Goal: Task Accomplishment & Management: Complete application form

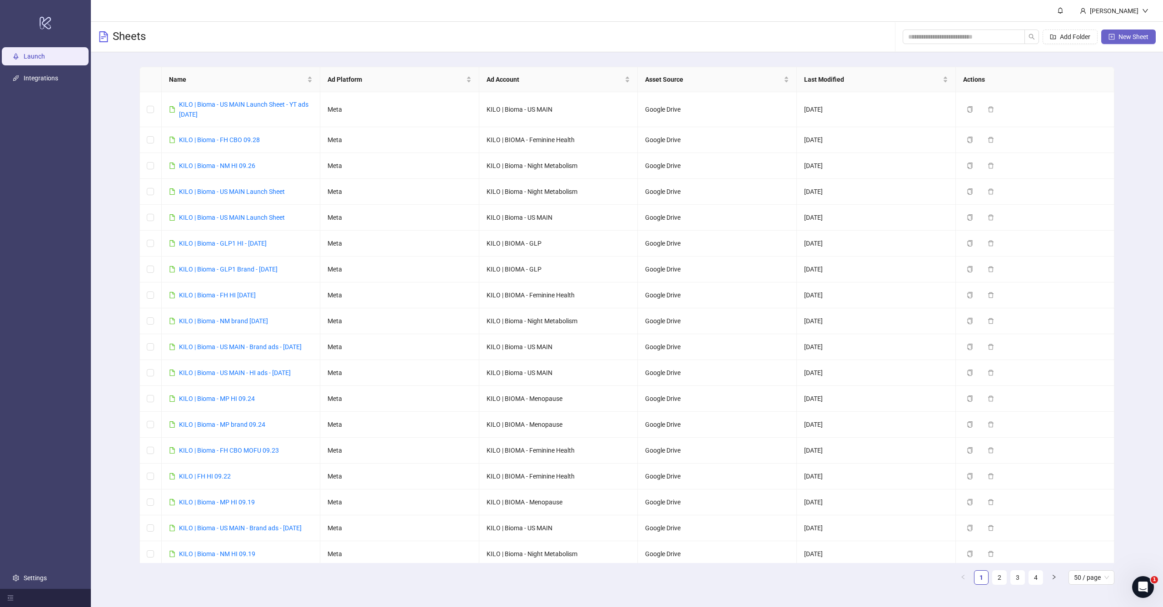
click at [1139, 40] on span "New Sheet" at bounding box center [1134, 36] width 30 height 7
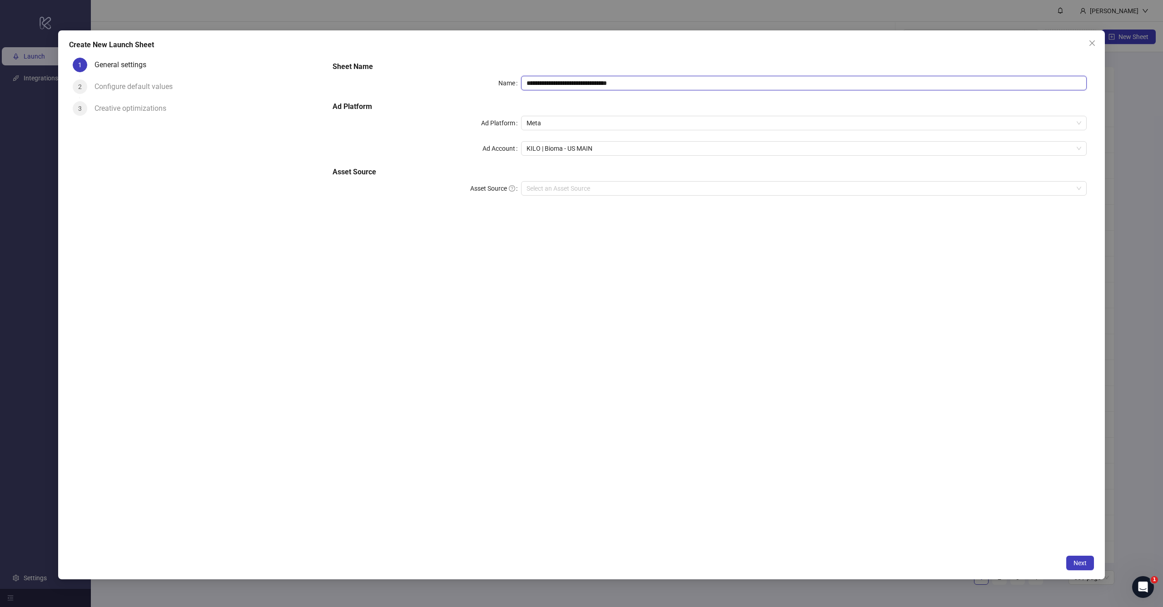
drag, startPoint x: 568, startPoint y: 80, endPoint x: 772, endPoint y: 79, distance: 204.0
click at [772, 79] on input "**********" at bounding box center [804, 83] width 566 height 15
click at [641, 142] on span "KILO | Bioma - US MAIN" at bounding box center [804, 149] width 555 height 14
type input "**********"
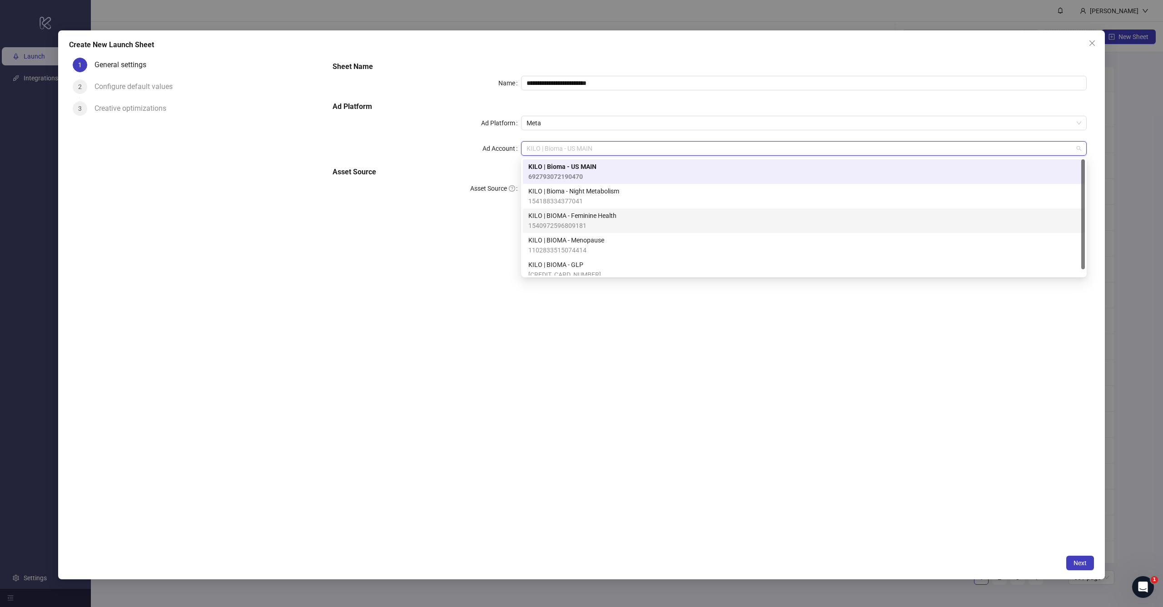
click at [591, 226] on span "1540972596809181" at bounding box center [572, 226] width 88 height 10
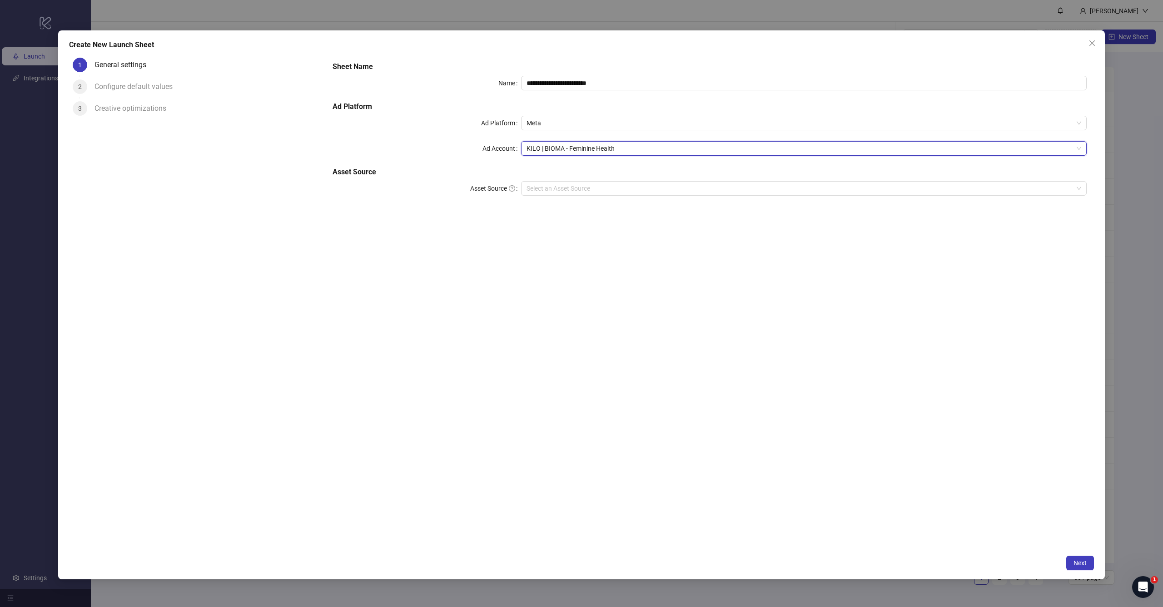
click at [591, 256] on div "**********" at bounding box center [709, 302] width 769 height 497
click at [1071, 557] on button "Next" at bounding box center [1080, 563] width 28 height 15
click at [593, 188] on input "Asset Source" at bounding box center [800, 189] width 547 height 14
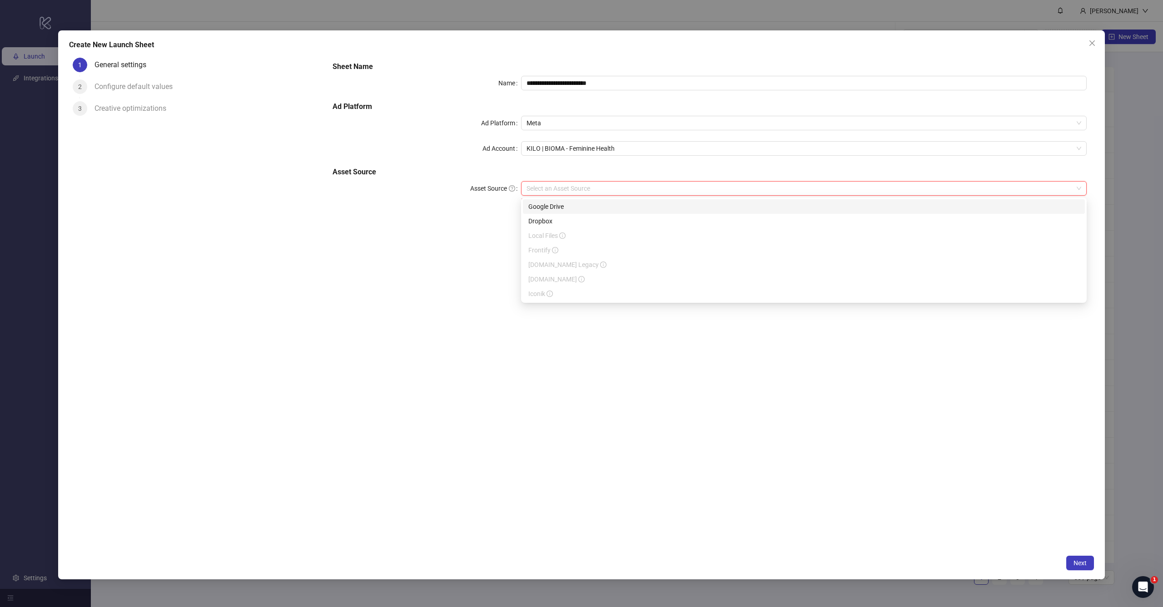
click at [583, 211] on div "Google Drive" at bounding box center [803, 207] width 551 height 10
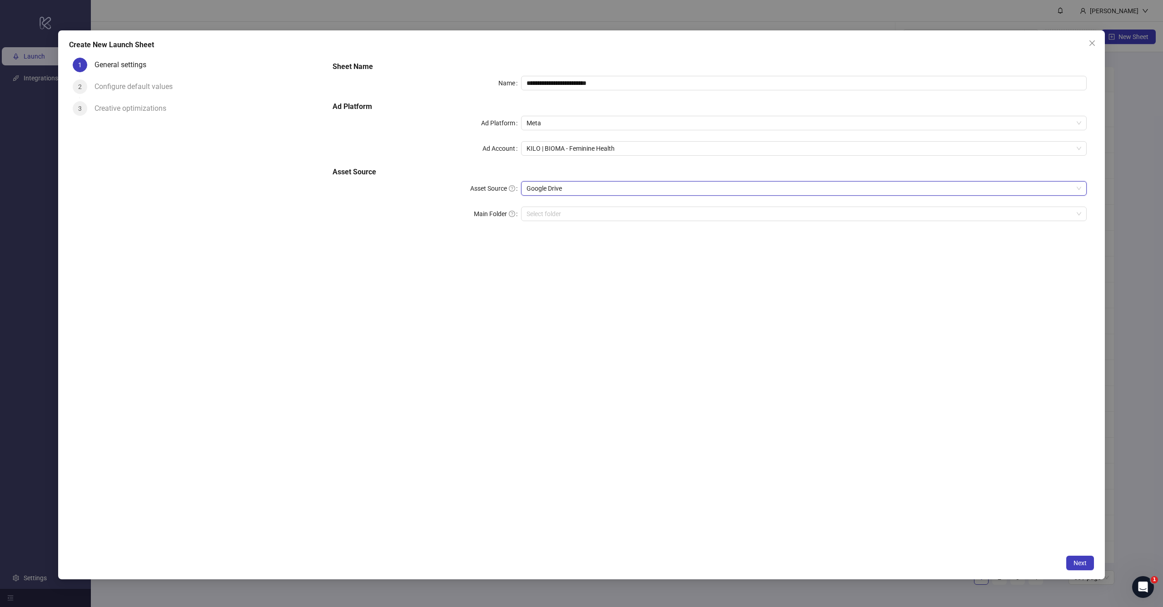
click at [713, 371] on div "**********" at bounding box center [709, 302] width 769 height 497
click at [1076, 566] on span "Next" at bounding box center [1080, 563] width 13 height 7
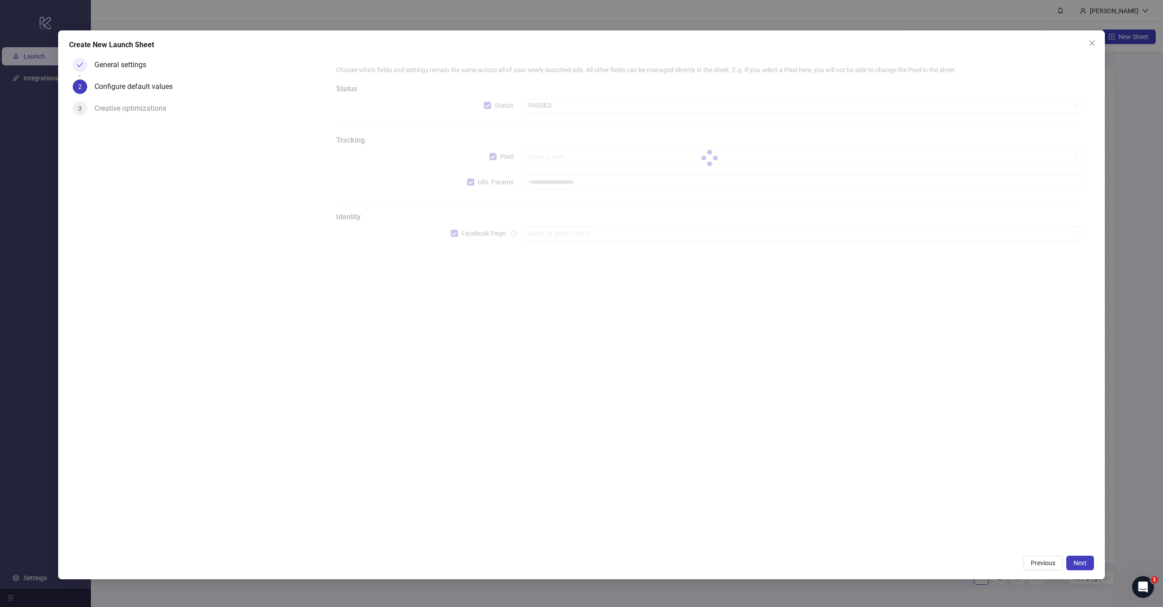
type input "**********"
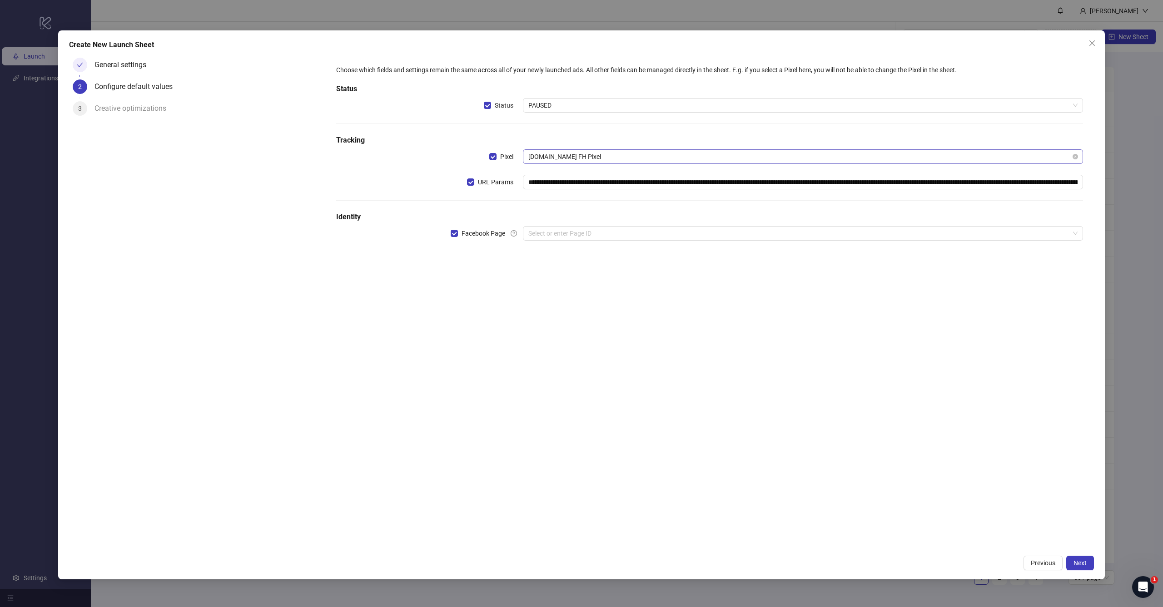
click at [598, 162] on span "[DOMAIN_NAME] FH Pixel" at bounding box center [802, 157] width 549 height 14
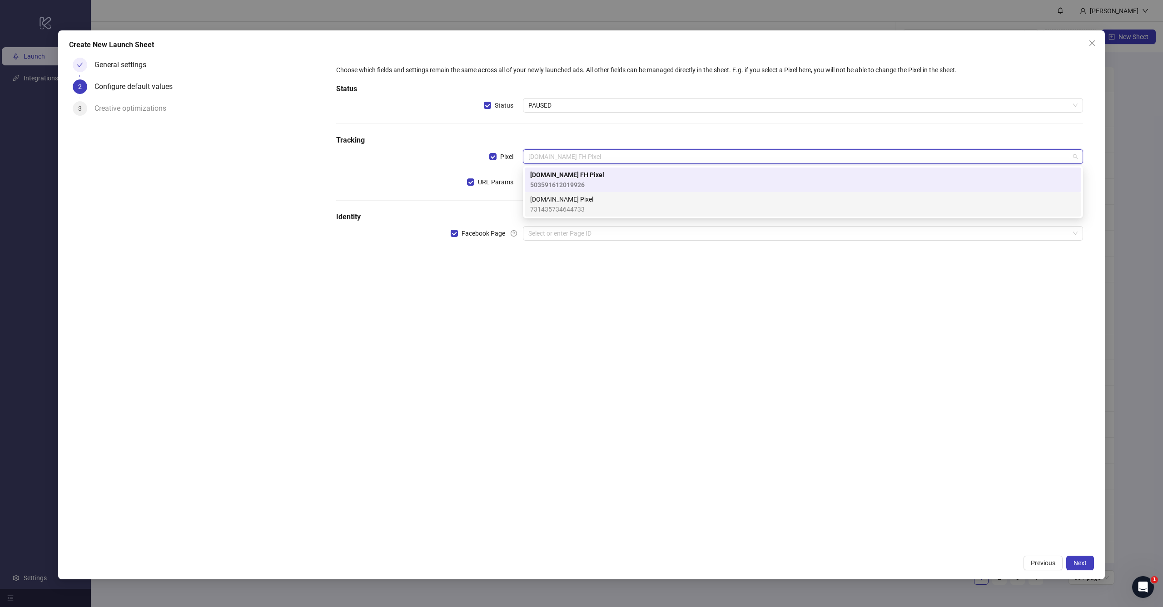
click at [556, 276] on div "**********" at bounding box center [709, 302] width 769 height 497
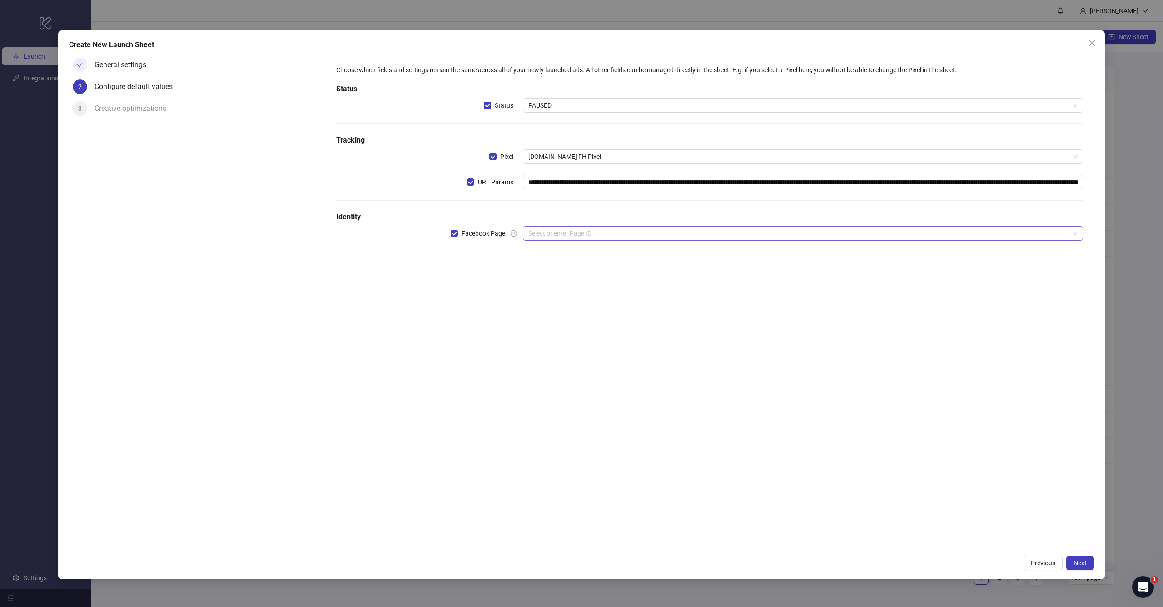
click at [576, 236] on input "search" at bounding box center [798, 234] width 541 height 14
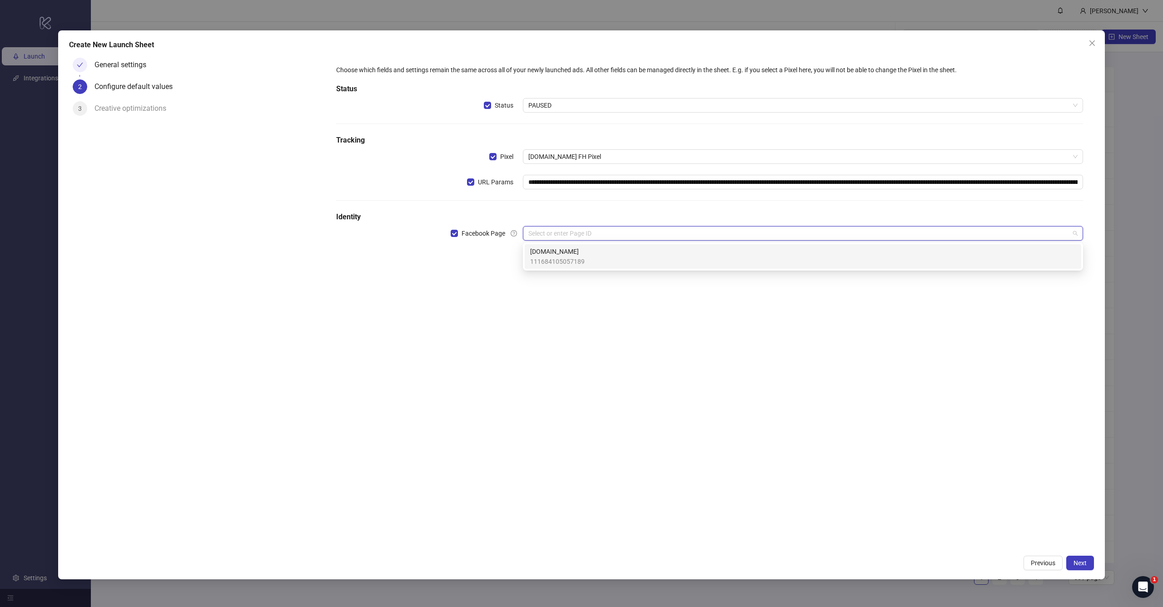
click at [596, 214] on h5 "Identity" at bounding box center [709, 217] width 747 height 11
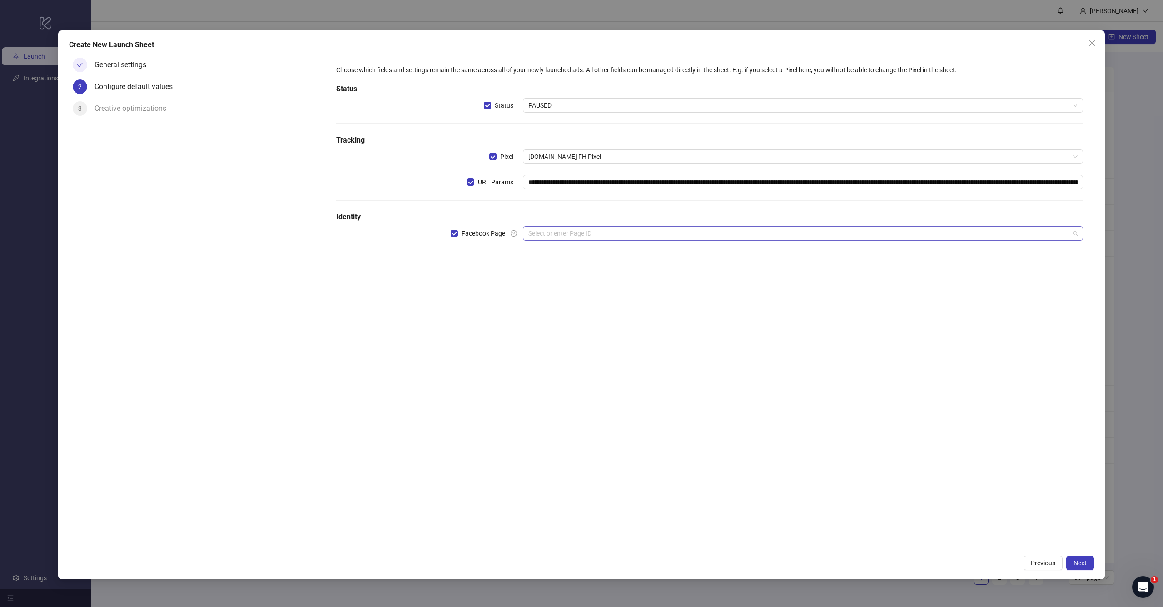
click at [563, 238] on input "search" at bounding box center [798, 234] width 541 height 14
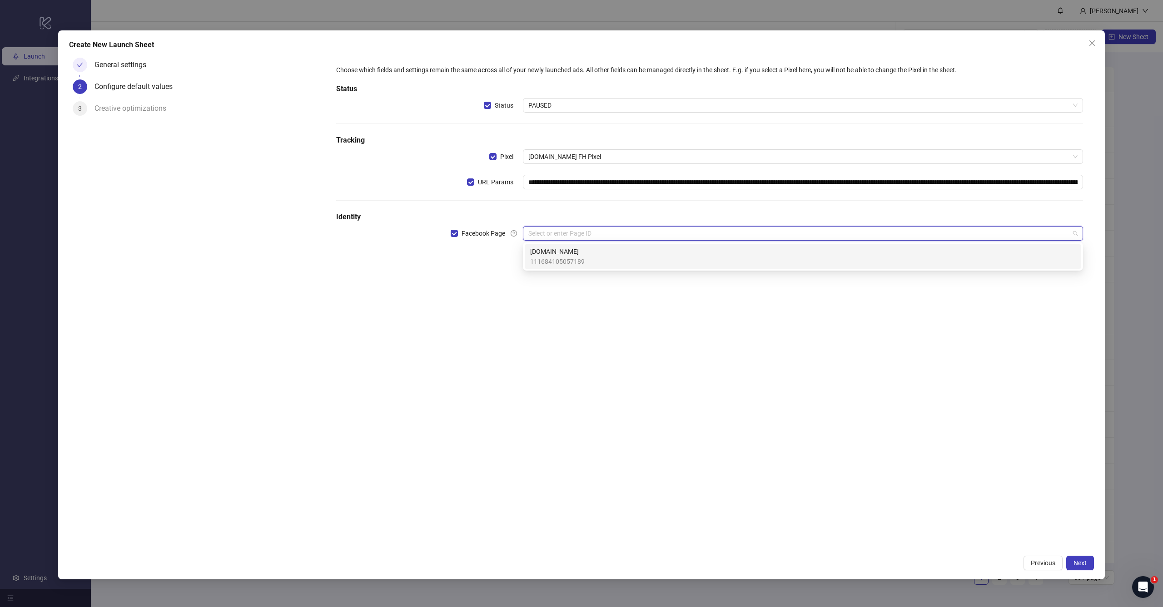
click at [559, 255] on span "[DOMAIN_NAME]" at bounding box center [557, 252] width 55 height 10
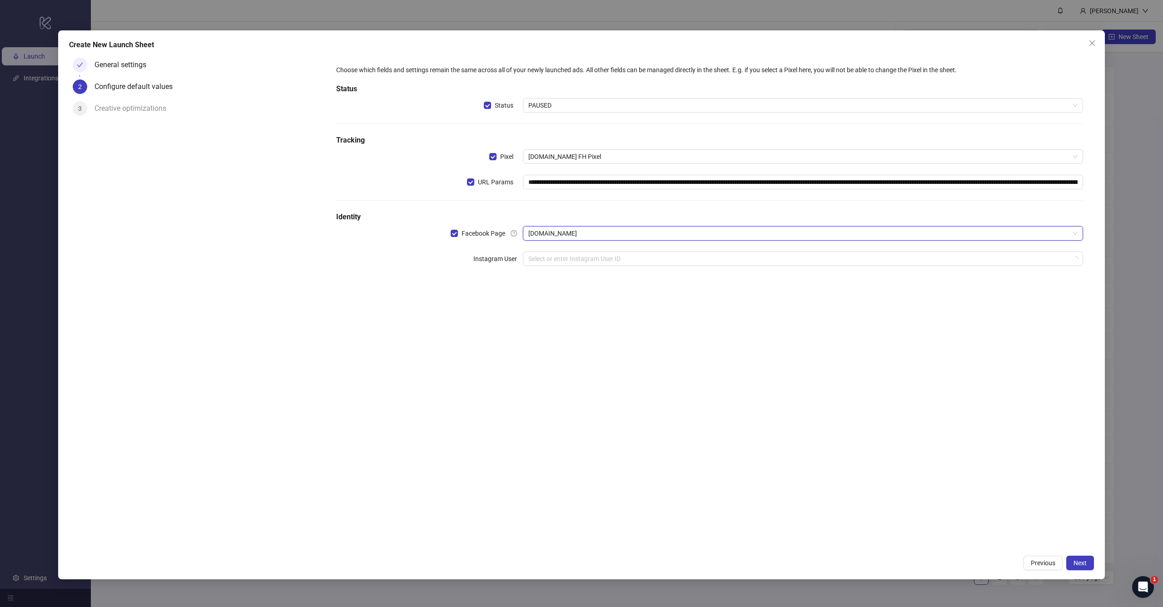
click at [561, 281] on div "**********" at bounding box center [710, 171] width 762 height 227
click at [577, 260] on input "search" at bounding box center [798, 259] width 541 height 14
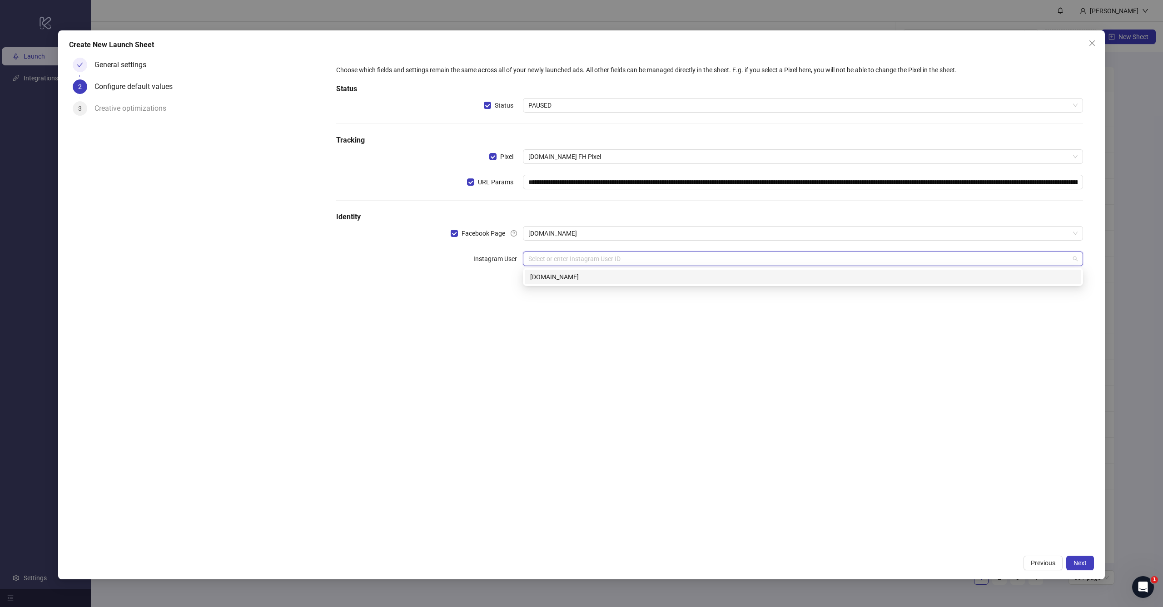
click at [571, 280] on div "[DOMAIN_NAME]" at bounding box center [803, 277] width 546 height 10
click at [567, 315] on div "**********" at bounding box center [709, 302] width 769 height 497
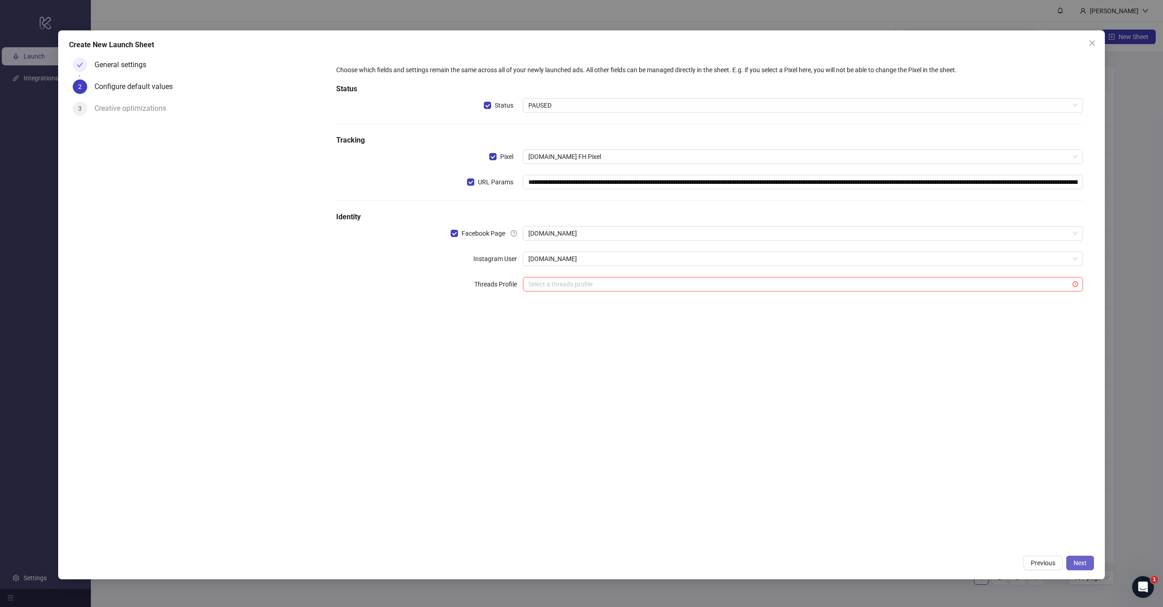
click at [1081, 562] on span "Next" at bounding box center [1080, 563] width 13 height 7
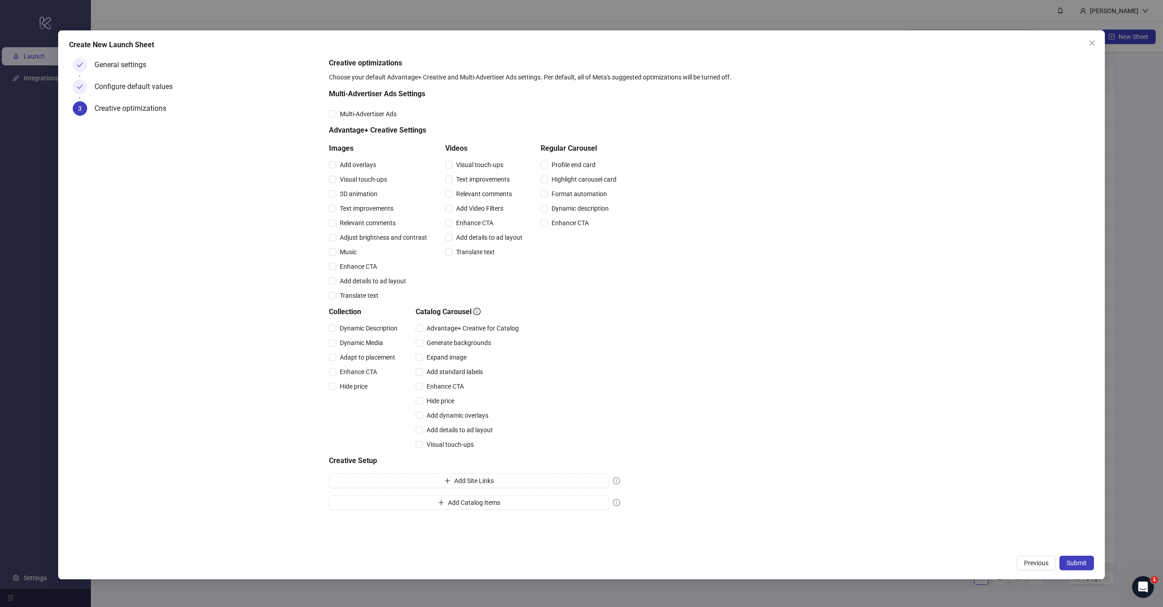
click at [1081, 562] on span "Submit" at bounding box center [1077, 563] width 20 height 7
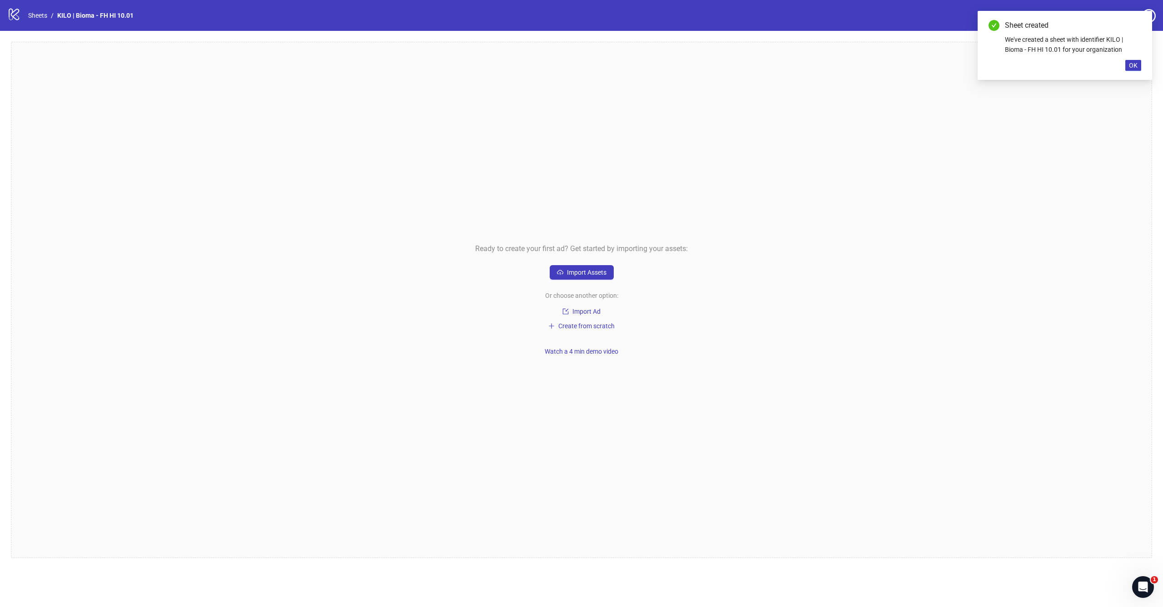
click at [574, 280] on div "Ready to create your first ad? Get started by importing your assets: Import Ass…" at bounding box center [581, 300] width 1141 height 517
click at [587, 272] on span "Import Assets" at bounding box center [587, 272] width 40 height 7
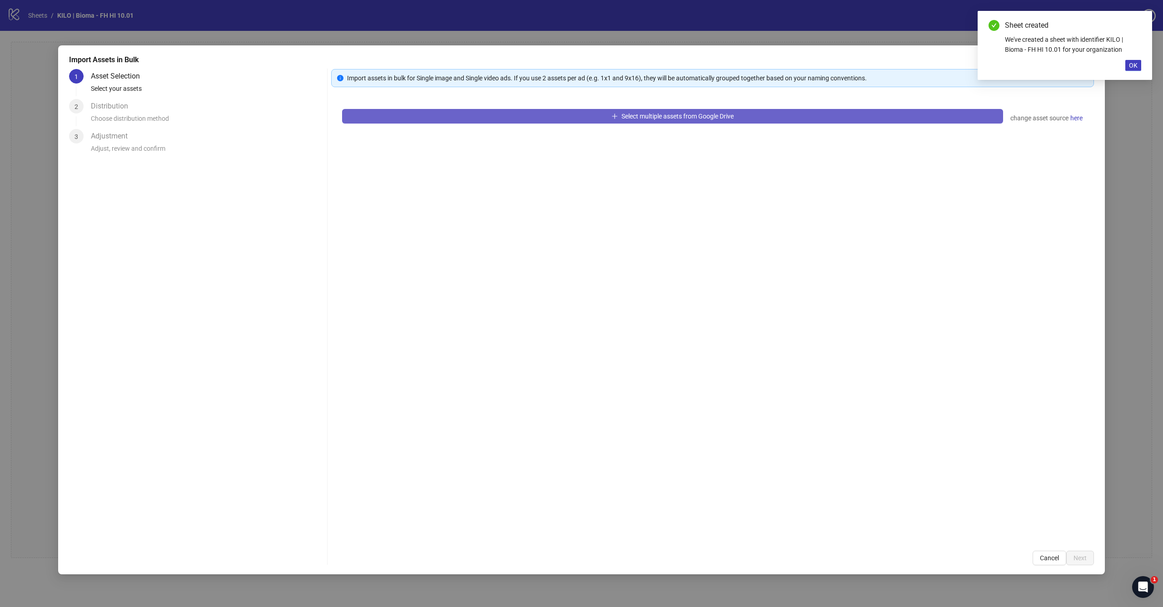
click at [632, 120] on button "Select multiple assets from Google Drive" at bounding box center [672, 116] width 661 height 15
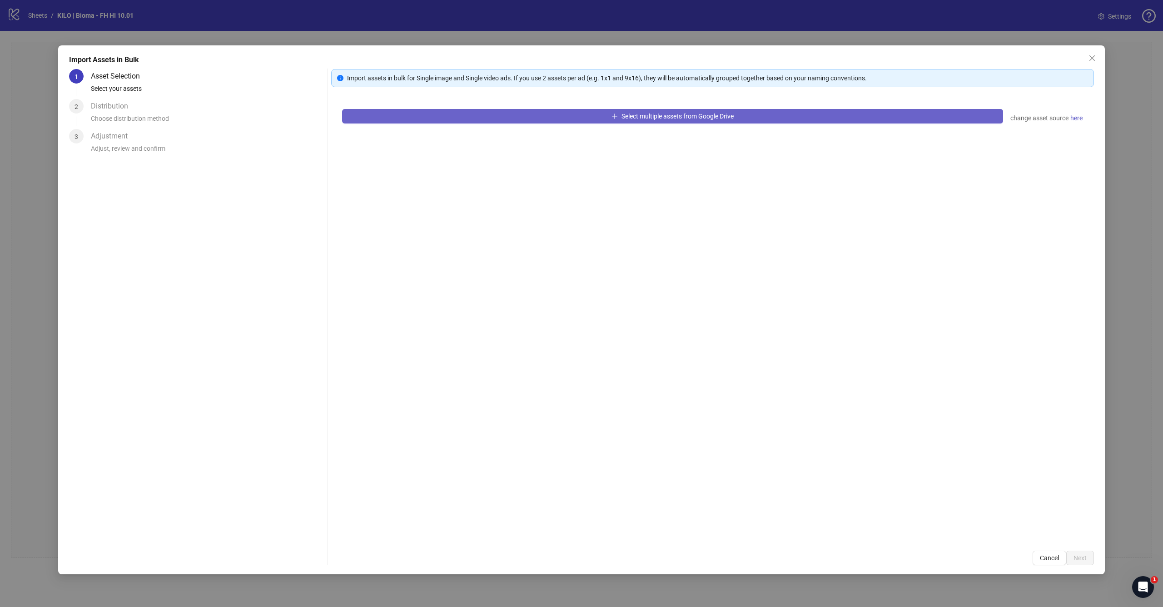
click at [606, 116] on button "Select multiple assets from Google Drive" at bounding box center [672, 116] width 661 height 15
click at [641, 98] on div "Import assets in bulk for Single image and Single video ads. If you use 2 asset…" at bounding box center [712, 317] width 763 height 497
click at [638, 119] on span "Select multiple assets from Google Drive" at bounding box center [678, 116] width 112 height 7
click at [1039, 557] on button "Cancel" at bounding box center [1050, 558] width 34 height 15
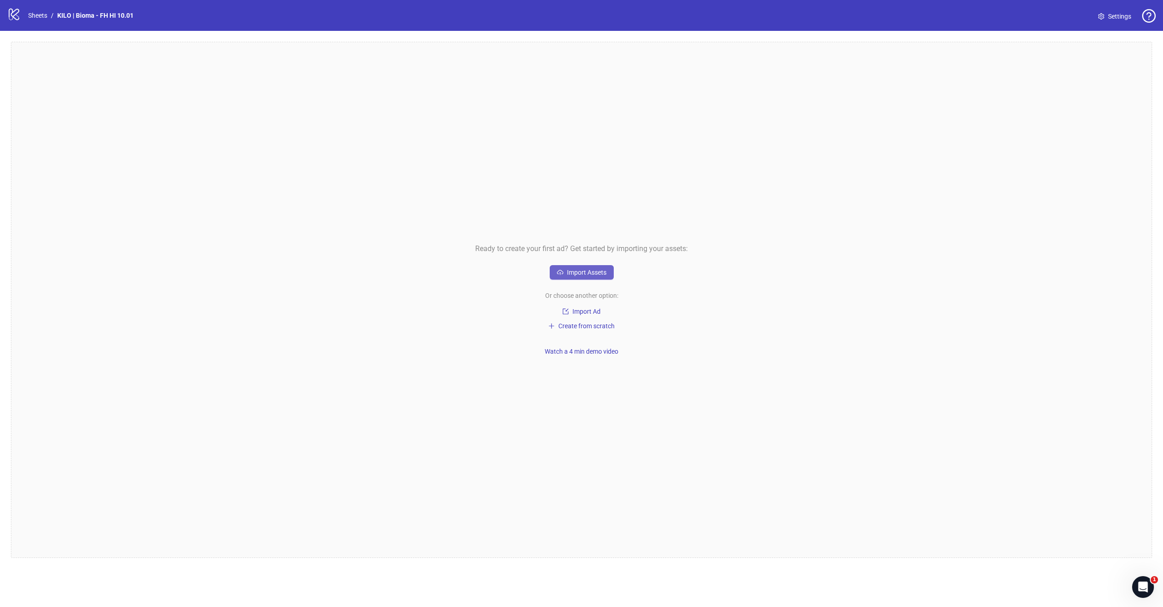
click at [601, 273] on span "Import Assets" at bounding box center [587, 272] width 40 height 7
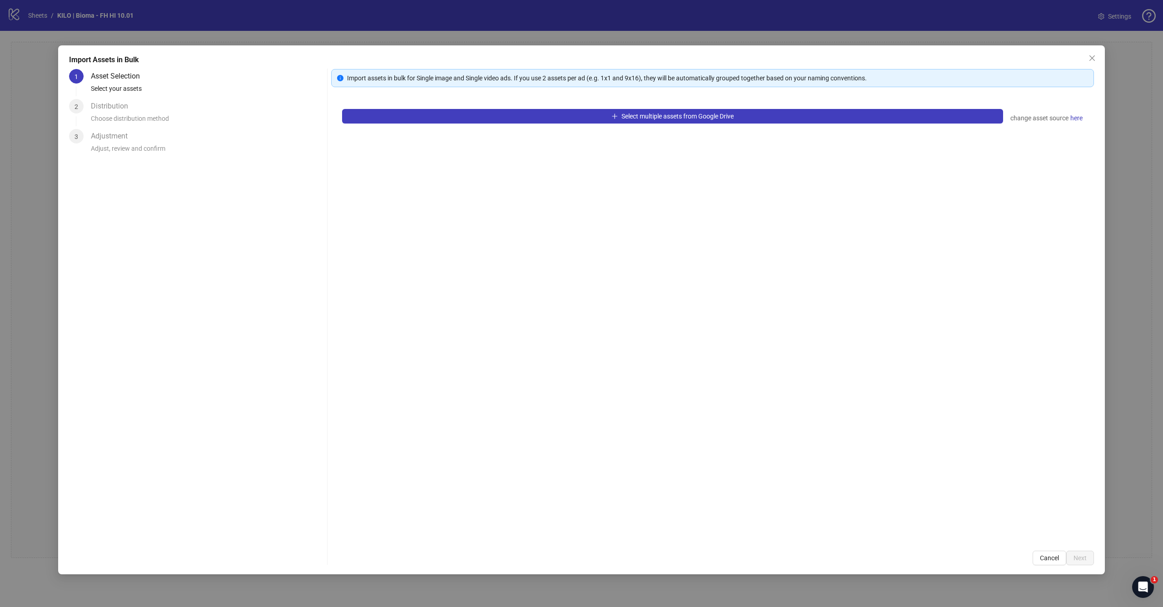
click at [600, 108] on div "Select multiple assets from Google Drive change asset source here" at bounding box center [712, 319] width 763 height 442
click at [595, 118] on button "Select multiple assets from Google Drive" at bounding box center [672, 116] width 661 height 15
click at [612, 91] on div "Import assets in bulk for Single image and Single video ads. If you use 2 asset…" at bounding box center [712, 317] width 763 height 497
click at [606, 110] on button "Select multiple assets from Google Drive" at bounding box center [672, 116] width 661 height 15
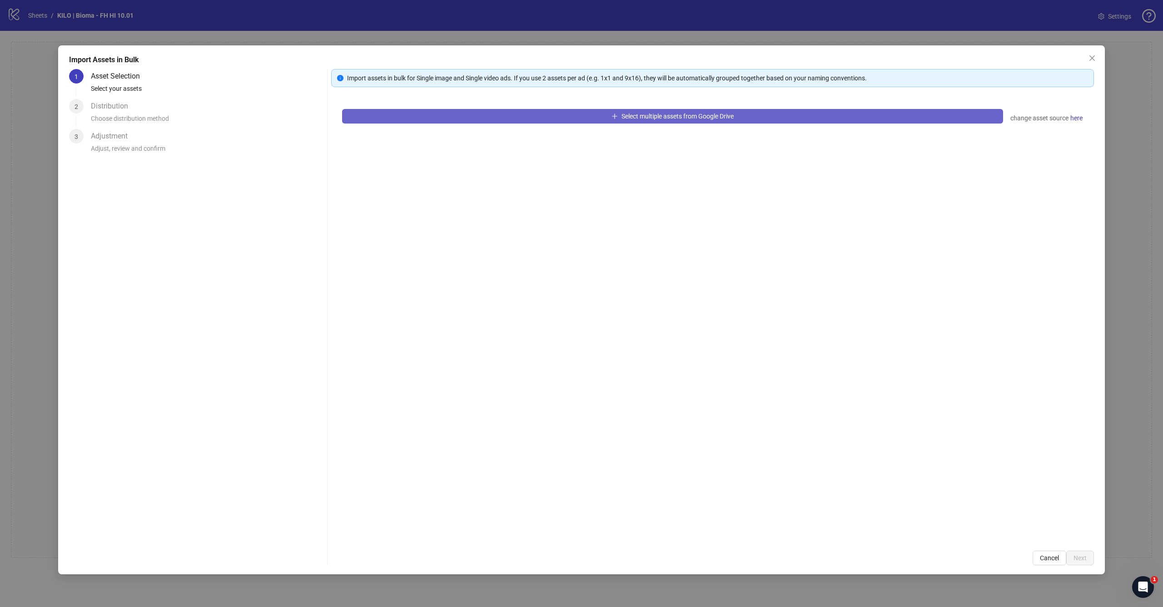
click at [606, 110] on button "Select multiple assets from Google Drive" at bounding box center [672, 116] width 661 height 15
click at [1056, 550] on div "Import assets in bulk for Single image and Single video ads. If you use 2 asset…" at bounding box center [712, 317] width 763 height 497
click at [1048, 555] on span "Cancel" at bounding box center [1049, 558] width 19 height 7
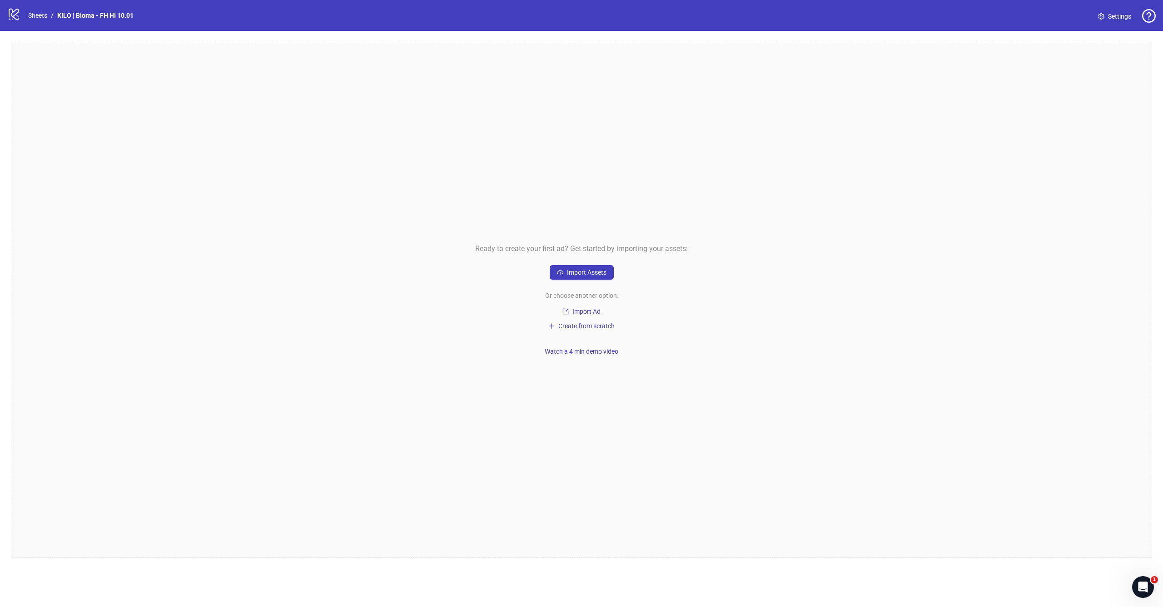
click at [617, 270] on div "Ready to create your first ad? Get started by importing your assets: Import Ass…" at bounding box center [581, 300] width 1141 height 517
click at [596, 269] on button "Import Assets" at bounding box center [582, 272] width 64 height 15
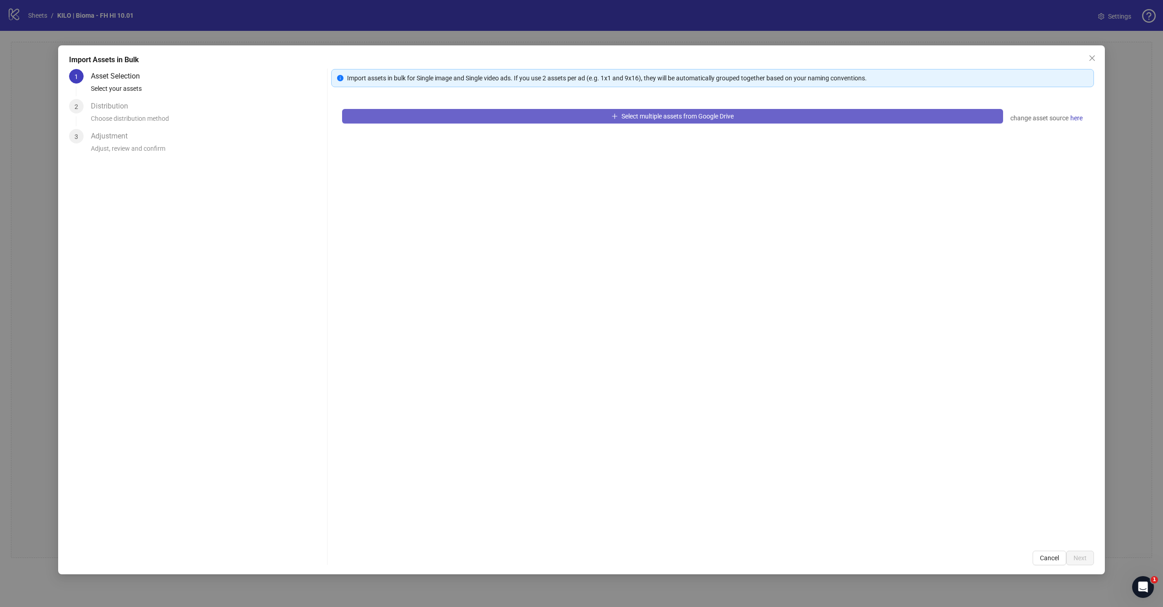
click at [628, 118] on span "Select multiple assets from Google Drive" at bounding box center [678, 116] width 112 height 7
click at [1042, 553] on button "Cancel" at bounding box center [1050, 558] width 34 height 15
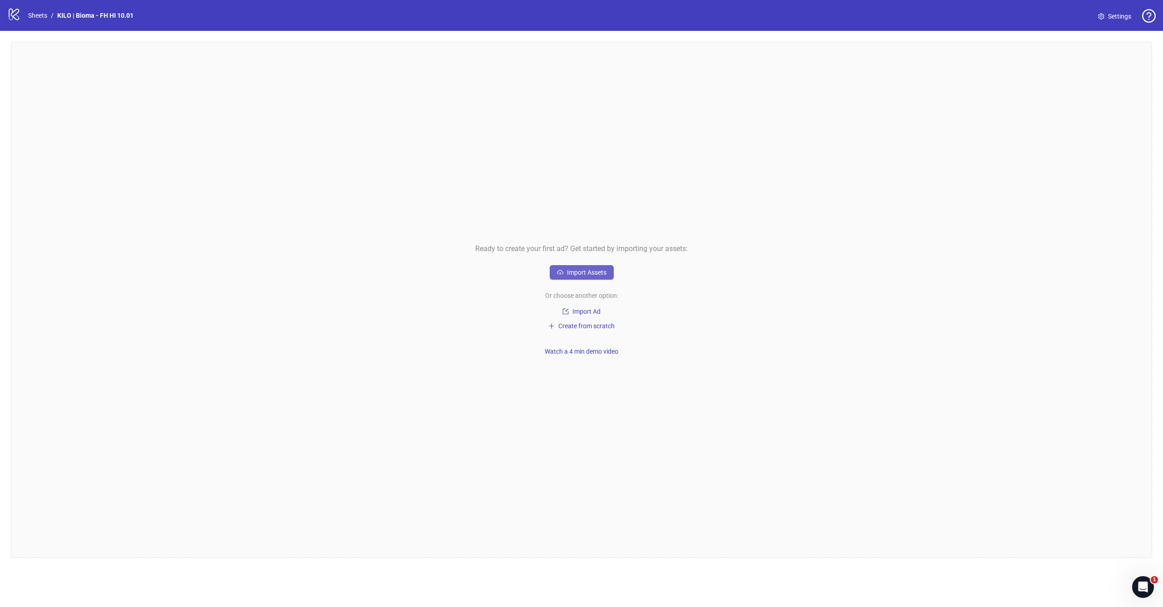
click at [592, 271] on span "Import Assets" at bounding box center [587, 272] width 40 height 7
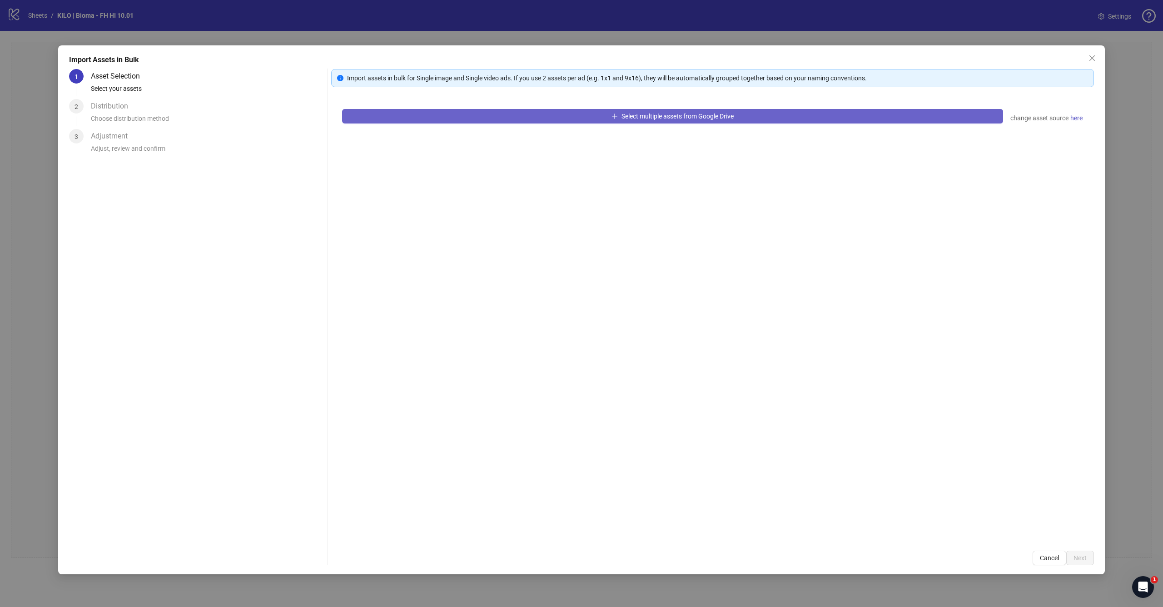
click at [609, 121] on button "Select multiple assets from Google Drive" at bounding box center [672, 116] width 661 height 15
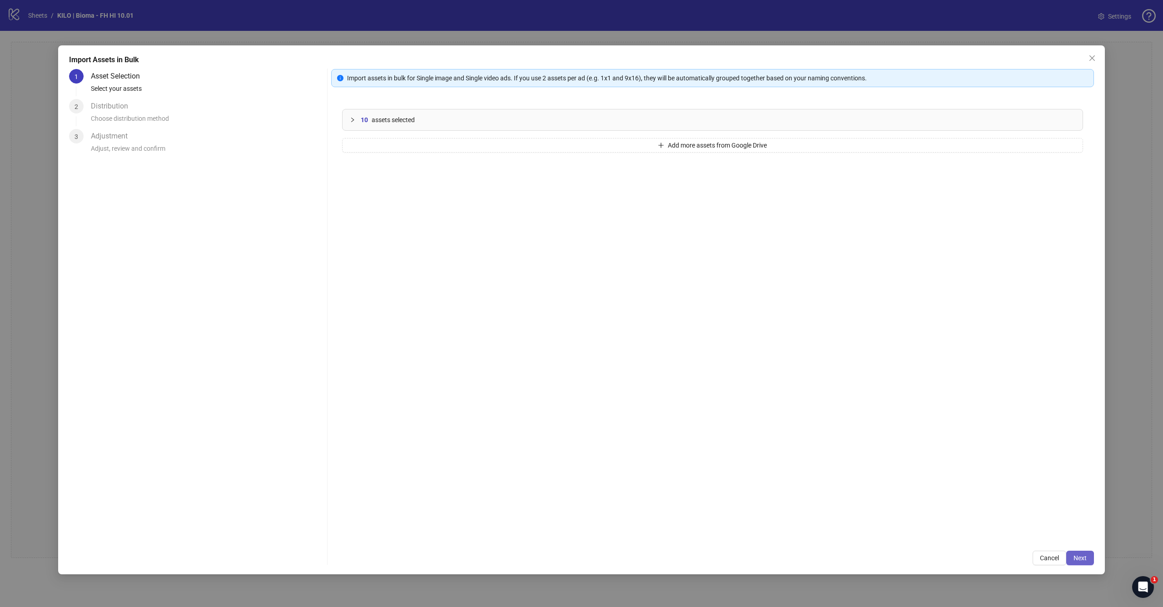
click at [1086, 557] on span "Next" at bounding box center [1080, 558] width 13 height 7
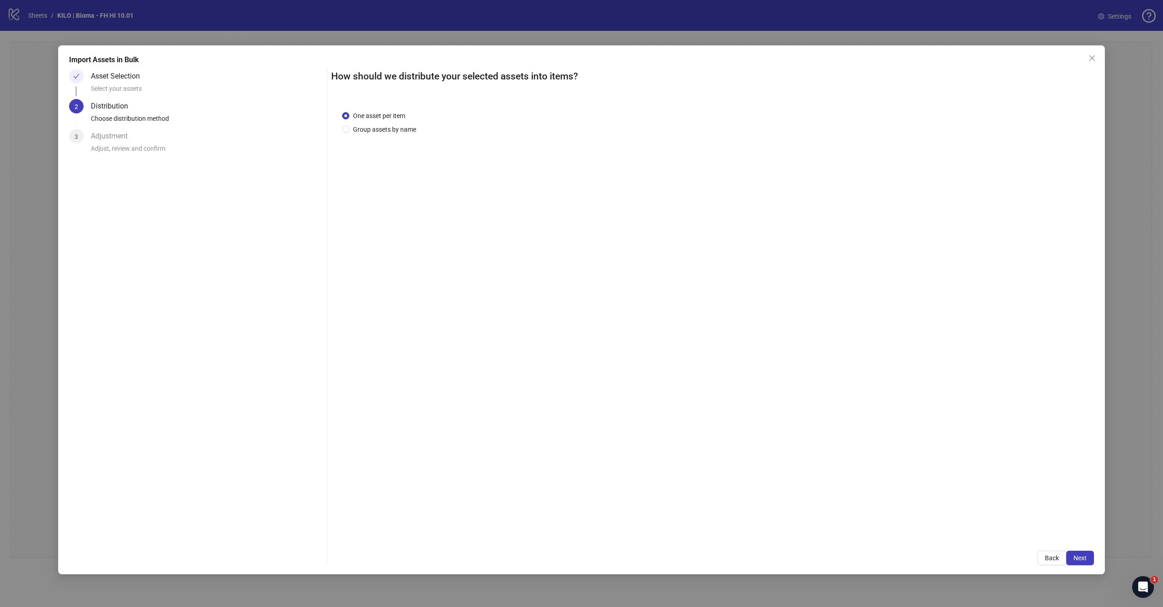
click at [1086, 557] on span "Next" at bounding box center [1080, 558] width 13 height 7
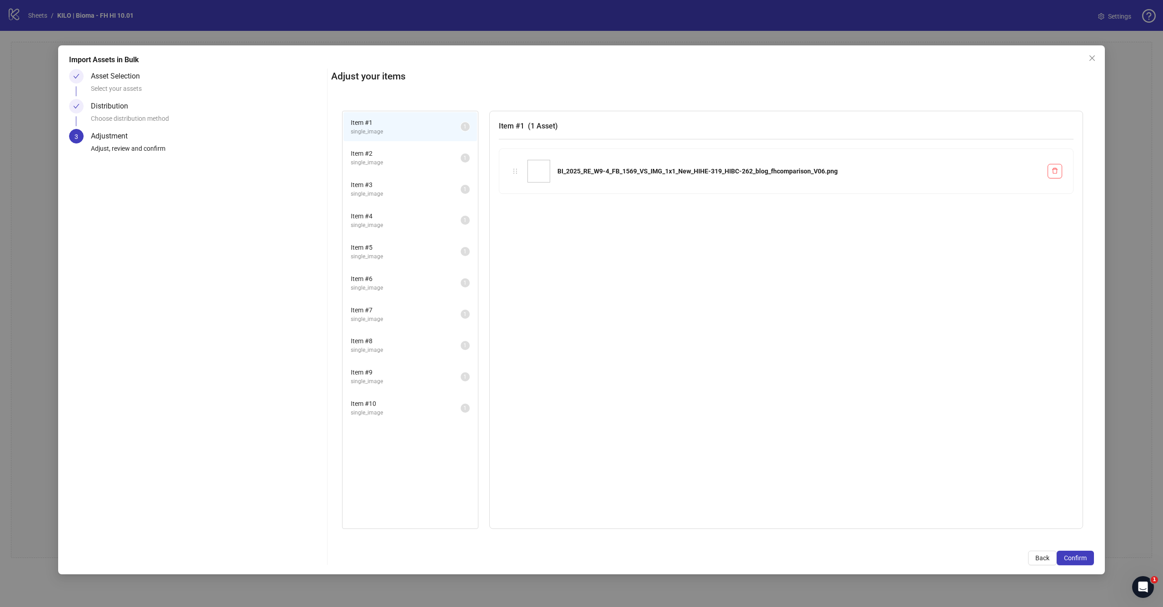
click at [1086, 557] on span "Confirm" at bounding box center [1075, 558] width 23 height 7
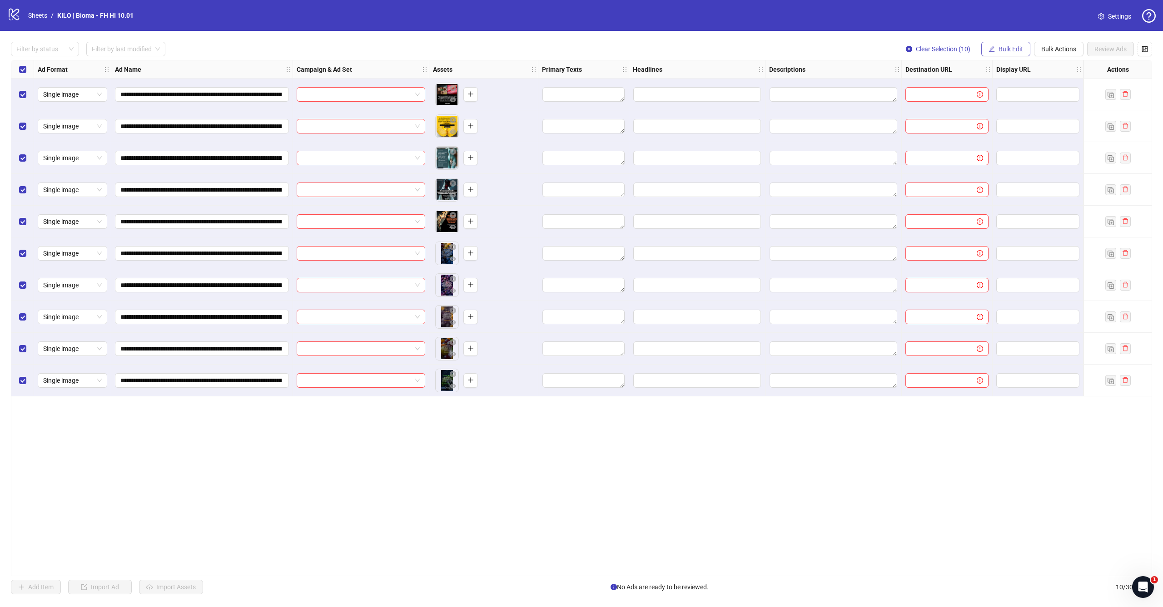
click at [994, 49] on icon "edit" at bounding box center [992, 49] width 6 height 6
click at [998, 100] on span "Campaign & Ad Set" at bounding box center [1015, 96] width 54 height 10
click at [973, 85] on input "search" at bounding box center [976, 88] width 163 height 14
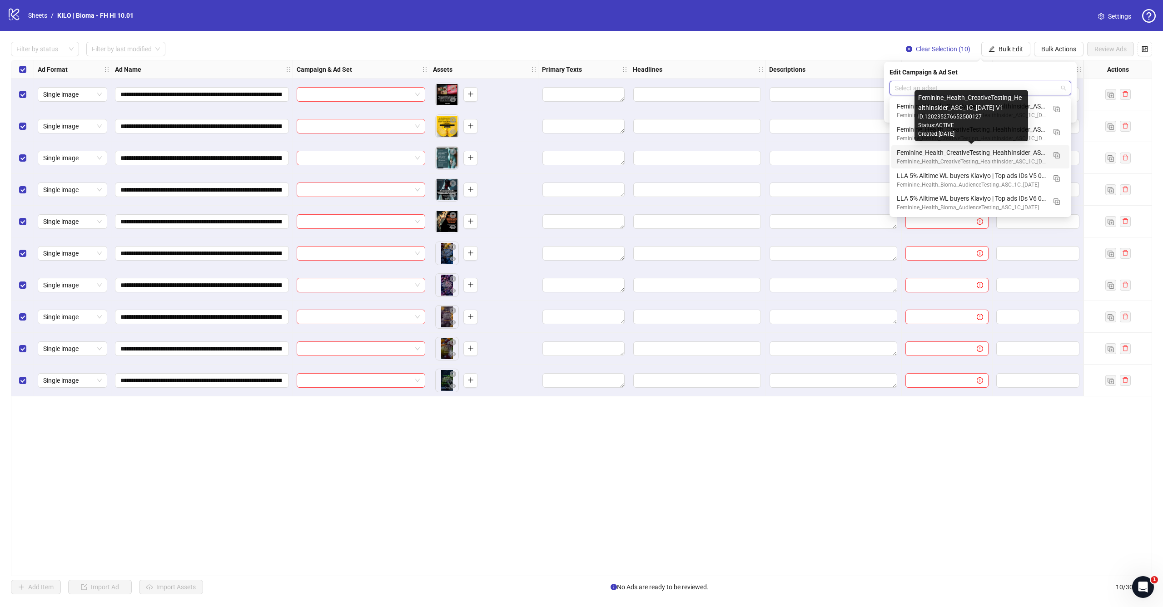
click at [943, 148] on div "Feminine_Health_CreativeTesting_HealthInsider_ASC_1C_[DATE] V1" at bounding box center [971, 153] width 149 height 10
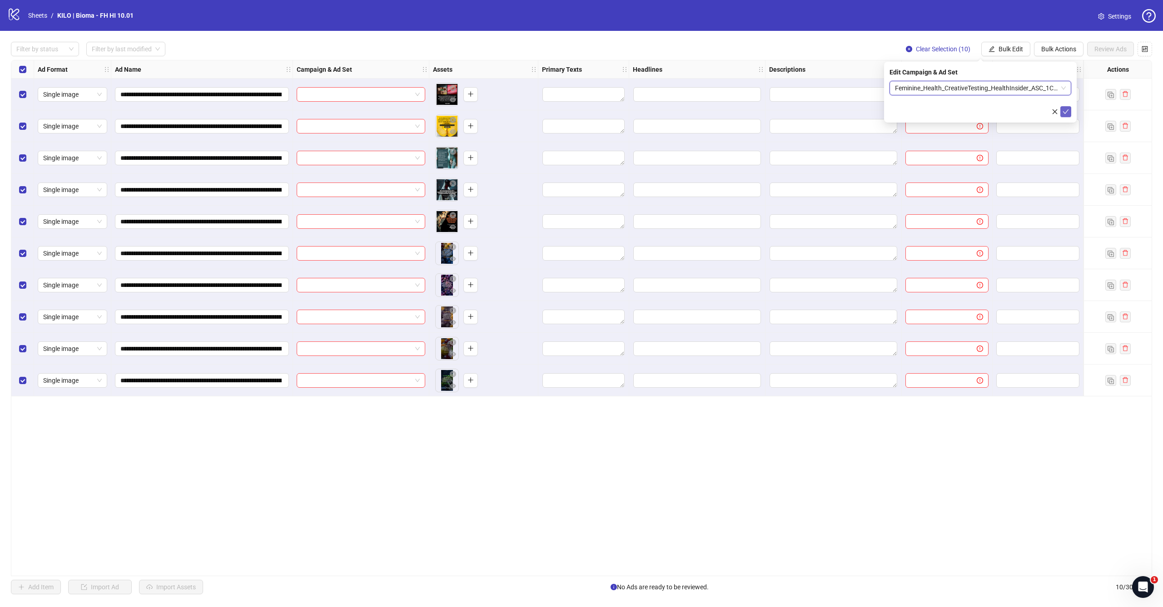
click at [1067, 116] on button "submit" at bounding box center [1066, 111] width 11 height 11
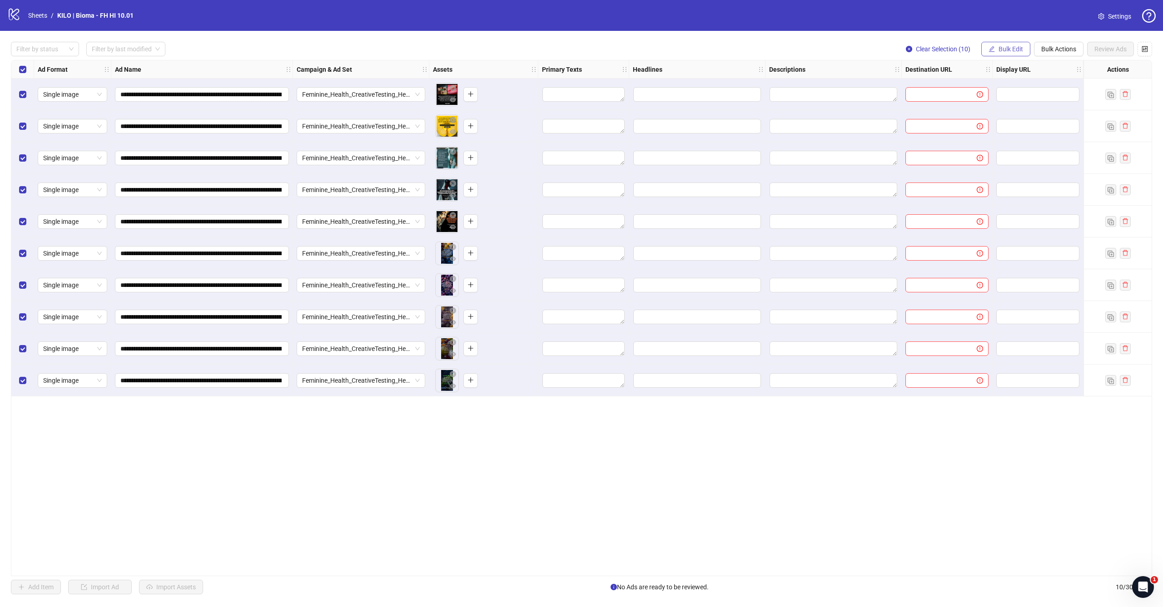
click at [1021, 50] on span "Bulk Edit" at bounding box center [1011, 48] width 25 height 7
click at [1015, 115] on span "Primary Texts" at bounding box center [1015, 111] width 54 height 10
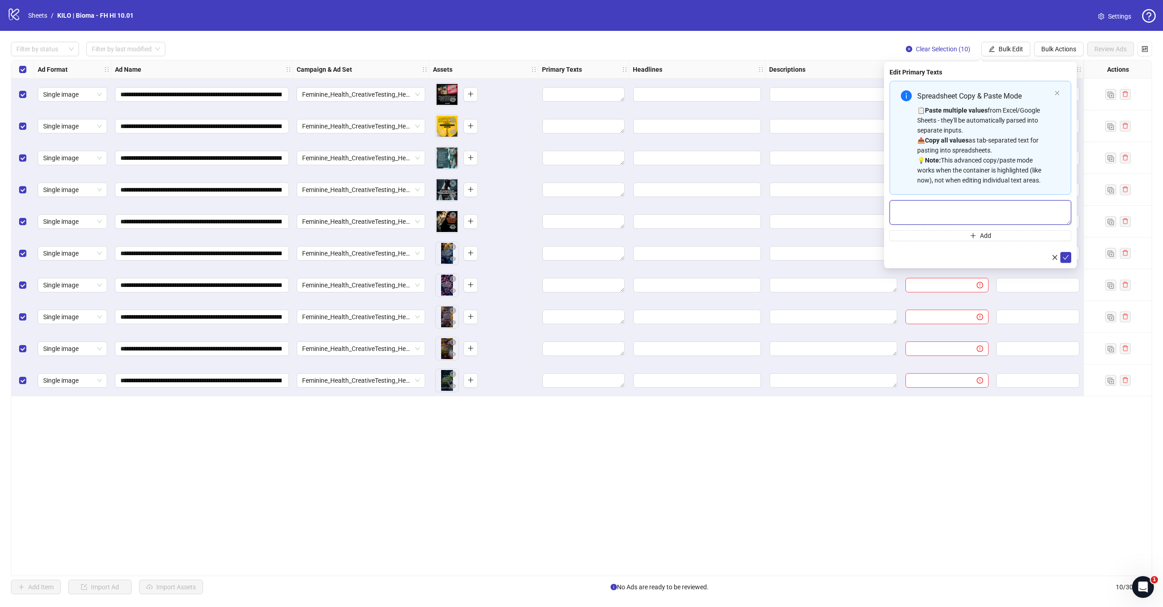
click at [960, 219] on textarea "Multi-text input container - paste or copy values" at bounding box center [981, 212] width 182 height 25
paste textarea "**********"
type textarea "**********"
click at [1066, 262] on button "submit" at bounding box center [1066, 257] width 11 height 11
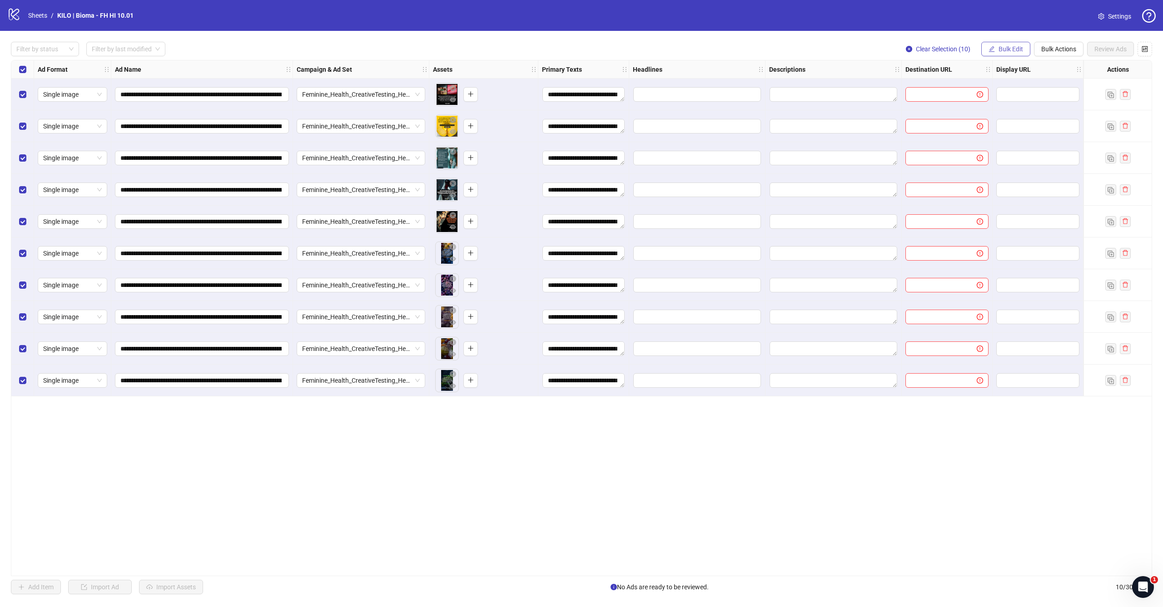
click at [1012, 47] on span "Bulk Edit" at bounding box center [1011, 48] width 25 height 7
click at [998, 128] on span "Headlines" at bounding box center [1015, 125] width 54 height 10
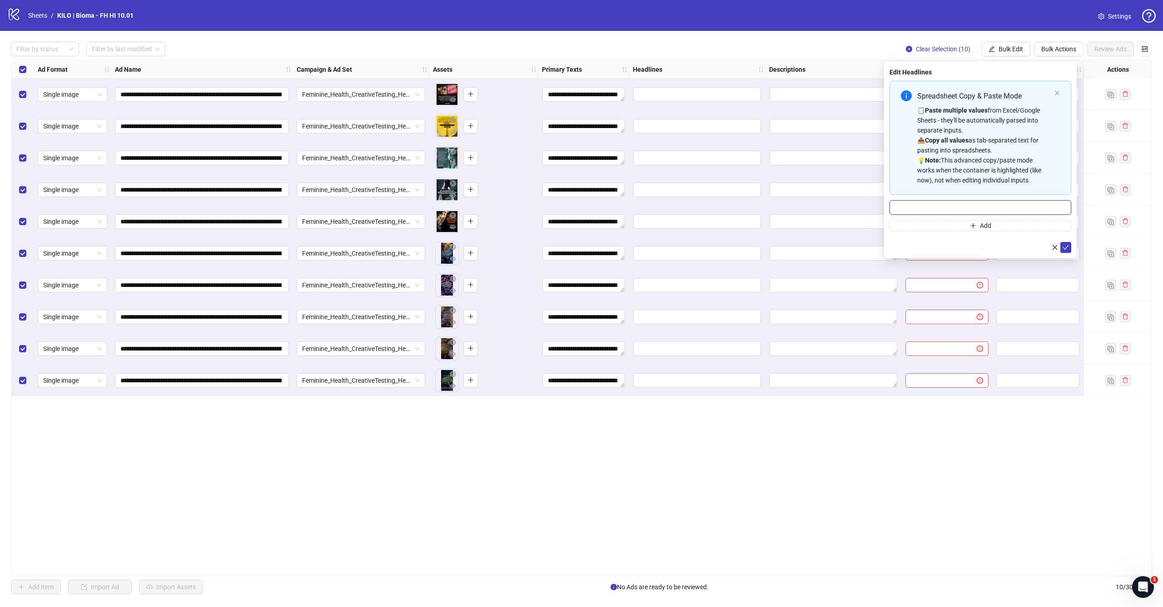
click at [913, 210] on input "Multi-input container - paste or copy values" at bounding box center [981, 207] width 182 height 15
paste input "**********"
type input "**********"
click at [1069, 247] on icon "check" at bounding box center [1066, 247] width 6 height 6
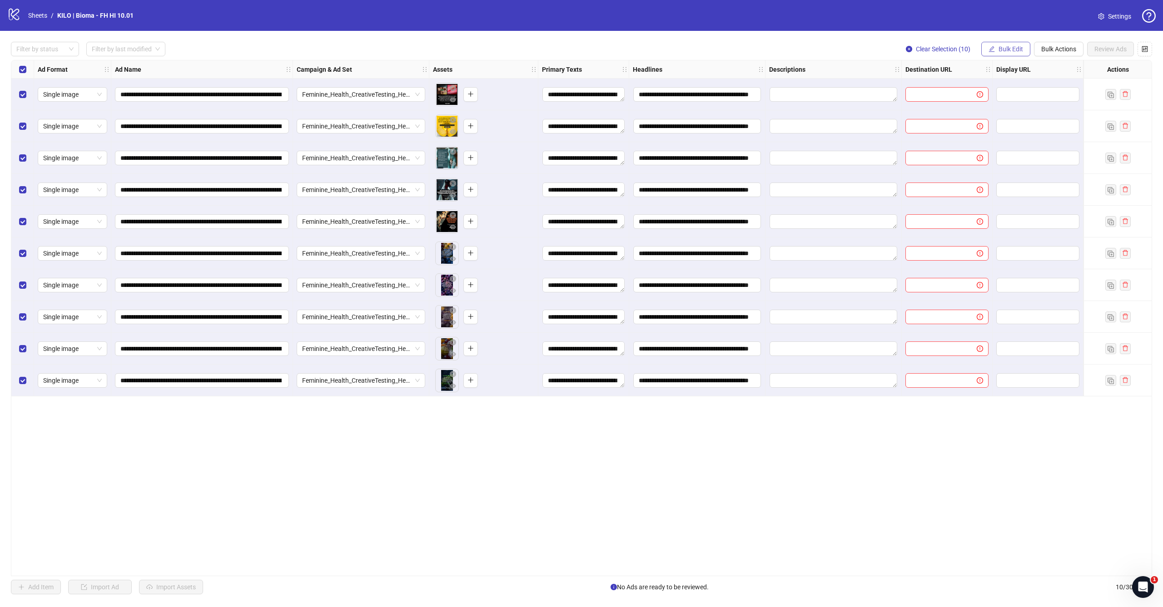
click at [1016, 54] on button "Bulk Edit" at bounding box center [1005, 49] width 49 height 15
click at [1001, 156] on span "Destination URL" at bounding box center [1015, 154] width 54 height 10
click at [979, 92] on input "text" at bounding box center [977, 88] width 164 height 10
paste input "**********"
type input "**********"
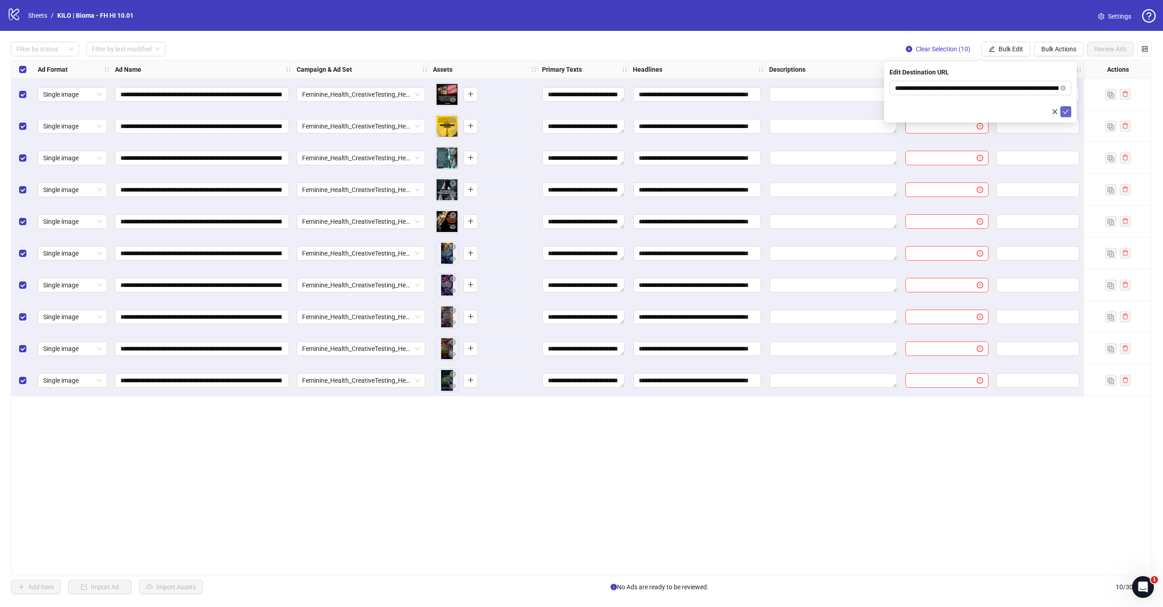
click at [1068, 111] on icon "check" at bounding box center [1066, 112] width 6 height 6
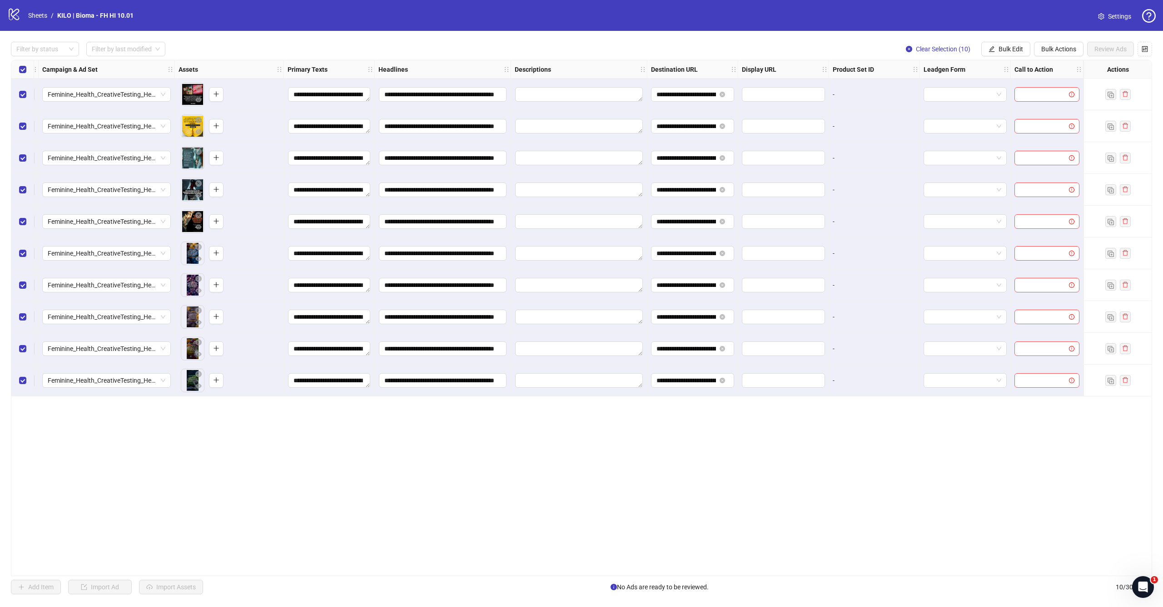
scroll to position [0, 254]
click at [1019, 49] on span "Bulk Edit" at bounding box center [1011, 48] width 25 height 7
click at [1004, 200] on span "Call to Action" at bounding box center [1015, 198] width 54 height 10
click at [957, 88] on input "search" at bounding box center [976, 88] width 163 height 14
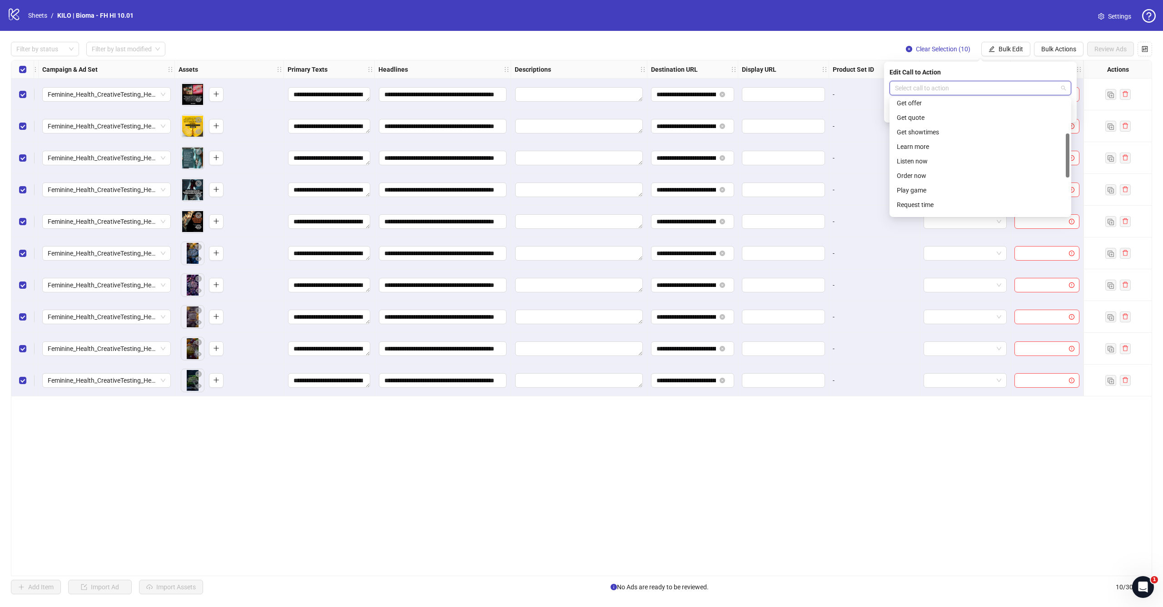
scroll to position [91, 0]
click at [947, 144] on div "Learn more" at bounding box center [980, 146] width 167 height 10
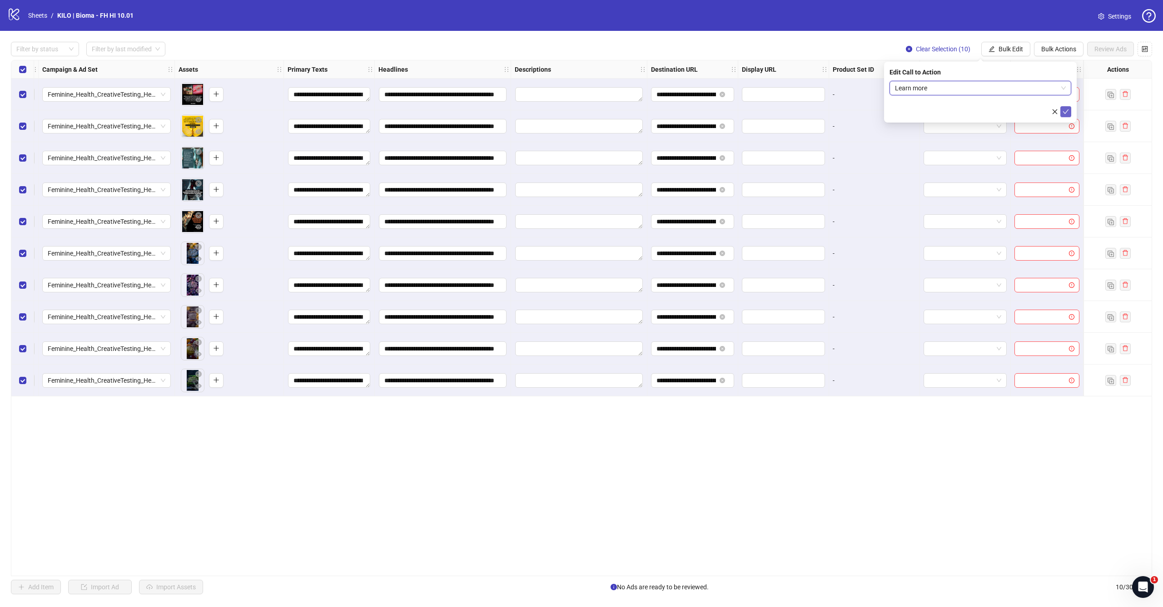
click at [1071, 115] on button "submit" at bounding box center [1066, 111] width 11 height 11
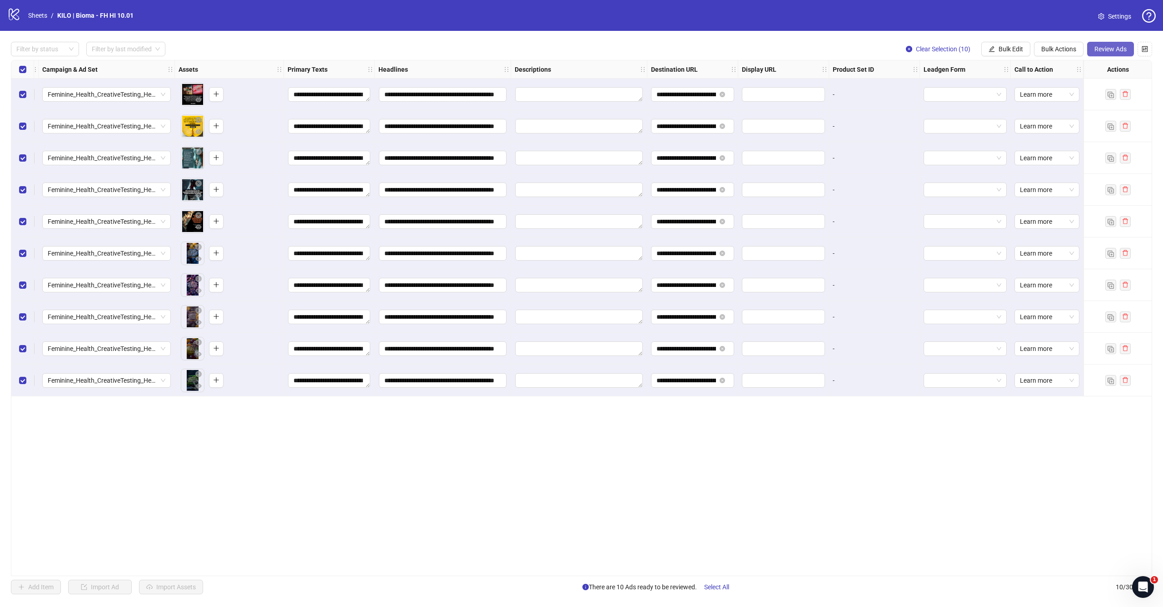
click at [1118, 49] on span "Review Ads" at bounding box center [1111, 48] width 32 height 7
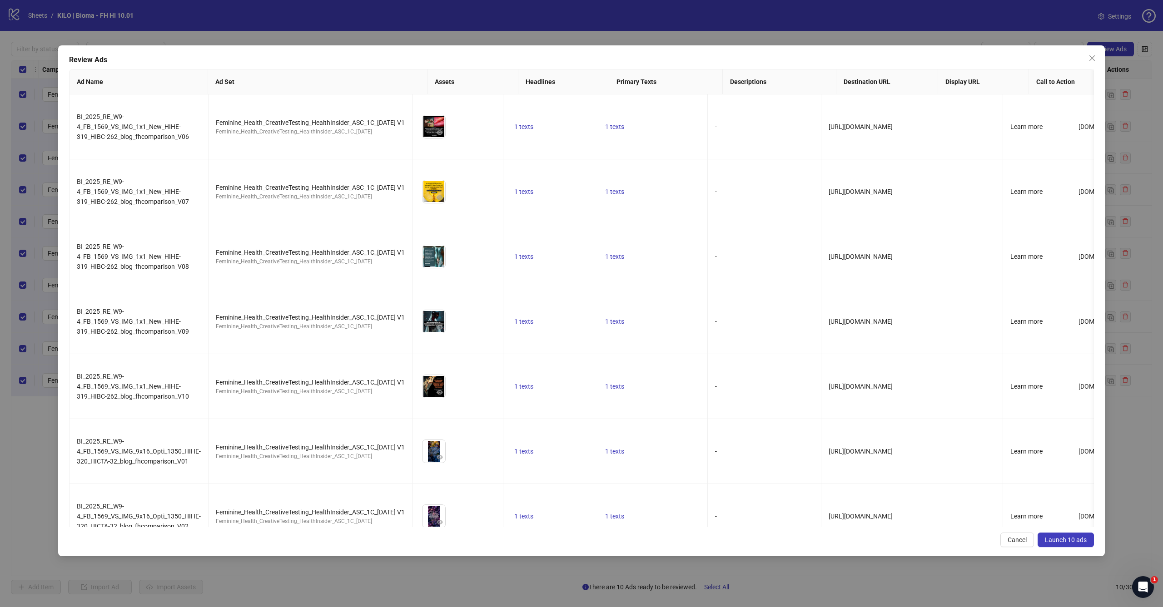
click at [1062, 542] on span "Launch 10 ads" at bounding box center [1066, 540] width 42 height 7
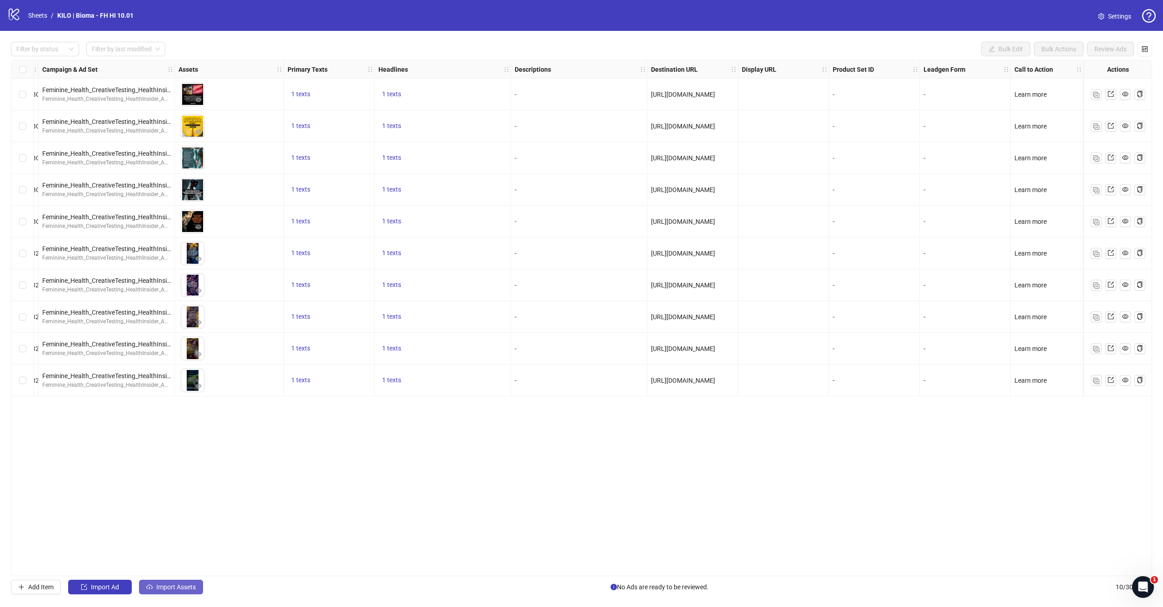
click at [163, 586] on span "Import Assets" at bounding box center [176, 587] width 40 height 7
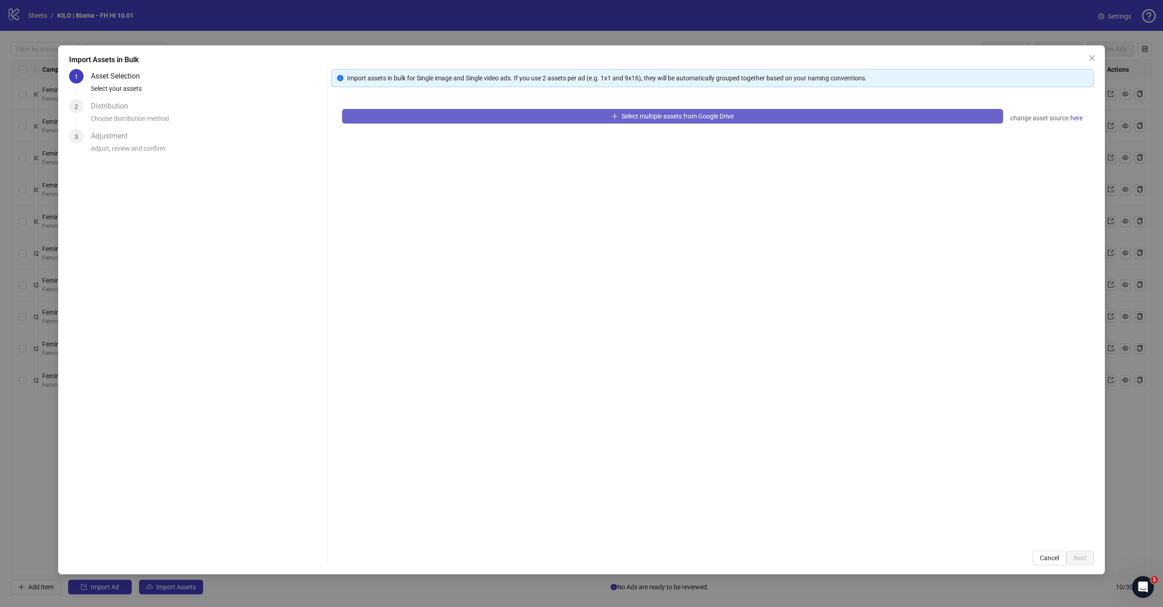
click at [642, 111] on button "Select multiple assets from Google Drive" at bounding box center [672, 116] width 661 height 15
click at [677, 124] on div "Select multiple assets from Google Drive change asset source here" at bounding box center [712, 319] width 763 height 442
click at [692, 112] on button "Select multiple assets from Google Drive" at bounding box center [672, 116] width 661 height 15
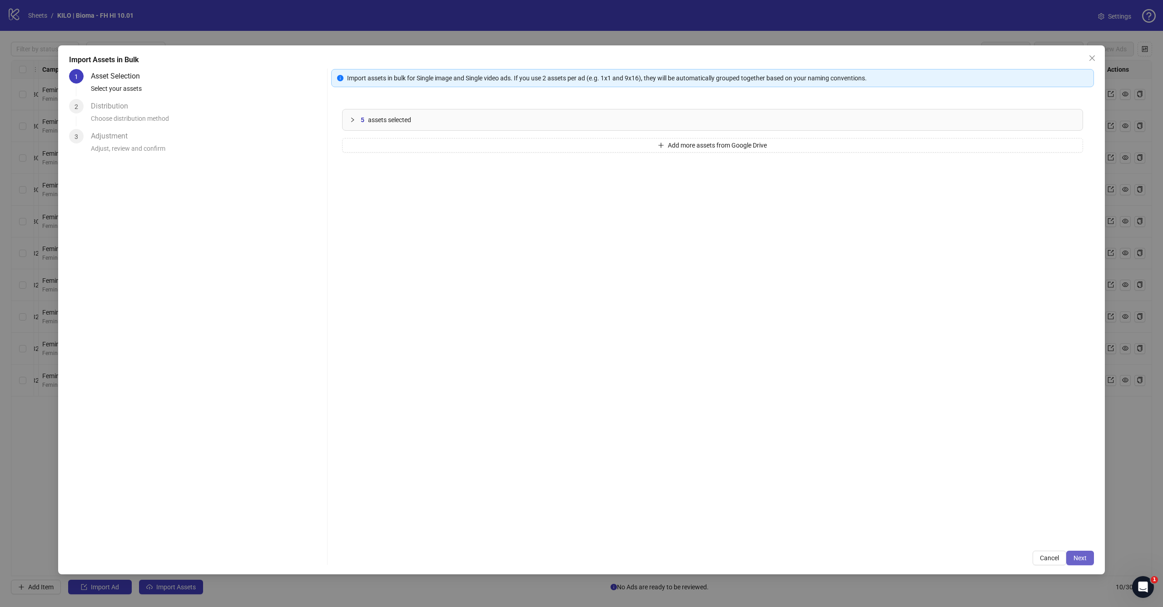
click at [1087, 556] on button "Next" at bounding box center [1080, 558] width 28 height 15
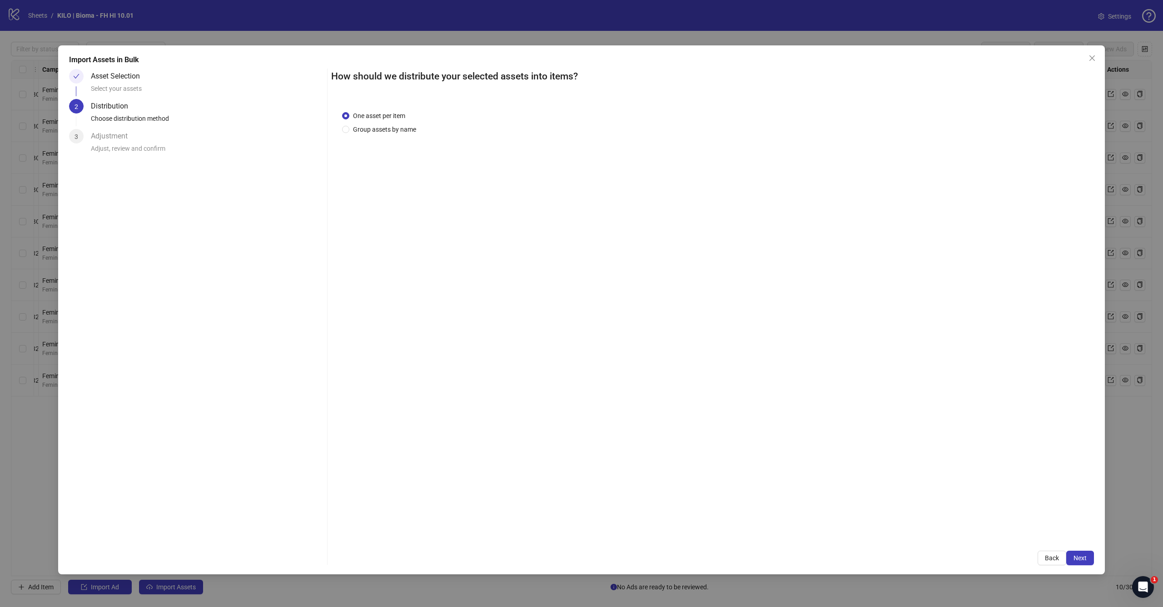
click at [1087, 556] on button "Next" at bounding box center [1080, 558] width 28 height 15
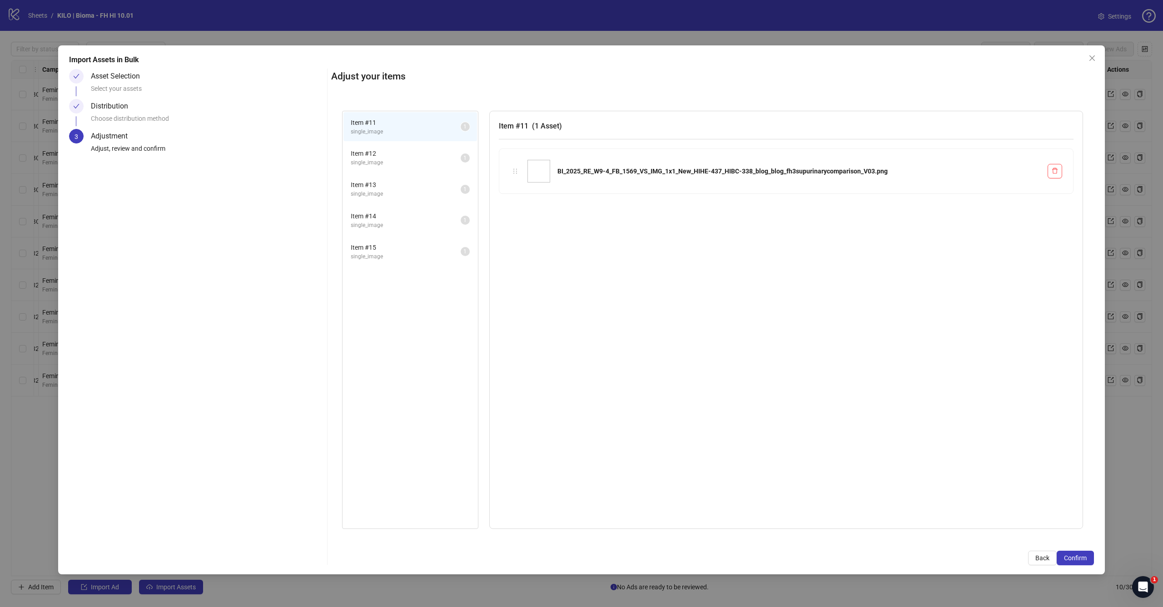
click at [1087, 556] on button "Confirm" at bounding box center [1075, 558] width 37 height 15
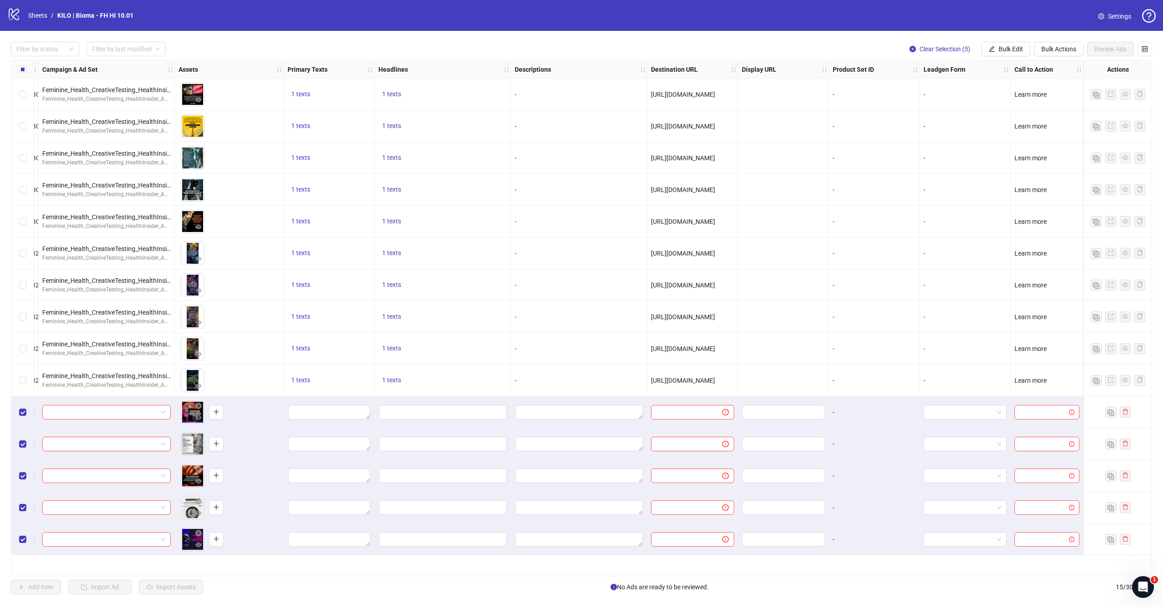
click at [1011, 40] on div "Filter by status Filter by last modified Clear Selection (5) Bulk Edit Bulk Act…" at bounding box center [581, 318] width 1163 height 575
click at [1004, 48] on span "Bulk Edit" at bounding box center [1011, 48] width 25 height 7
click at [1006, 108] on span "Primary Texts" at bounding box center [1015, 111] width 54 height 10
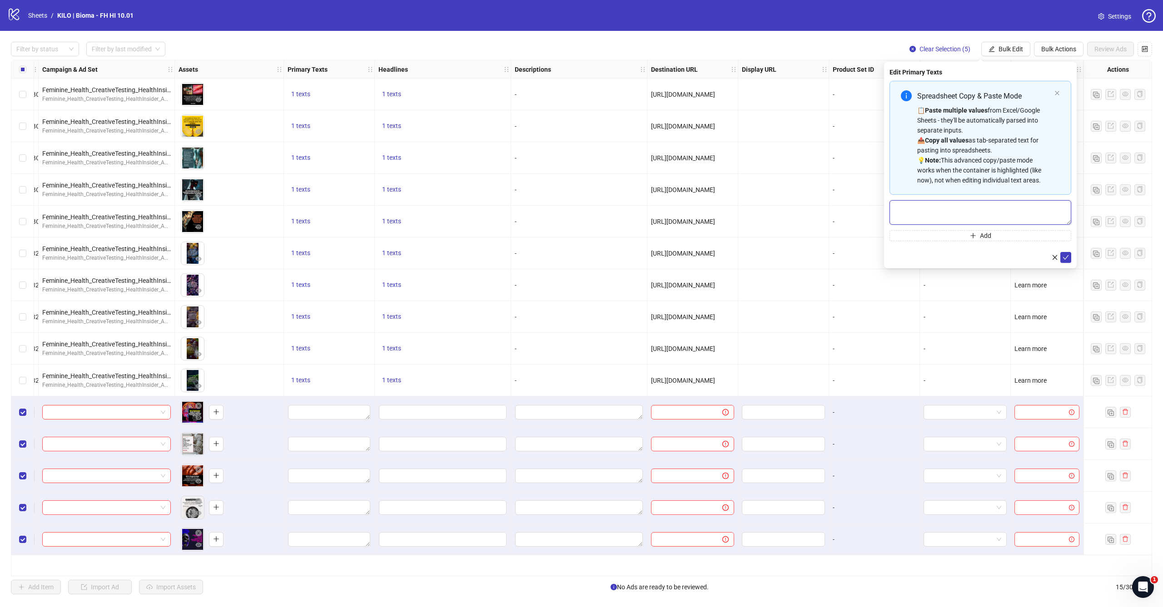
click at [956, 208] on textarea "Multi-text input container - paste or copy values" at bounding box center [981, 212] width 182 height 25
paste textarea "**********"
type textarea "**********"
click at [1065, 258] on icon "check" at bounding box center [1066, 257] width 6 height 6
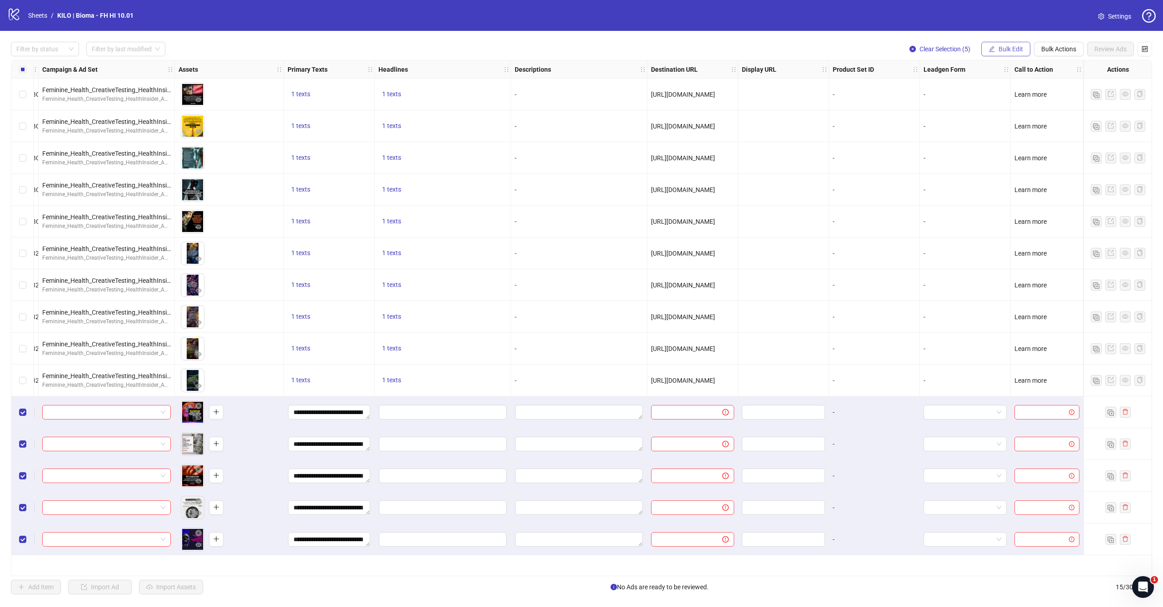
click at [1004, 47] on span "Bulk Edit" at bounding box center [1011, 48] width 25 height 7
click at [996, 123] on span "Headlines" at bounding box center [1015, 125] width 54 height 10
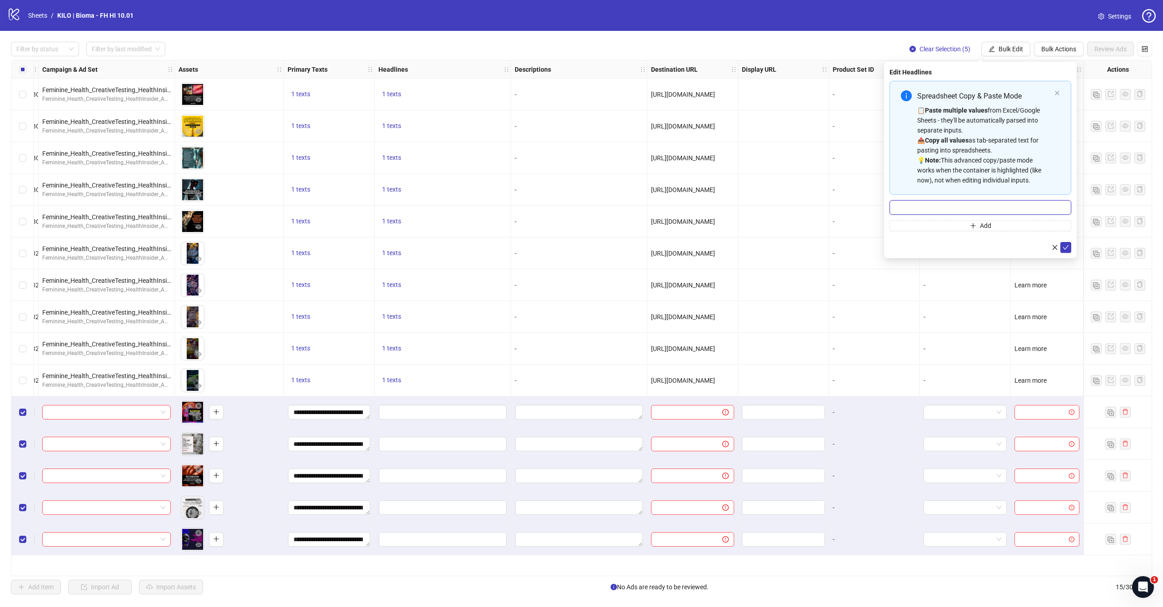
click at [944, 205] on input "Multi-input container - paste or copy values" at bounding box center [981, 207] width 182 height 15
paste input "**********"
type input "**********"
click at [1073, 250] on div "**********" at bounding box center [980, 160] width 193 height 197
click at [1070, 250] on button "submit" at bounding box center [1066, 247] width 11 height 11
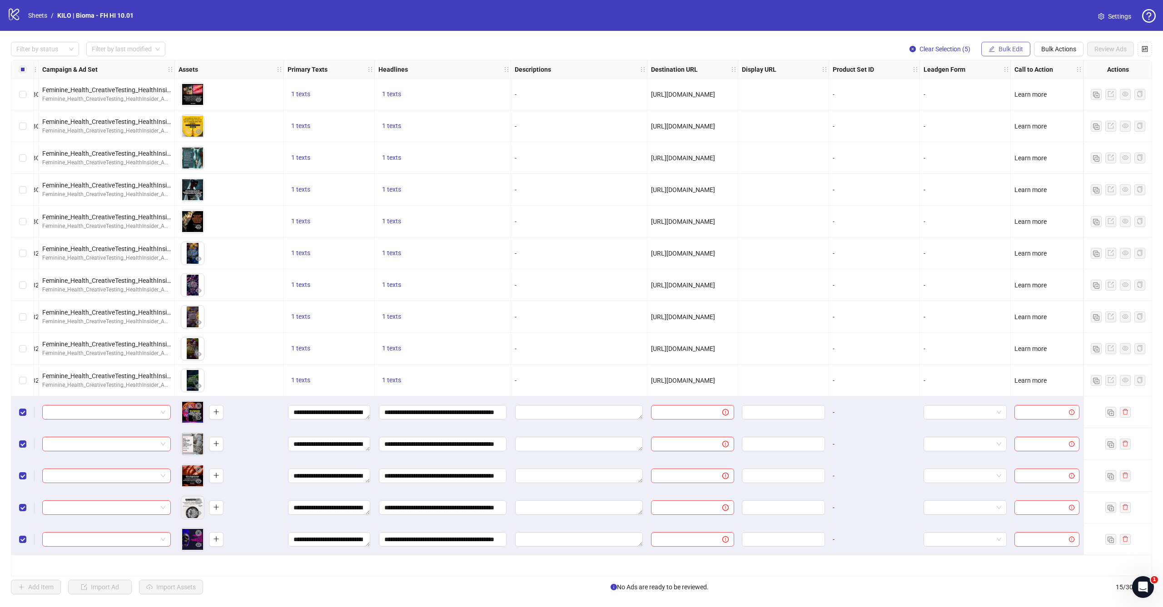
click at [1017, 45] on button "Bulk Edit" at bounding box center [1005, 49] width 49 height 15
click at [1003, 154] on span "Destination URL" at bounding box center [1015, 154] width 54 height 10
click at [930, 90] on input "text" at bounding box center [977, 88] width 164 height 10
paste input "**********"
type input "**********"
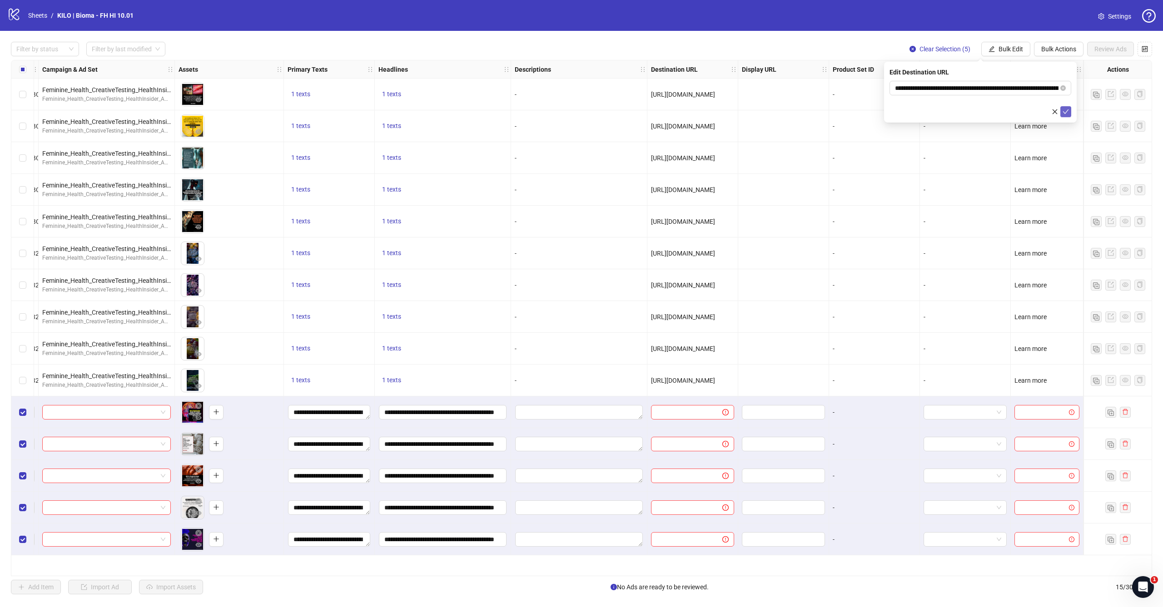
click at [1067, 109] on icon "check" at bounding box center [1066, 112] width 6 height 6
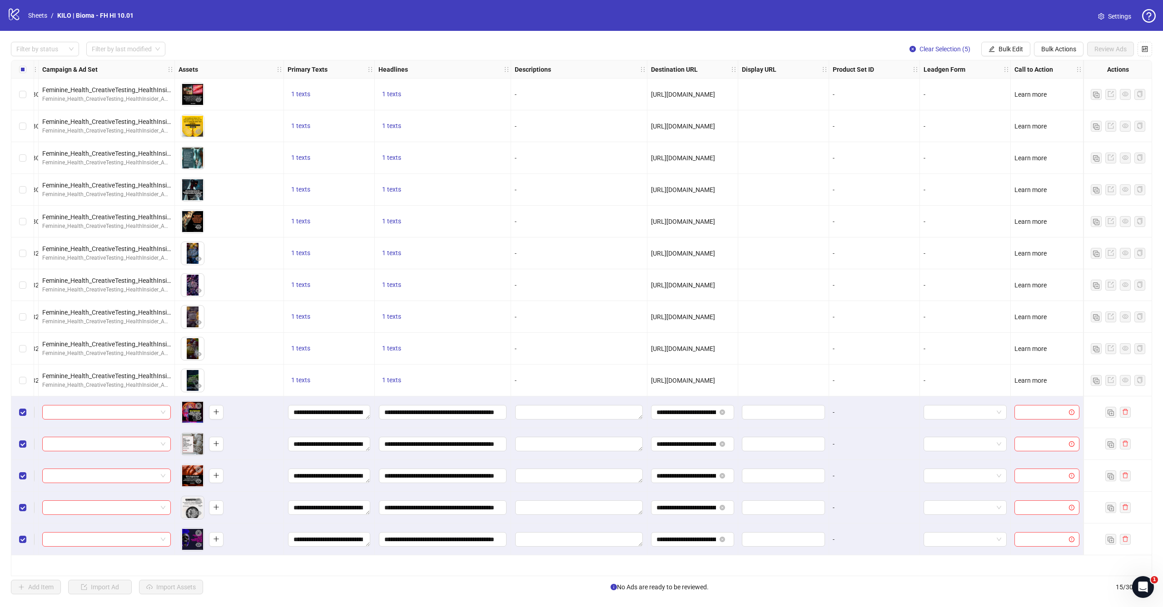
scroll to position [0, 0]
click at [992, 50] on icon "edit" at bounding box center [992, 49] width 6 height 6
click at [1004, 195] on span "Call to Action" at bounding box center [1015, 198] width 54 height 10
click at [925, 78] on div "Edit Call to Action Select call to action" at bounding box center [980, 92] width 193 height 61
click at [920, 90] on input "search" at bounding box center [976, 88] width 163 height 14
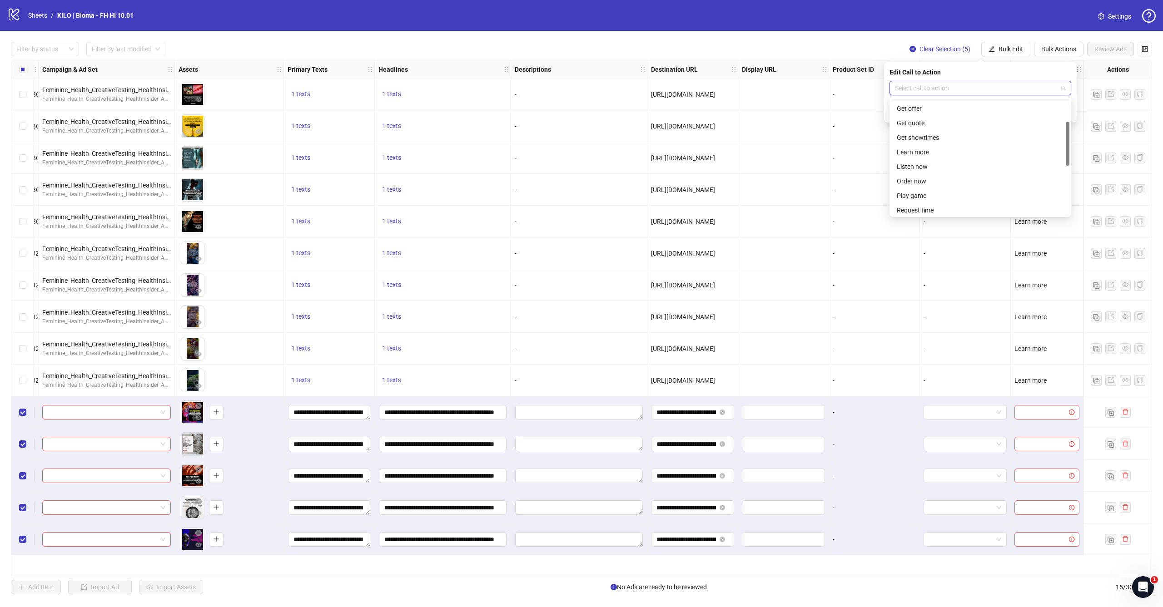
scroll to position [123, 0]
click at [972, 116] on div "Learn more" at bounding box center [980, 114] width 167 height 10
click at [1066, 110] on icon "check" at bounding box center [1066, 112] width 6 height 6
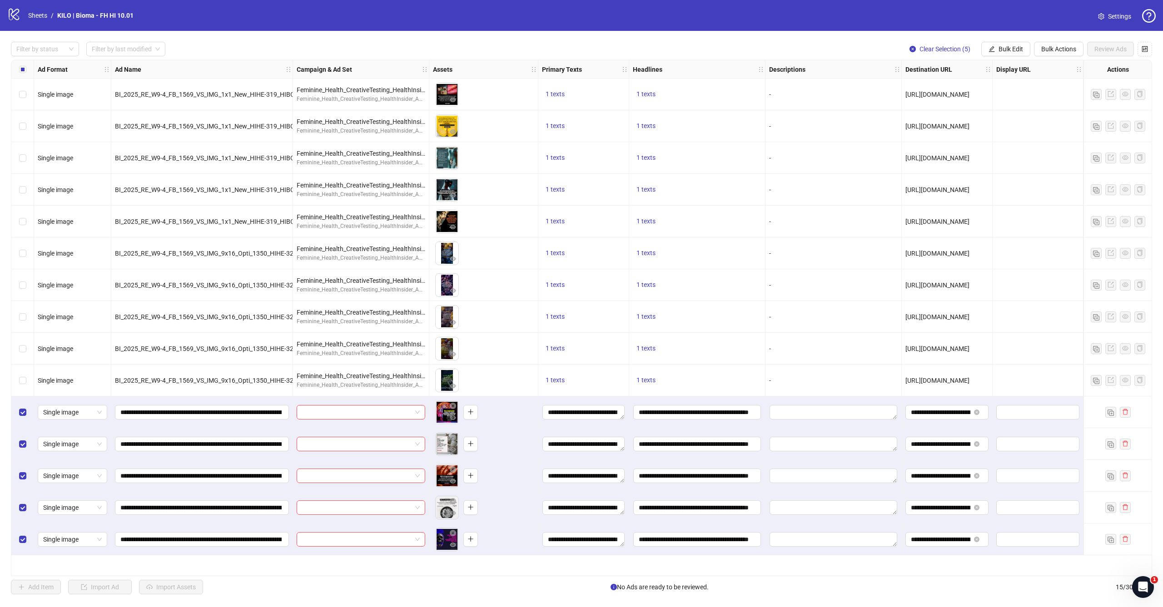
scroll to position [0, 0]
click at [1018, 50] on span "Bulk Edit" at bounding box center [1011, 48] width 25 height 7
click at [1001, 106] on span "Primary Texts" at bounding box center [1015, 111] width 54 height 10
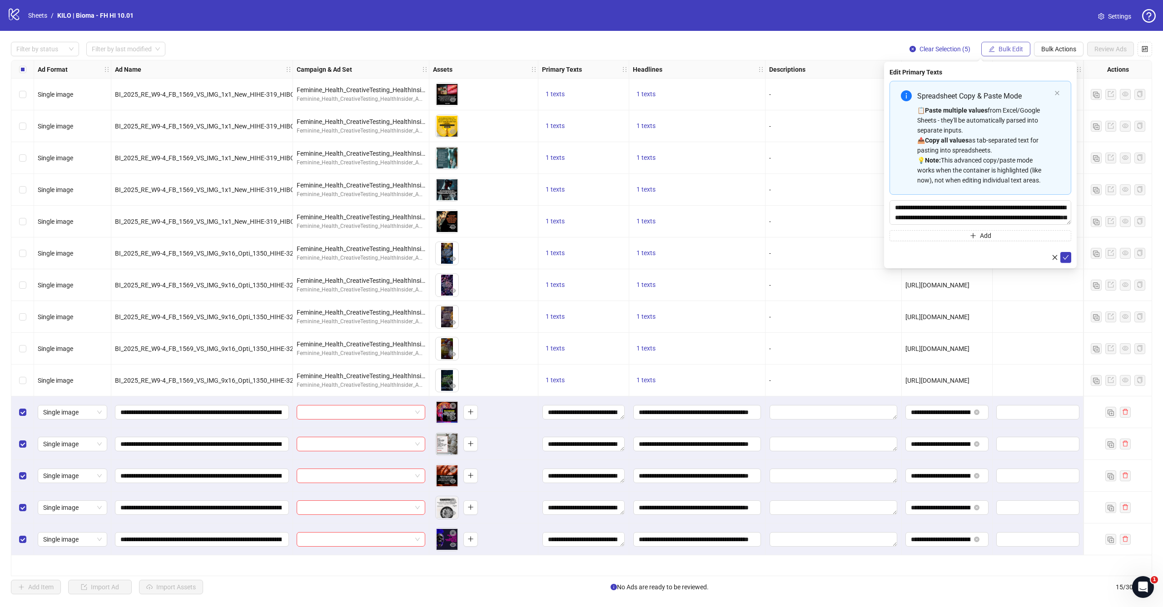
click at [1009, 46] on span "Bulk Edit" at bounding box center [1011, 48] width 25 height 7
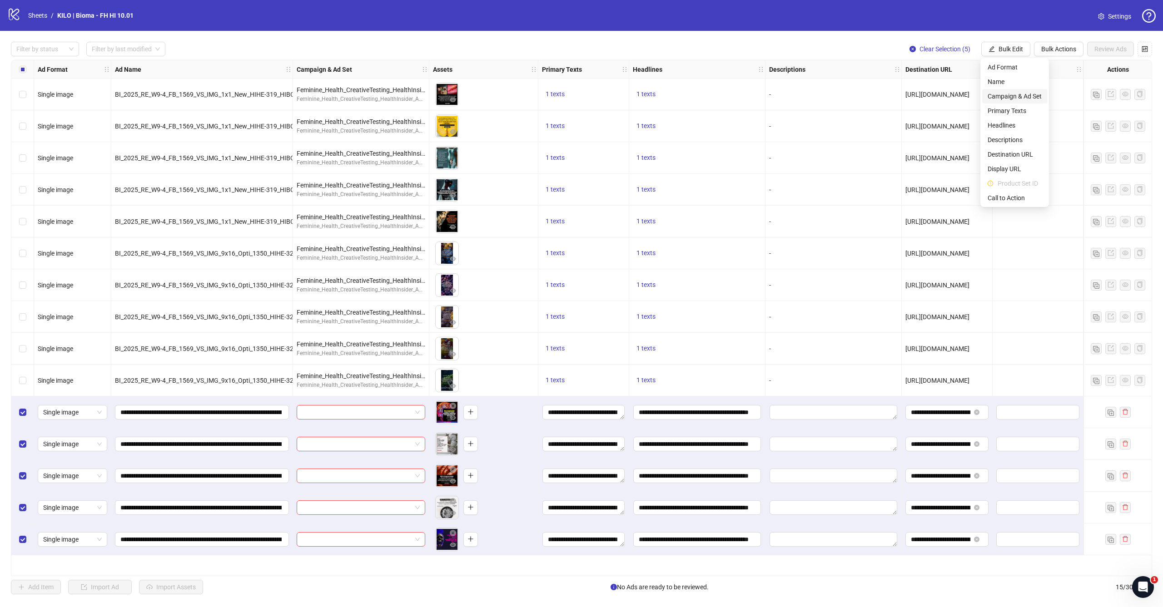
click at [1010, 100] on span "Campaign & Ad Set" at bounding box center [1015, 96] width 54 height 10
click at [967, 88] on input "search" at bounding box center [976, 88] width 163 height 14
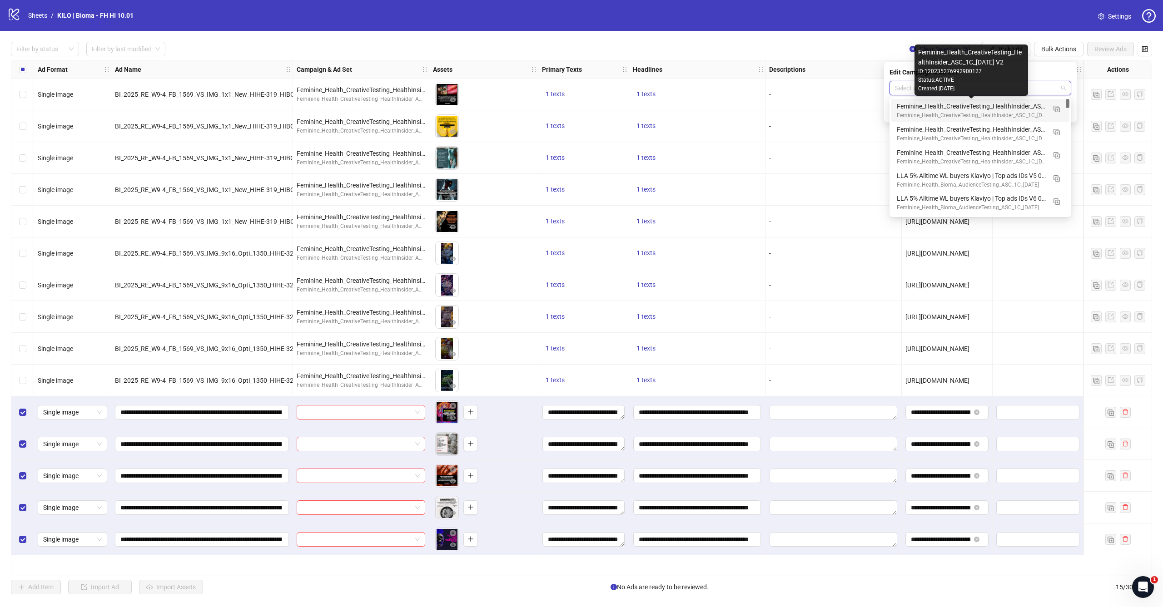
click at [1033, 104] on div "Feminine_Health_CreativeTesting_HealthInsider_ASC_1C_[DATE] V2" at bounding box center [971, 106] width 149 height 10
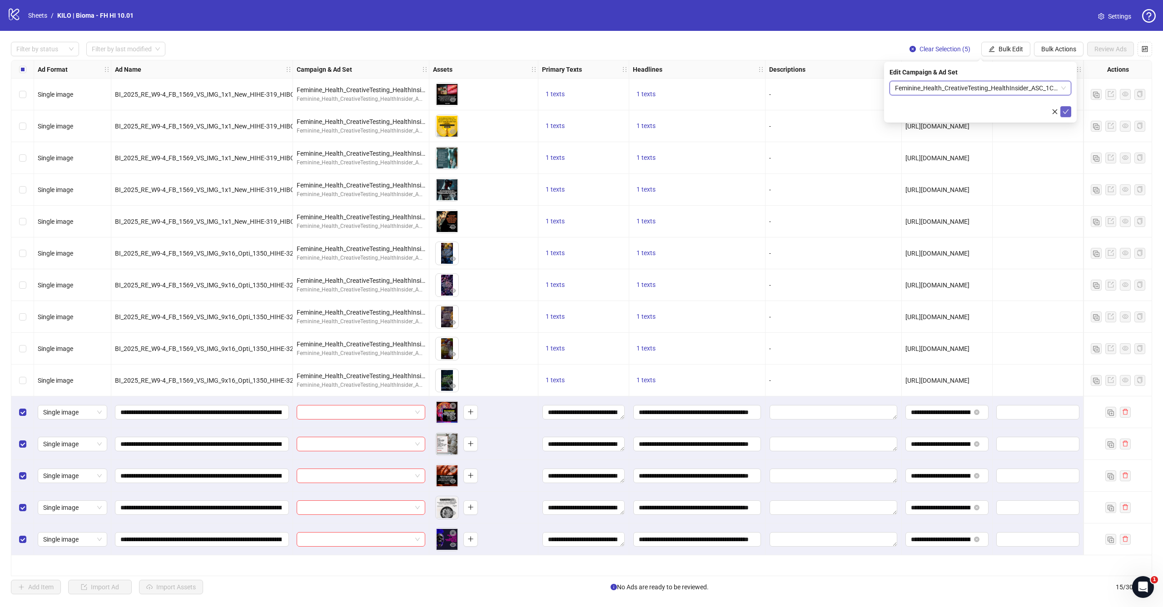
click at [1068, 109] on icon "check" at bounding box center [1066, 112] width 6 height 6
click at [1028, 88] on span "Feminine_Health_CreativeTesting_HealthInsider_ASC_1C_[DATE] V2" at bounding box center [980, 88] width 171 height 14
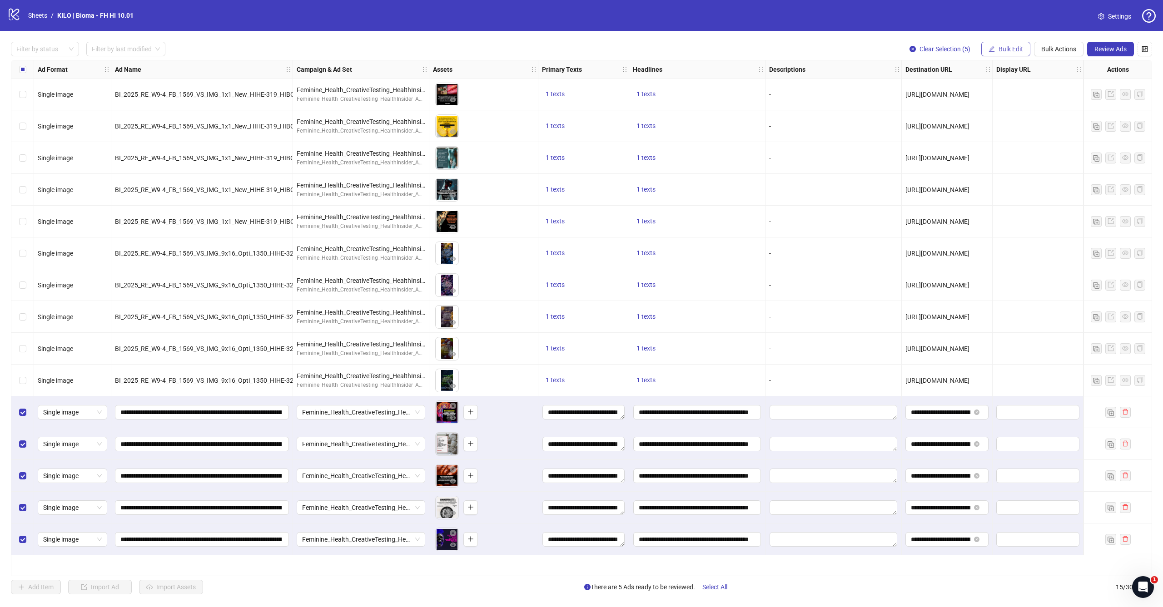
click at [1013, 49] on span "Bulk Edit" at bounding box center [1011, 48] width 25 height 7
click at [1004, 93] on span "Campaign & Ad Set" at bounding box center [1015, 96] width 54 height 10
click at [1006, 90] on span "Feminine_Health_CreativeTesting_HealthInsider_ASC_1C_[DATE] V2" at bounding box center [980, 88] width 171 height 14
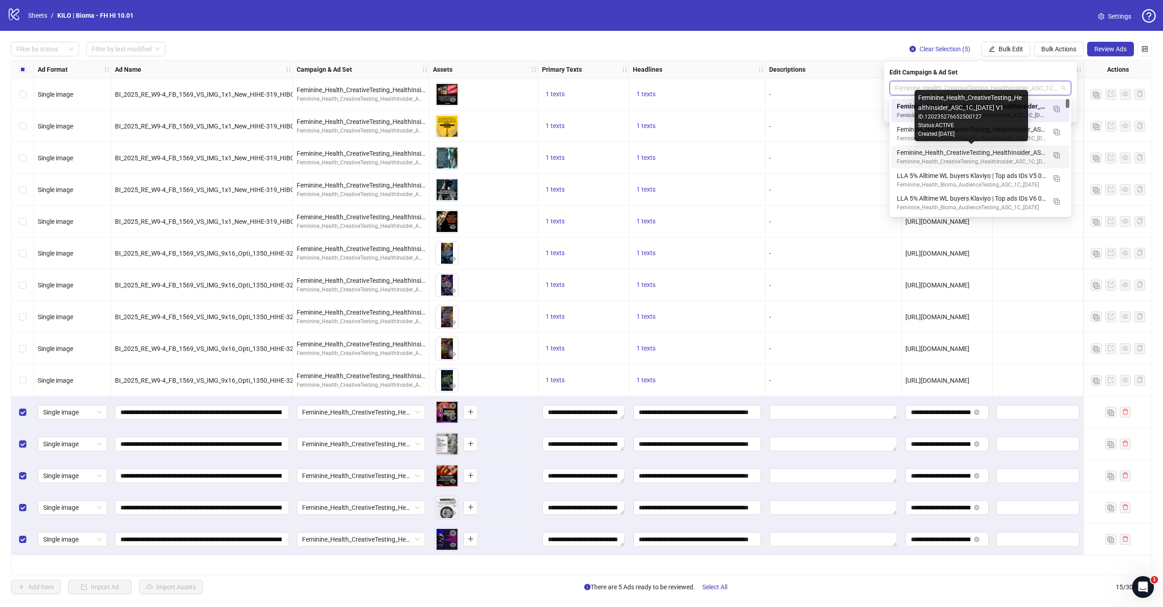
click at [994, 154] on div "Feminine_Health_CreativeTesting_HealthInsider_ASC_1C_[DATE] V1" at bounding box center [971, 153] width 149 height 10
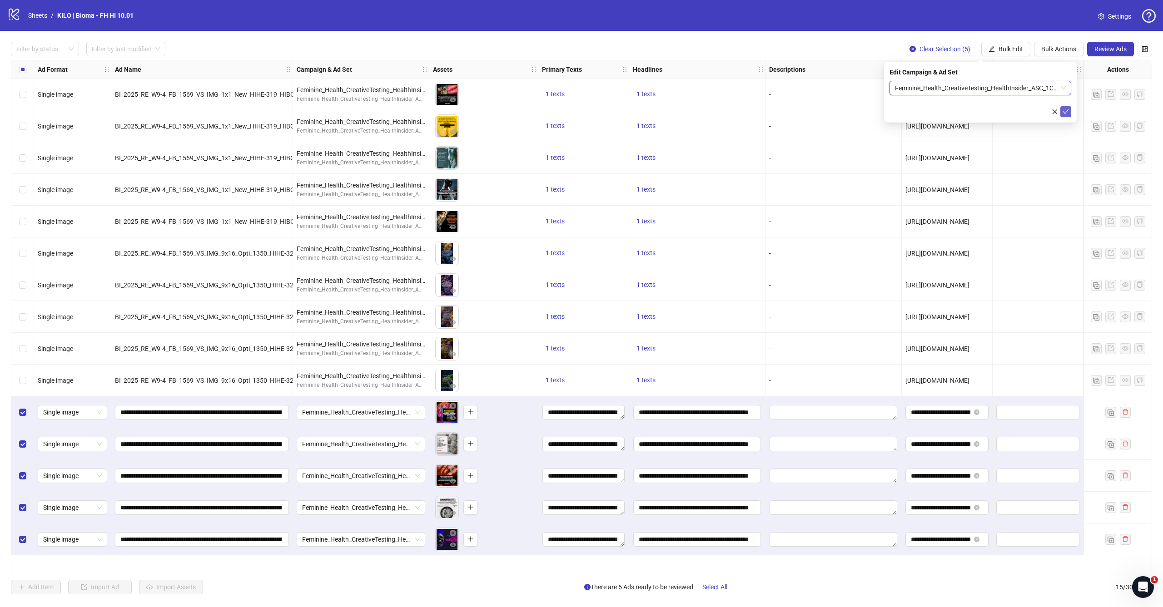
click at [1067, 110] on icon "check" at bounding box center [1066, 112] width 6 height 6
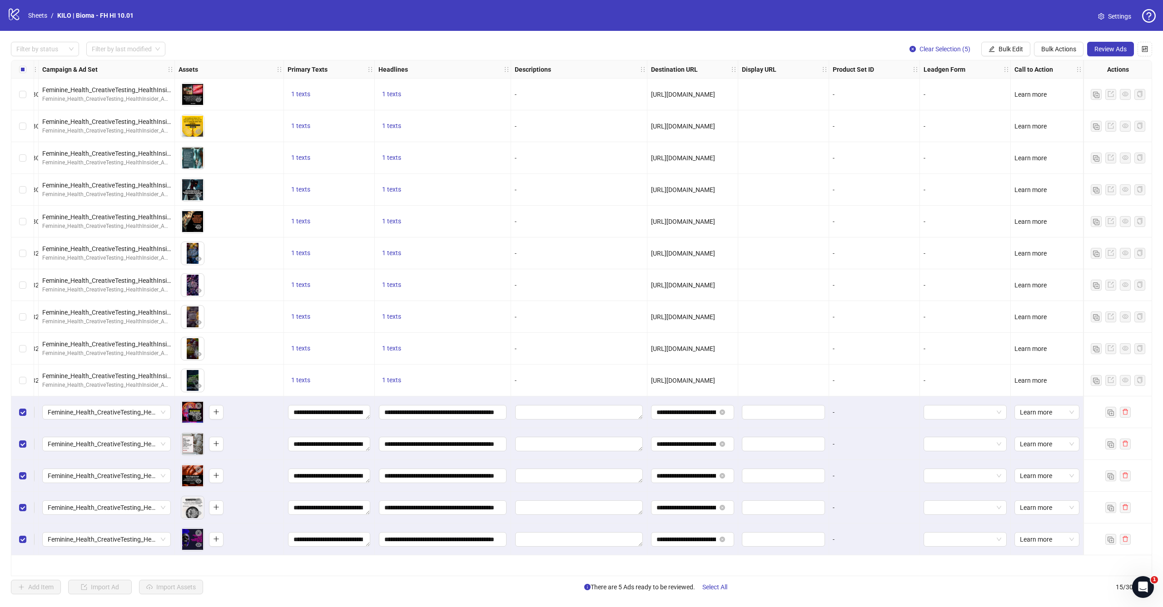
scroll to position [0, 254]
click at [1124, 49] on span "Review Ads" at bounding box center [1111, 48] width 32 height 7
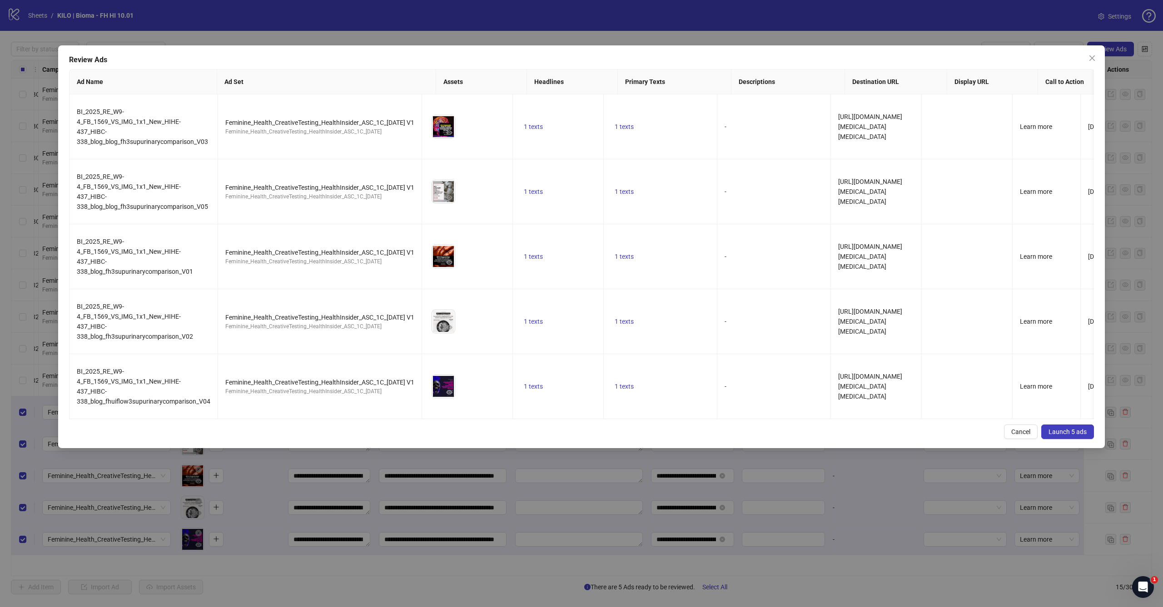
click at [1058, 436] on span "Launch 5 ads" at bounding box center [1068, 431] width 38 height 7
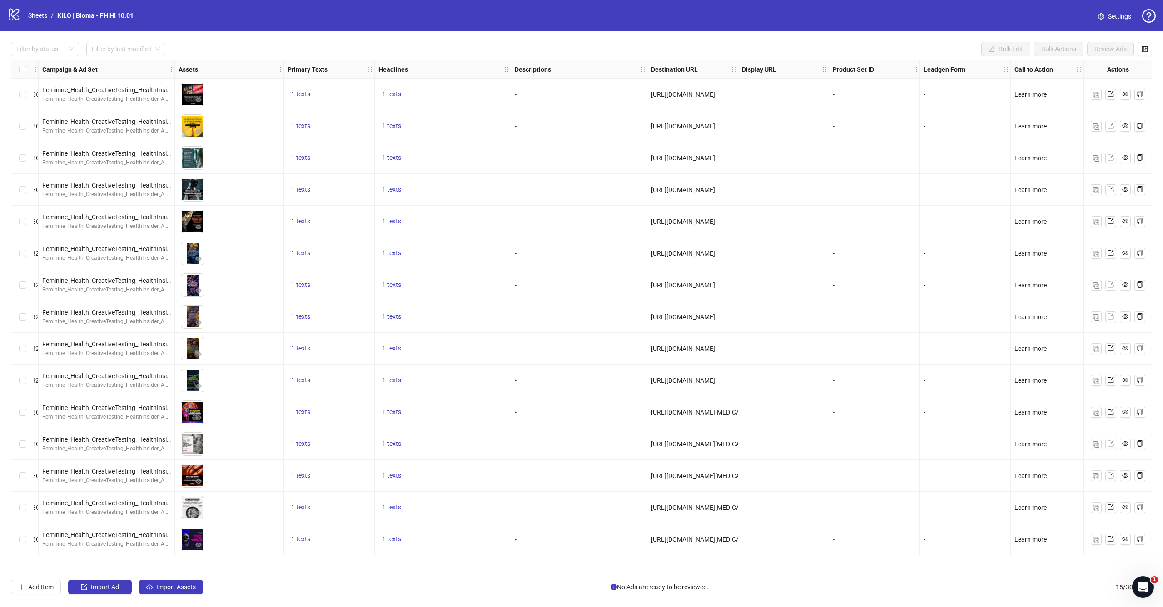
scroll to position [0, 0]
click at [170, 585] on span "Import Assets" at bounding box center [176, 587] width 40 height 7
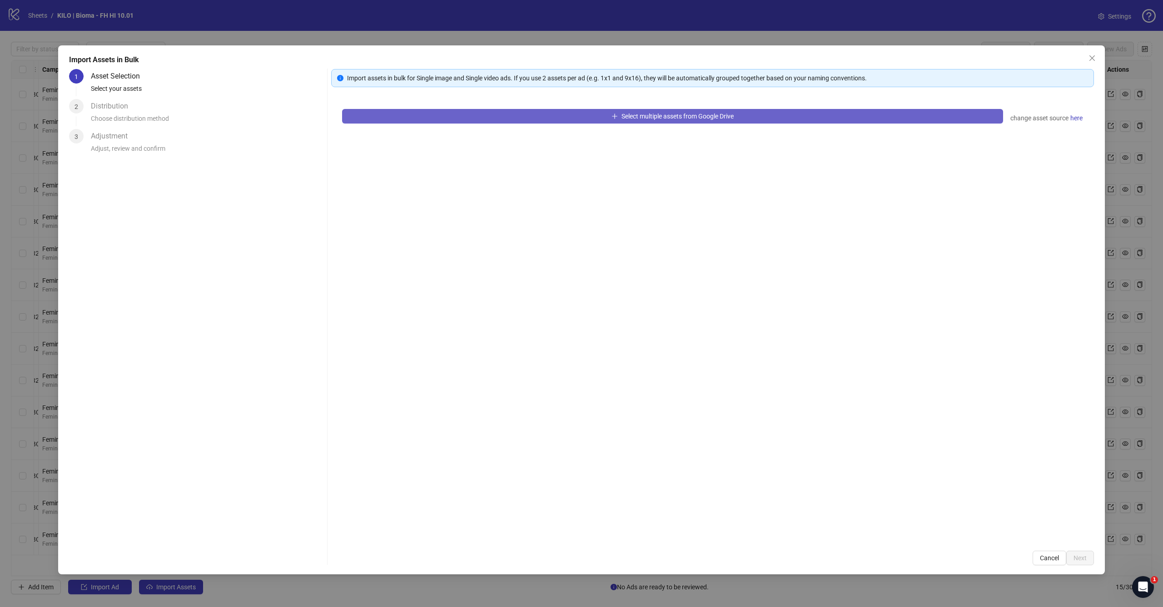
click at [644, 121] on button "Select multiple assets from Google Drive" at bounding box center [672, 116] width 661 height 15
click at [1091, 58] on icon "close" at bounding box center [1092, 58] width 7 height 7
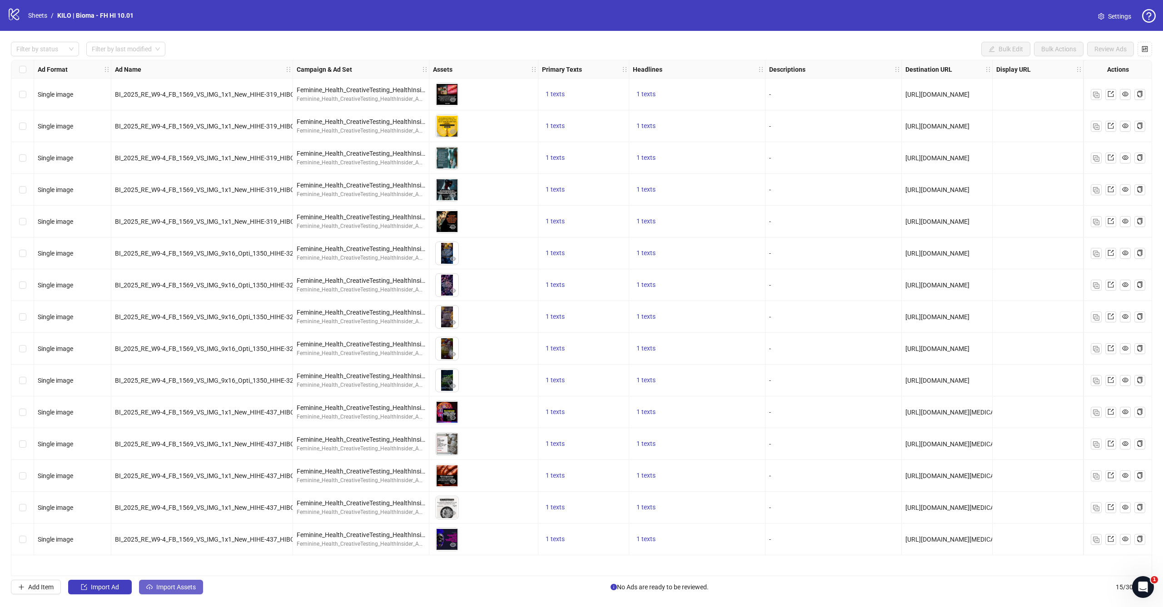
click at [179, 590] on span "Import Assets" at bounding box center [176, 587] width 40 height 7
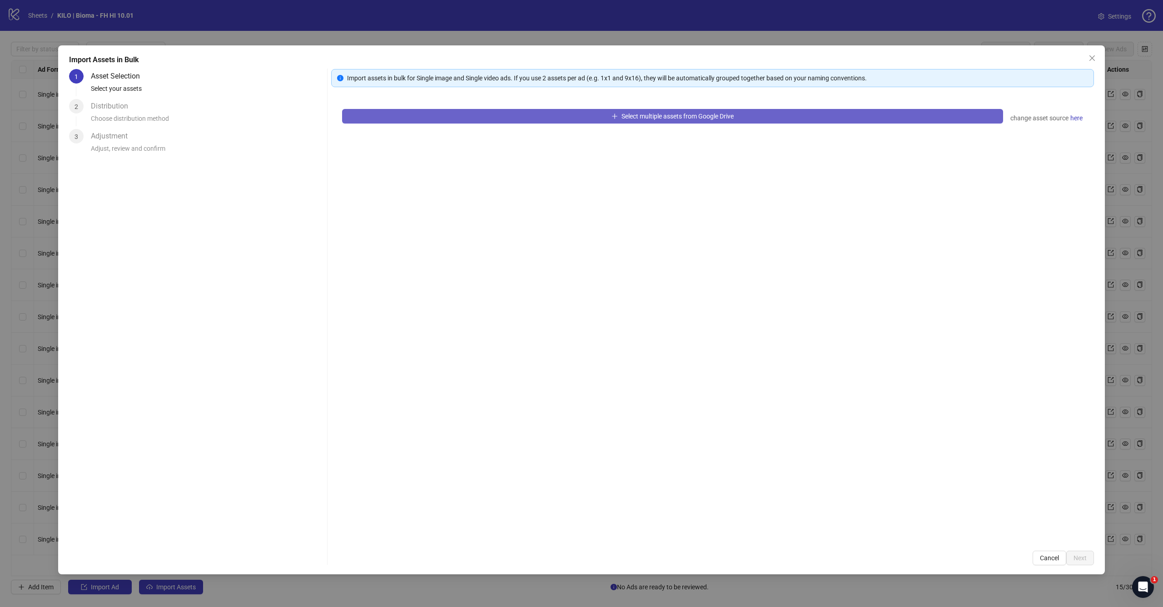
click at [573, 119] on button "Select multiple assets from Google Drive" at bounding box center [672, 116] width 661 height 15
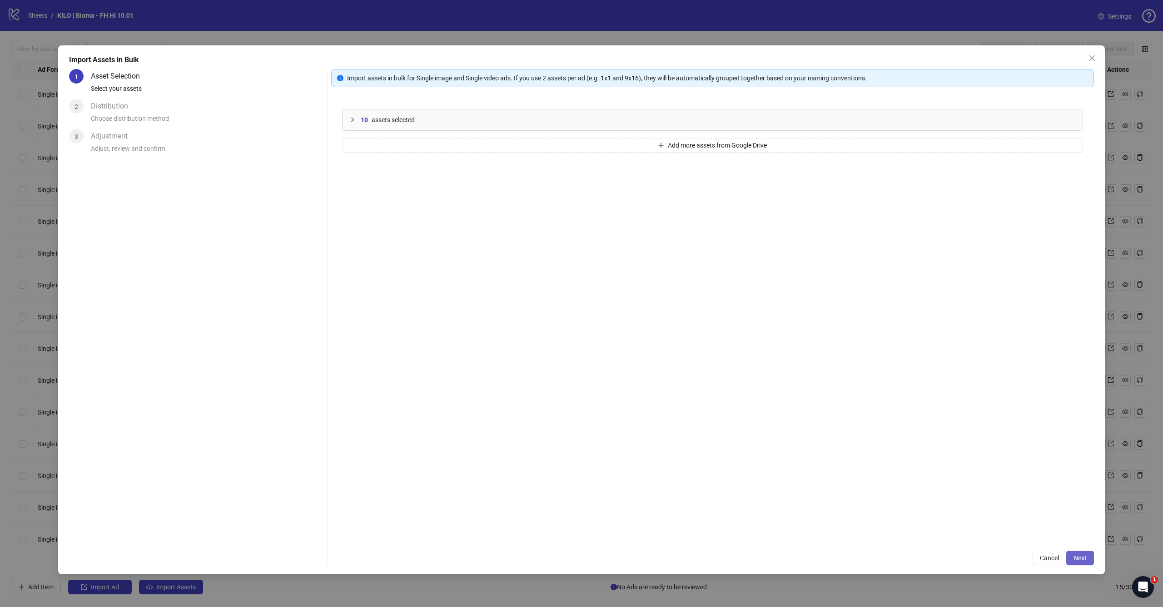
click at [1074, 559] on span "Next" at bounding box center [1080, 558] width 13 height 7
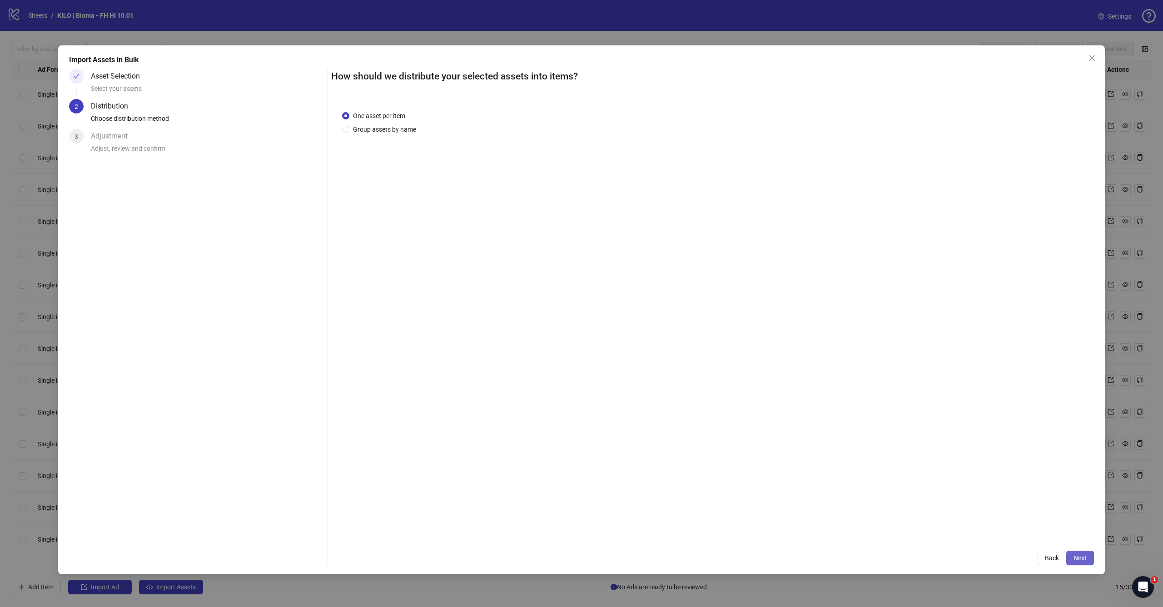
click at [1077, 553] on button "Next" at bounding box center [1080, 558] width 28 height 15
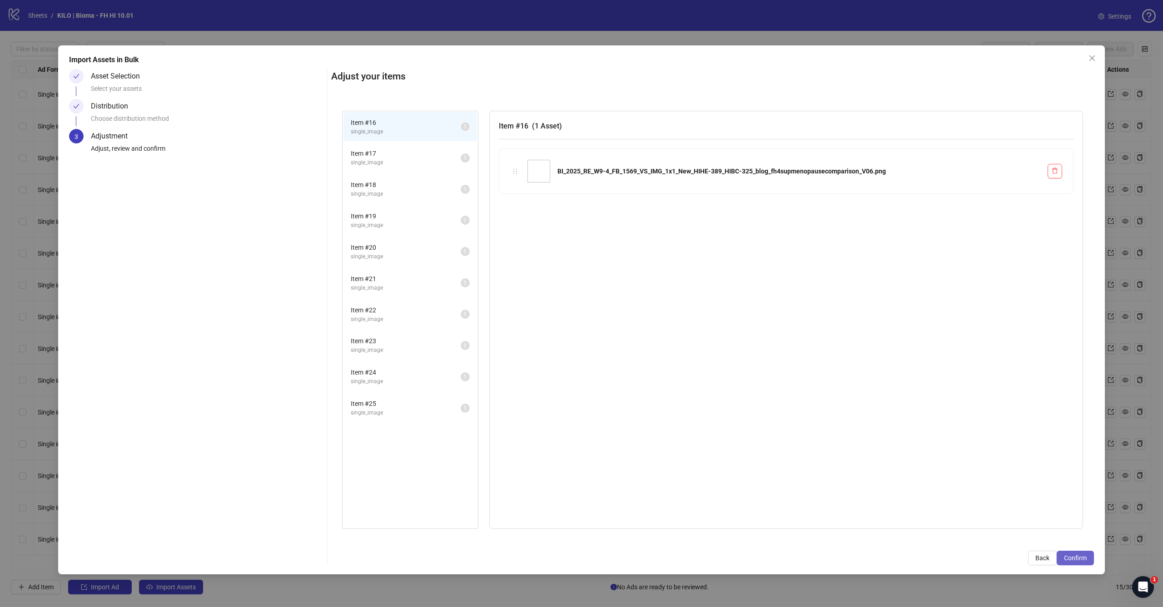
click at [1085, 563] on button "Confirm" at bounding box center [1075, 558] width 37 height 15
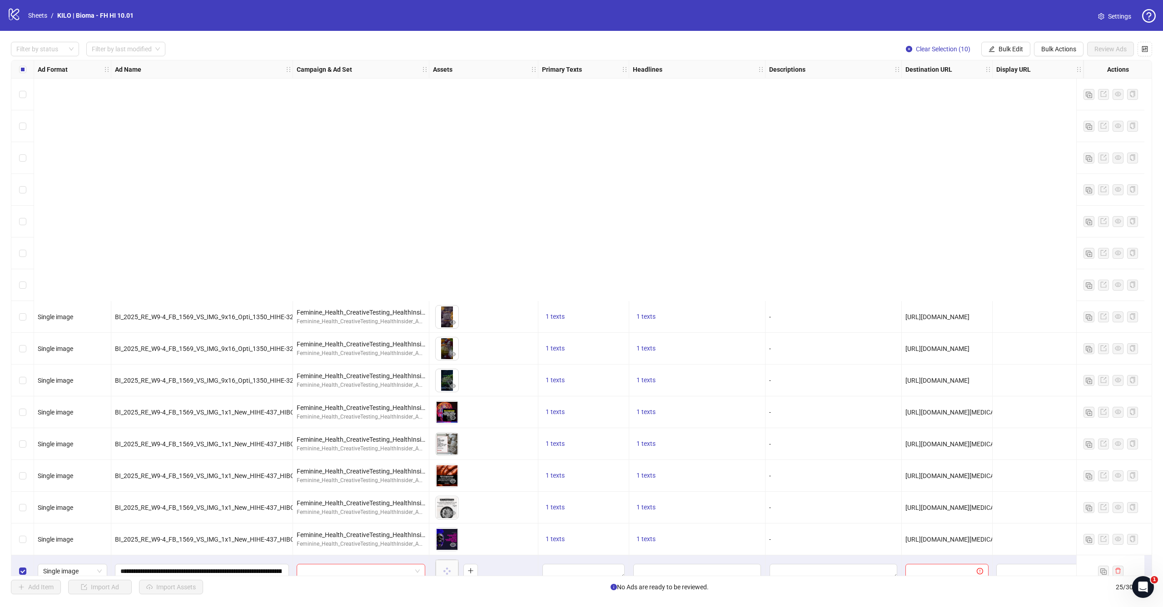
scroll to position [301, 0]
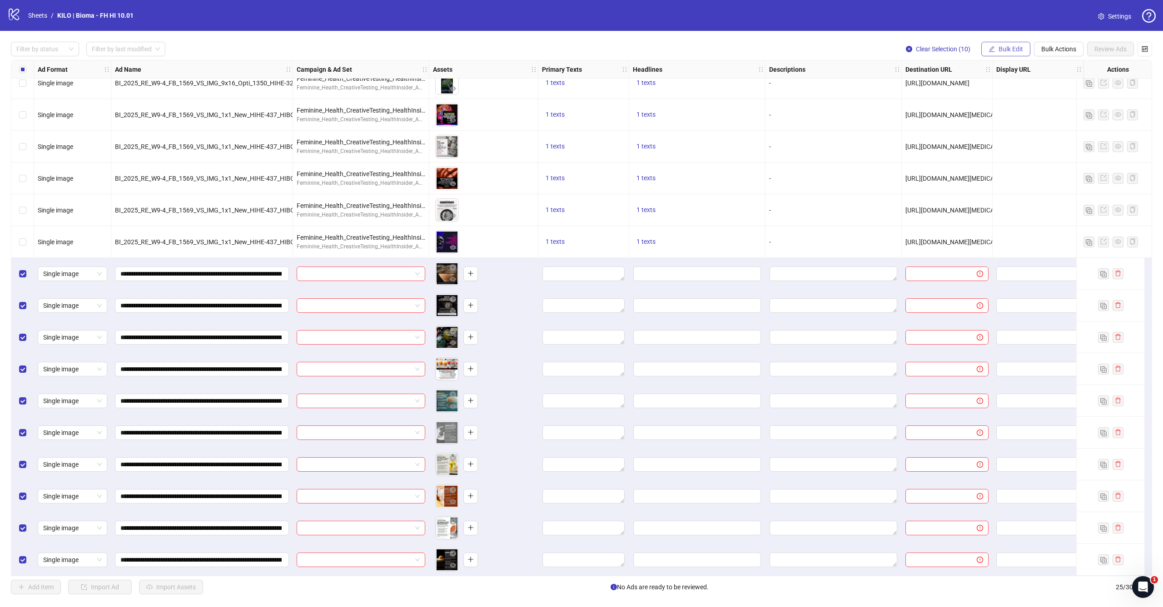
click at [1009, 51] on span "Bulk Edit" at bounding box center [1011, 48] width 25 height 7
click at [1008, 100] on span "Campaign & Ad Set" at bounding box center [1015, 96] width 54 height 10
click at [983, 85] on input "search" at bounding box center [976, 88] width 163 height 14
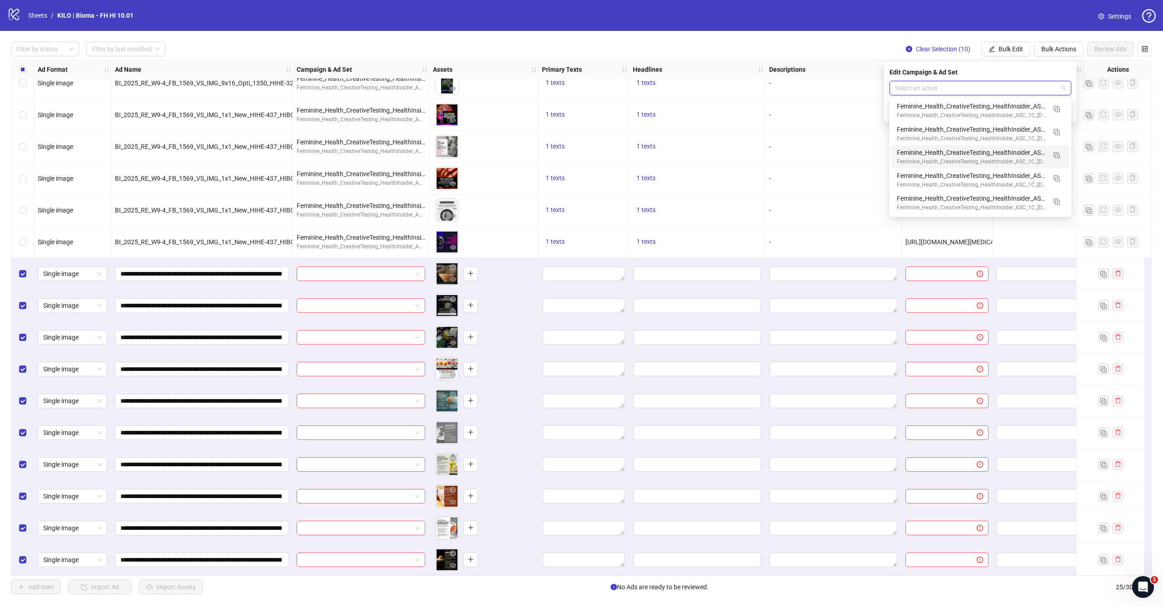
click at [518, 242] on div "To pick up a draggable item, press the space bar. While dragging, use the arrow…" at bounding box center [483, 242] width 101 height 28
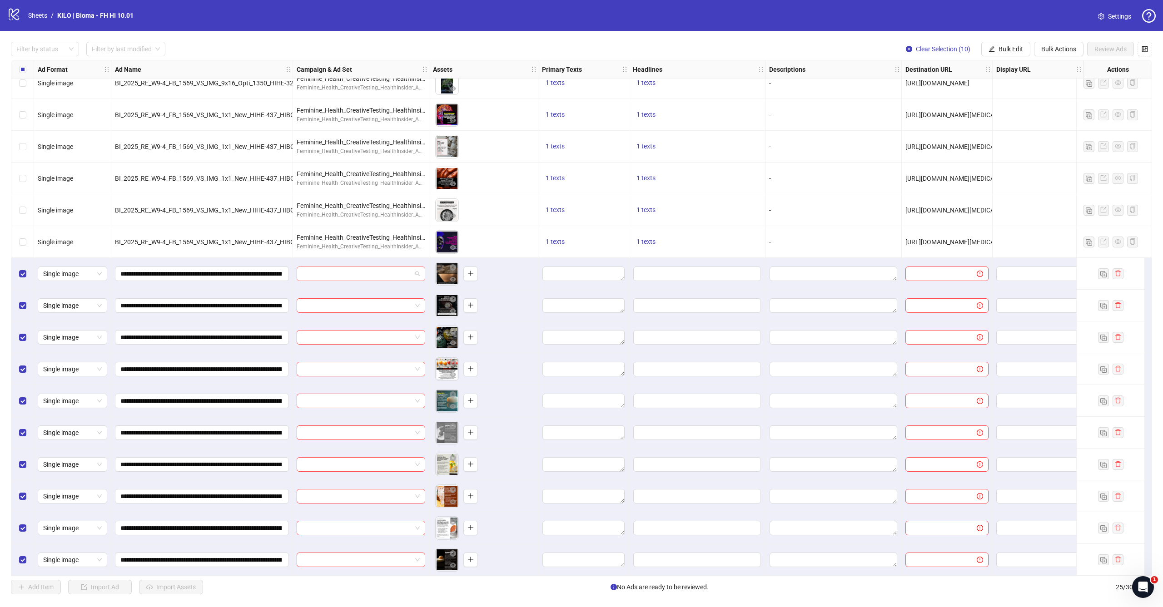
click at [382, 274] on input "search" at bounding box center [357, 274] width 110 height 14
click at [501, 260] on div "To pick up a draggable item, press the space bar. While dragging, use the arrow…" at bounding box center [483, 274] width 101 height 28
click at [407, 267] on input "search" at bounding box center [357, 274] width 110 height 14
click at [399, 271] on input "search" at bounding box center [357, 274] width 110 height 14
click at [483, 281] on div "To pick up a draggable item, press the space bar. While dragging, use the arrow…" at bounding box center [483, 274] width 101 height 28
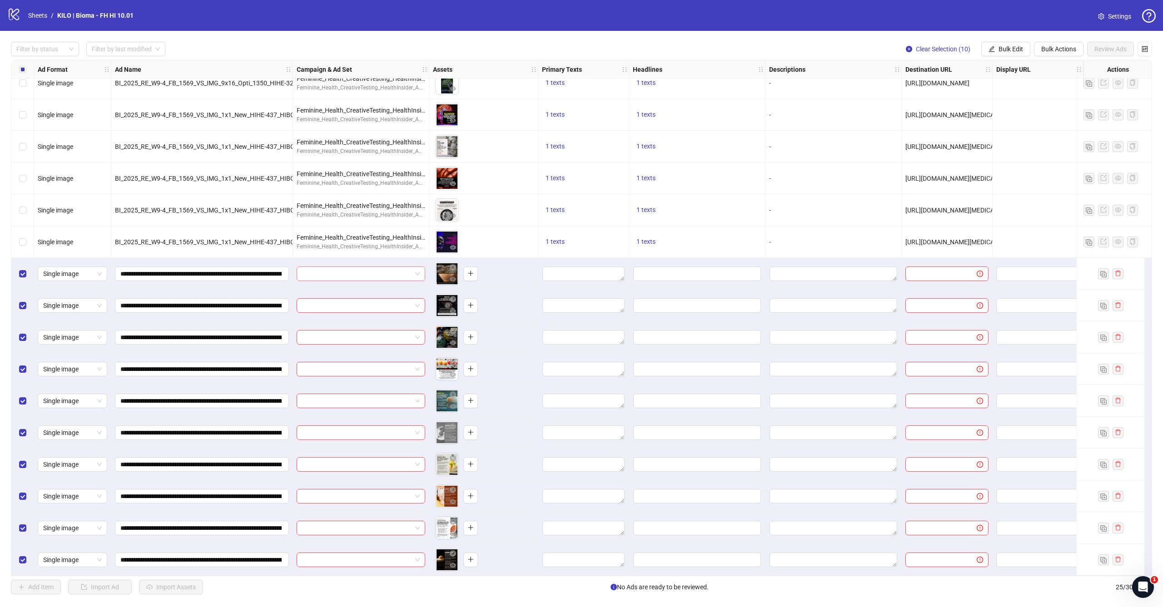
click at [388, 274] on input "search" at bounding box center [357, 274] width 110 height 14
click at [496, 278] on div "To pick up a draggable item, press the space bar. While dragging, use the arrow…" at bounding box center [483, 274] width 101 height 28
click at [384, 271] on input "search" at bounding box center [357, 274] width 110 height 14
click at [1011, 51] on span "Bulk Edit" at bounding box center [1011, 48] width 25 height 7
click at [1011, 97] on span "Campaign & Ad Set" at bounding box center [1015, 96] width 54 height 10
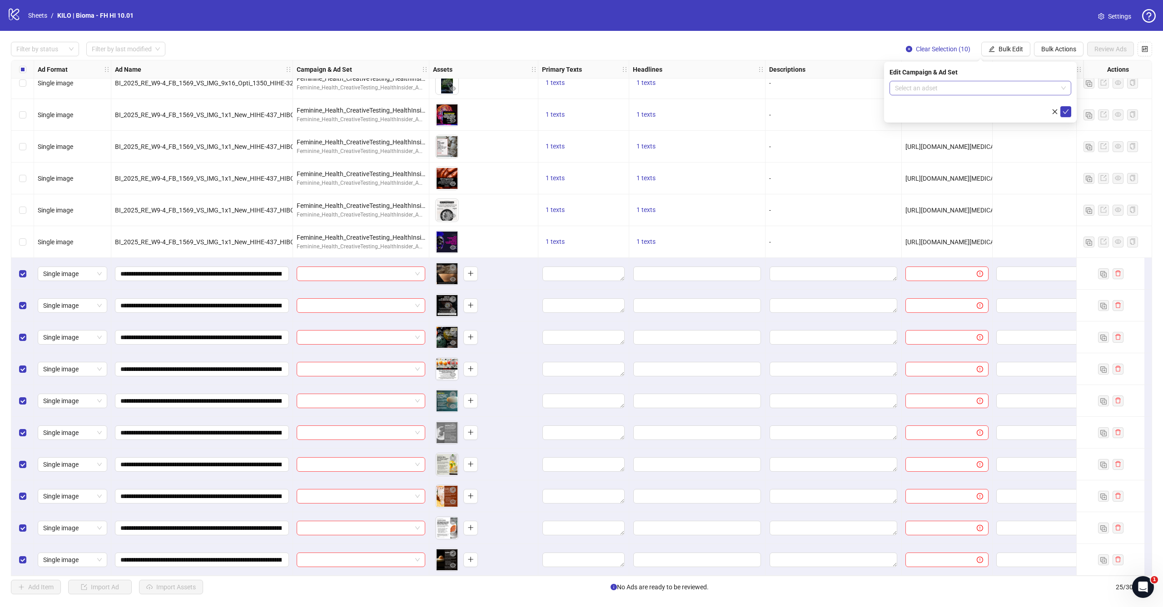
click at [956, 92] on input "search" at bounding box center [976, 88] width 163 height 14
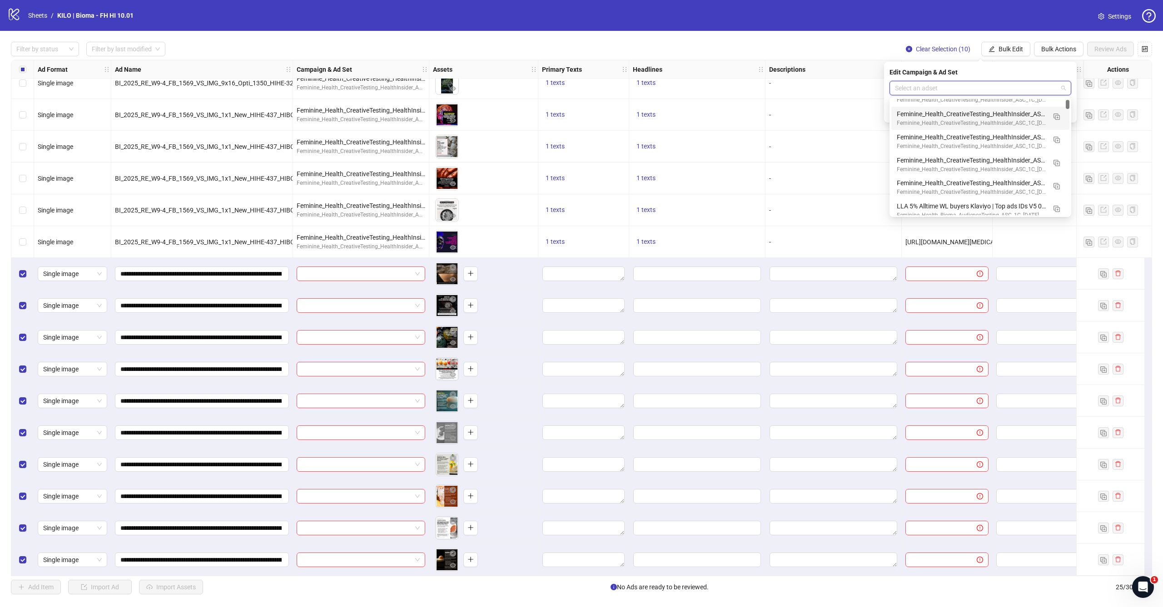
scroll to position [39, 0]
click at [906, 154] on div "Feminine_Health_CreativeTesting_HealthInsider_ASC_1C_[DATE] V3" at bounding box center [971, 159] width 149 height 10
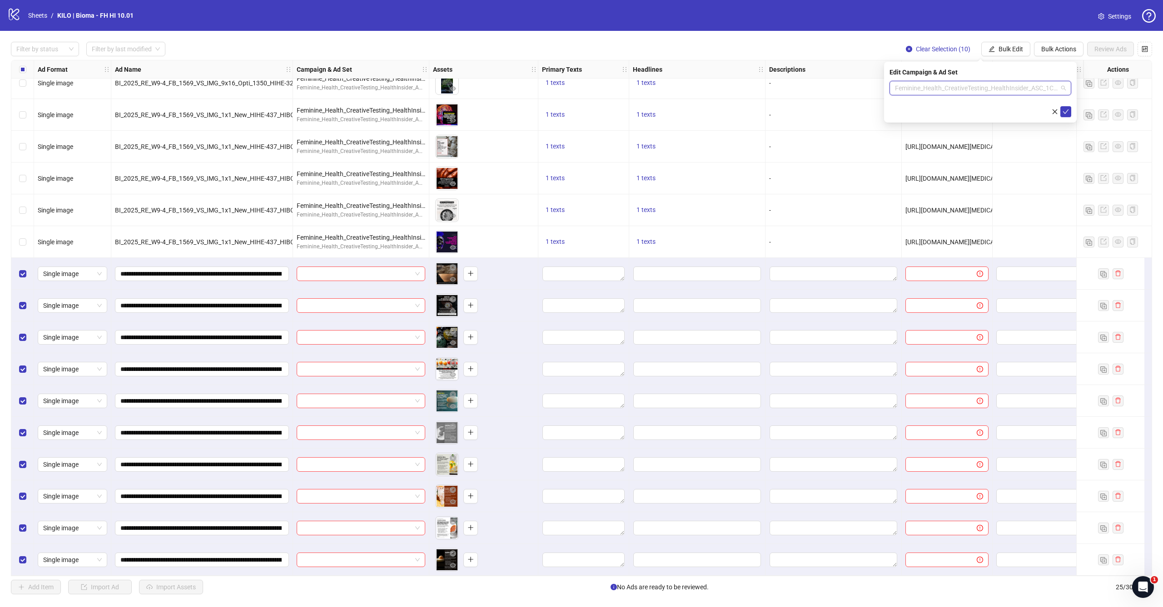
click at [973, 88] on span "Feminine_Health_CreativeTesting_HealthInsider_ASC_1C_[DATE] V3" at bounding box center [980, 88] width 171 height 14
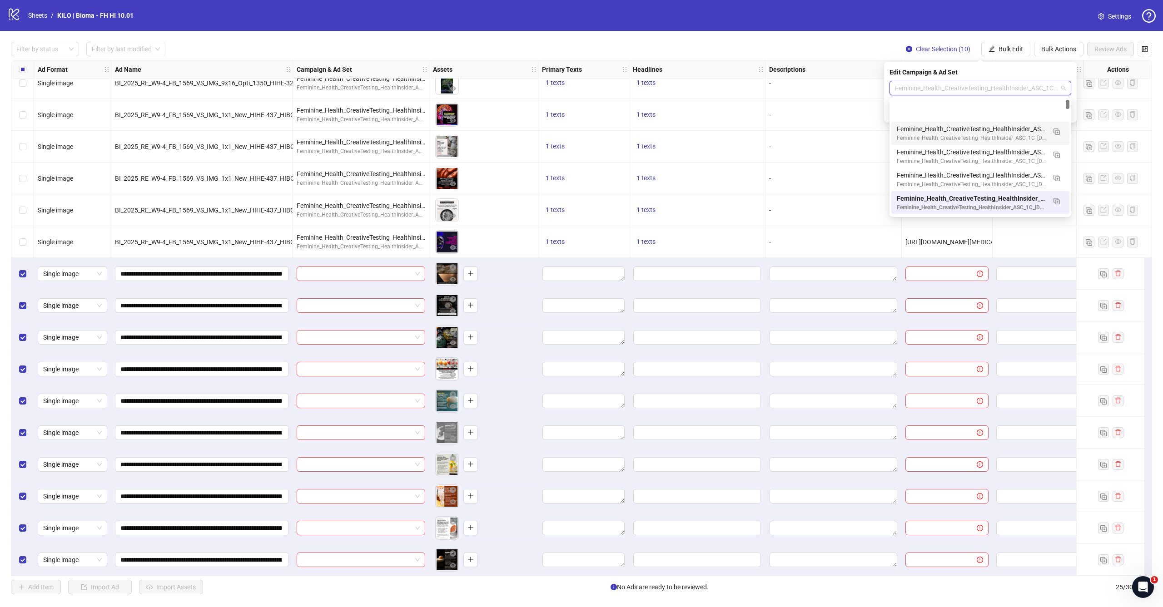
scroll to position [69, 0]
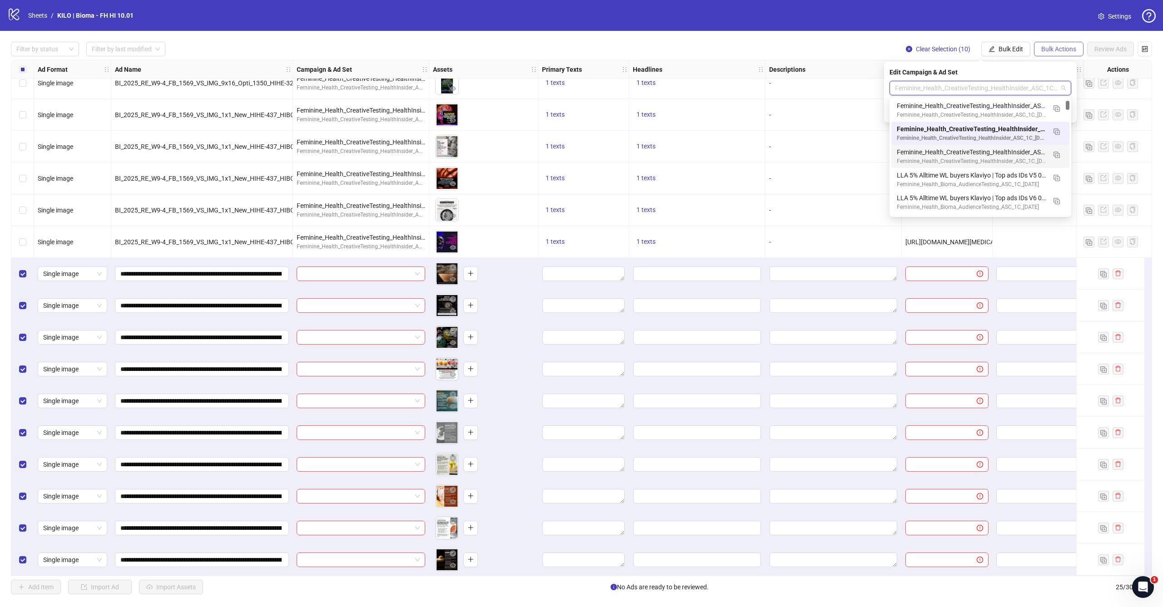
click at [1047, 51] on span "Bulk Actions" at bounding box center [1058, 48] width 35 height 7
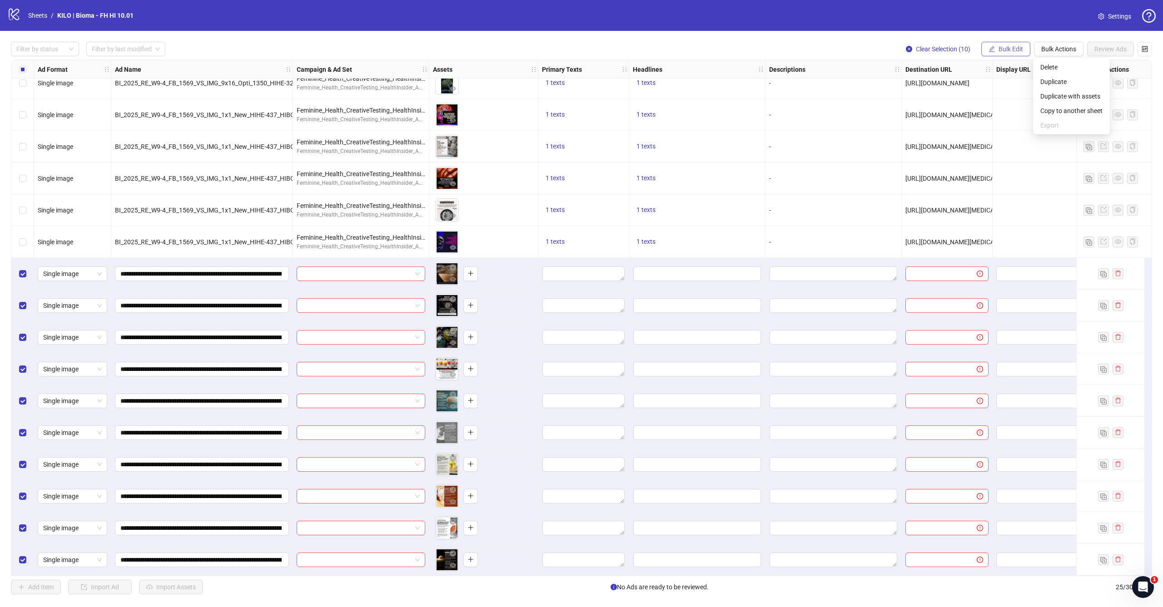
click at [1009, 46] on span "Bulk Edit" at bounding box center [1011, 48] width 25 height 7
click at [1002, 98] on span "Campaign & Ad Set" at bounding box center [1015, 96] width 54 height 10
click at [989, 90] on span "Feminine_Health_CreativeTesting_HealthInsider_ASC_1C_[DATE] V3" at bounding box center [980, 88] width 171 height 14
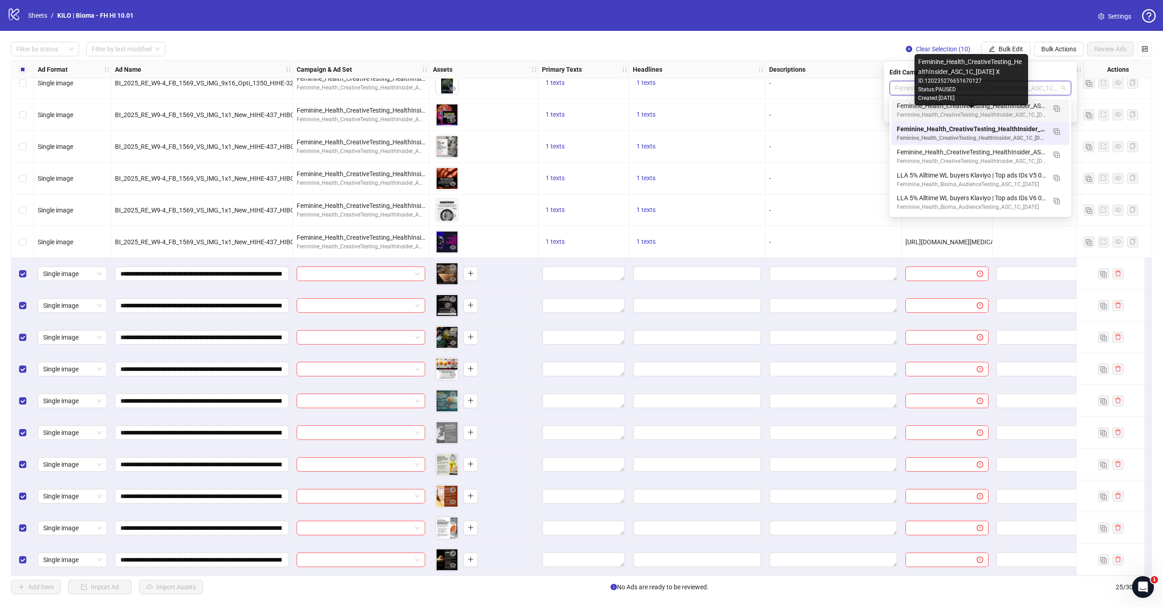
click at [981, 112] on div "Feminine_Health_CreativeTesting_HealthInsider_ASC_1C_2025.10.01 X" at bounding box center [971, 115] width 149 height 9
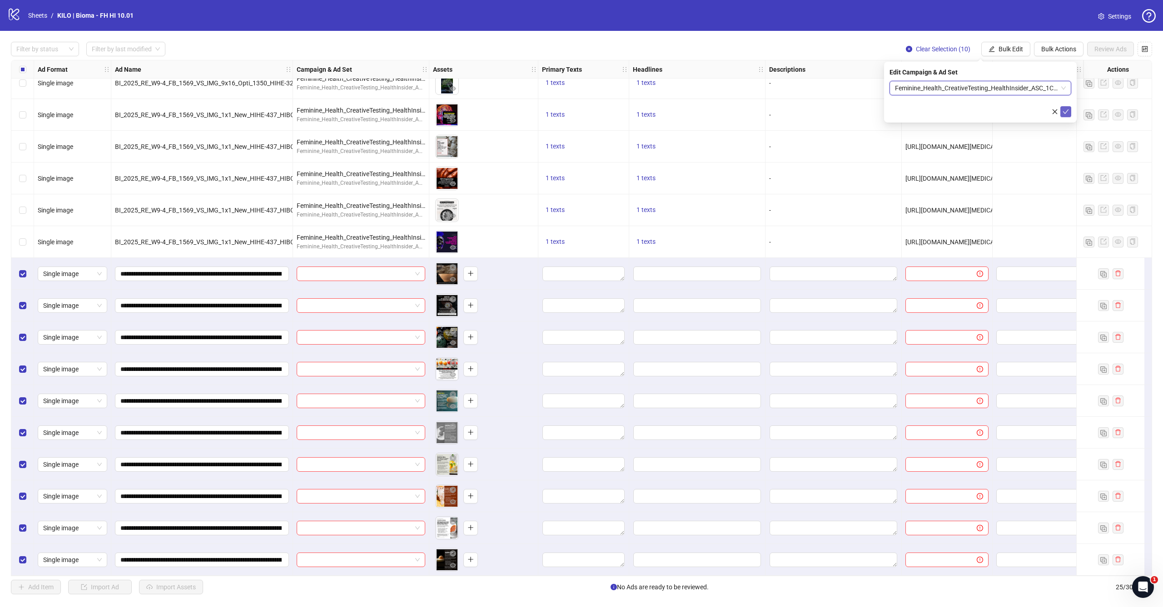
click at [1066, 110] on icon "check" at bounding box center [1066, 112] width 6 height 6
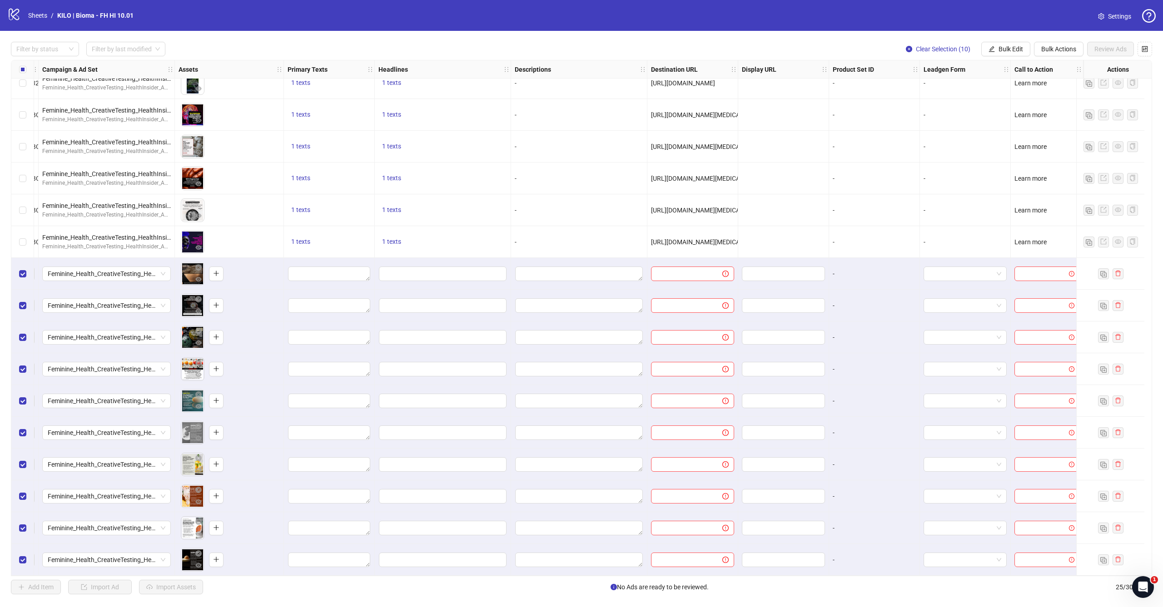
scroll to position [301, 262]
click at [1006, 50] on span "Bulk Edit" at bounding box center [1011, 48] width 25 height 7
click at [999, 107] on span "Primary Texts" at bounding box center [1015, 111] width 54 height 10
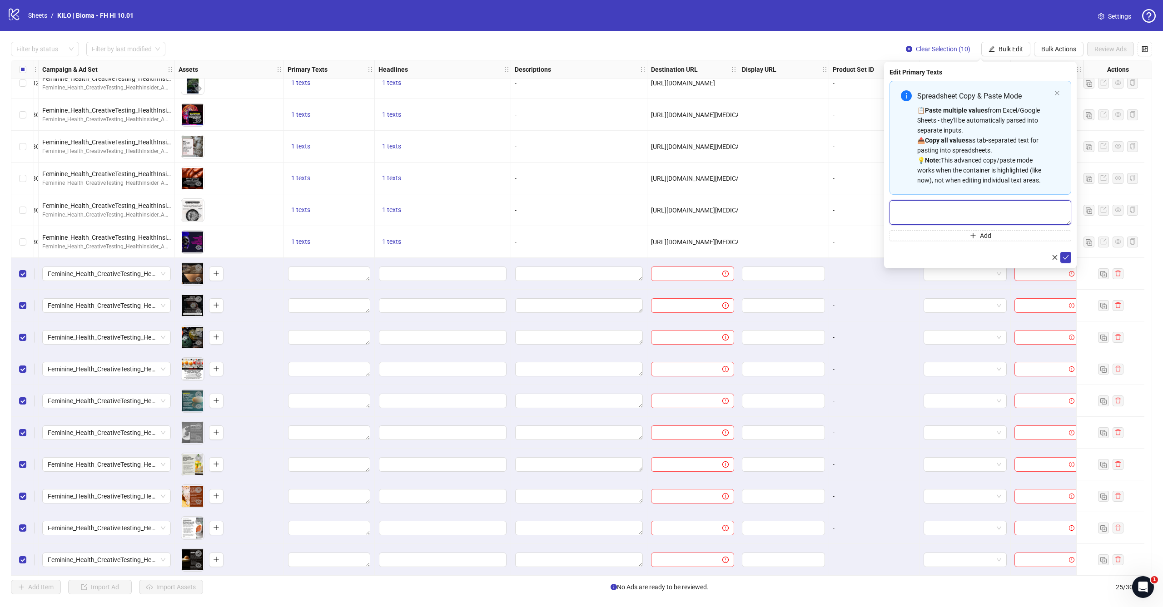
click at [924, 214] on textarea "Multi-text input container - paste or copy values" at bounding box center [981, 212] width 182 height 25
paste textarea "**********"
type textarea "**********"
click at [1064, 257] on icon "check" at bounding box center [1066, 257] width 6 height 6
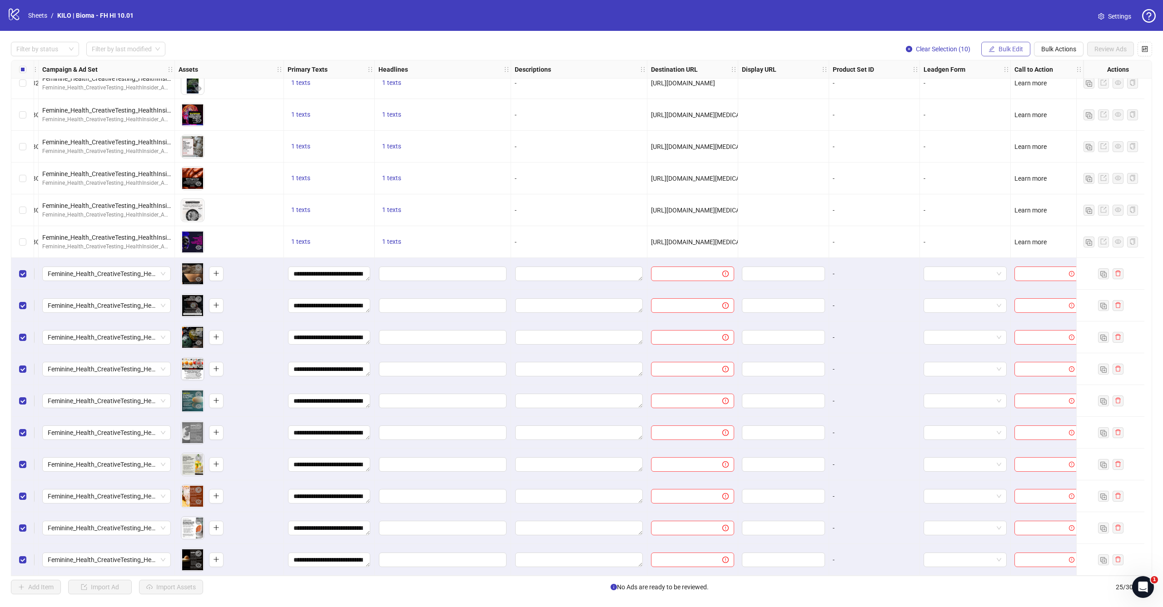
click at [999, 48] on span "Bulk Edit" at bounding box center [1011, 48] width 25 height 7
click at [991, 122] on span "Headlines" at bounding box center [1015, 125] width 54 height 10
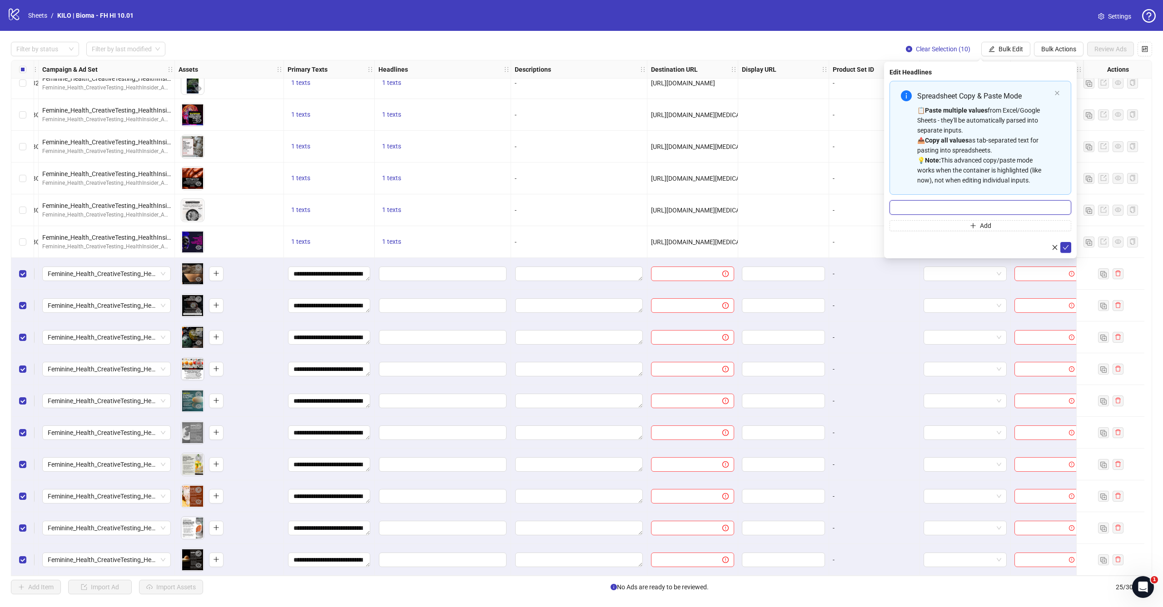
click at [950, 202] on input "Multi-input container - paste or copy values" at bounding box center [981, 207] width 182 height 15
paste input "**********"
type input "**********"
click at [1063, 241] on form "**********" at bounding box center [981, 167] width 182 height 172
click at [1066, 246] on icon "check" at bounding box center [1066, 247] width 6 height 6
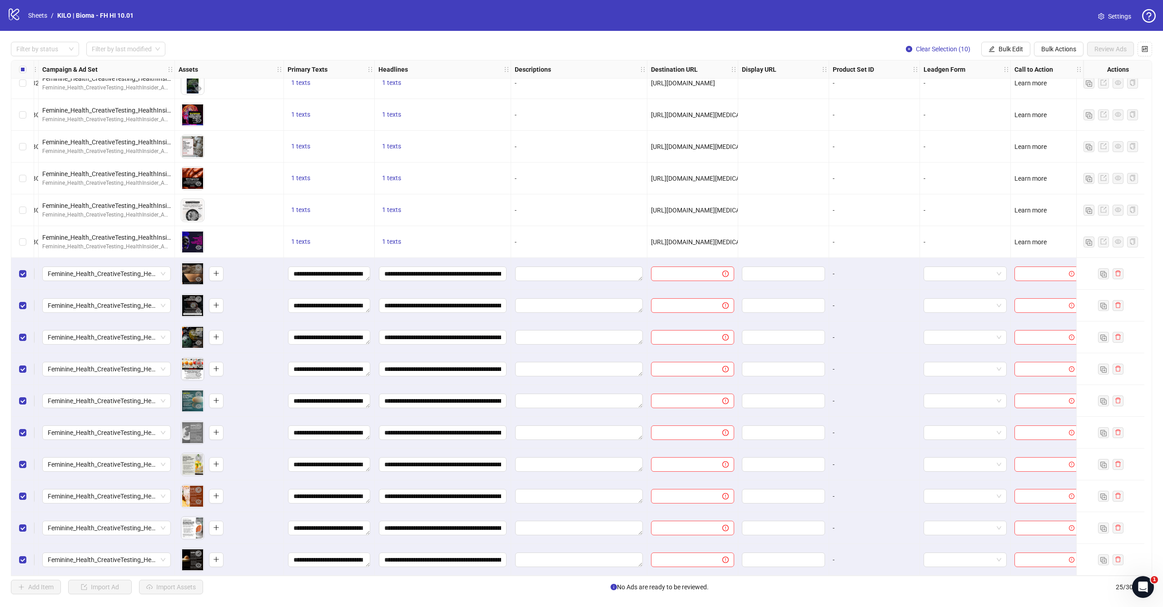
scroll to position [0, 0]
click at [1022, 51] on span "Bulk Edit" at bounding box center [1011, 48] width 25 height 7
click at [1011, 156] on span "Destination URL" at bounding box center [1015, 154] width 54 height 10
click at [982, 93] on input "text" at bounding box center [977, 88] width 164 height 10
paste input "**********"
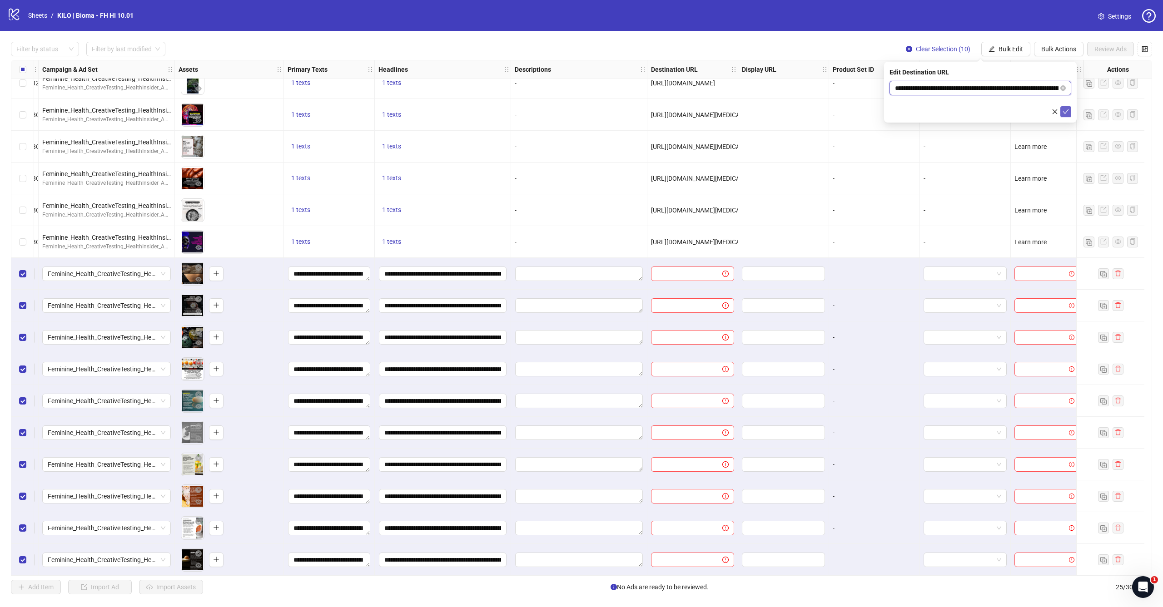
type input "**********"
click at [1066, 109] on icon "check" at bounding box center [1066, 112] width 6 height 6
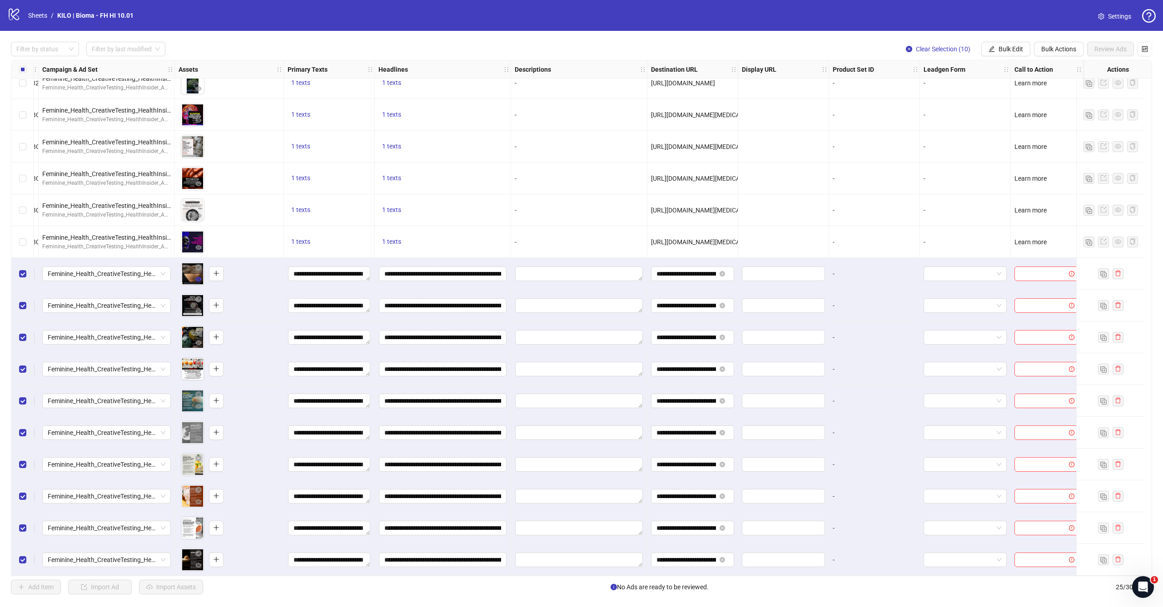
click at [195, 278] on icon "eye" at bounding box center [198, 279] width 6 height 6
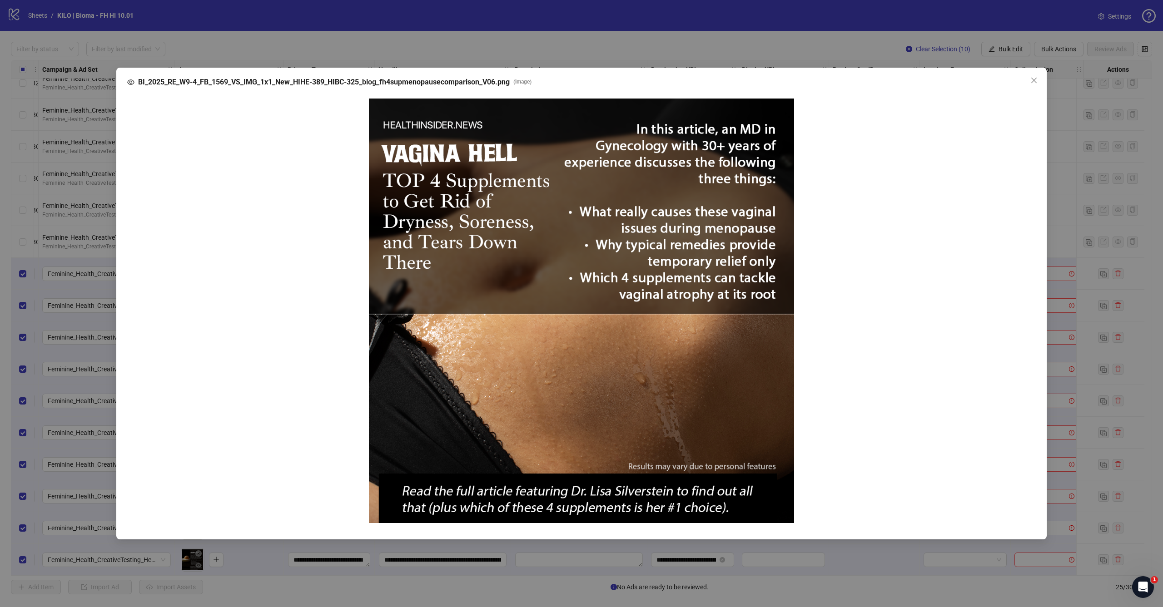
click at [61, 297] on div "BI_2025_RE_W9-4_FB_1569_VS_IMG_1x1_New_HIHE-389_HIBC-325_blog_fh4supmenopauseco…" at bounding box center [581, 303] width 1163 height 607
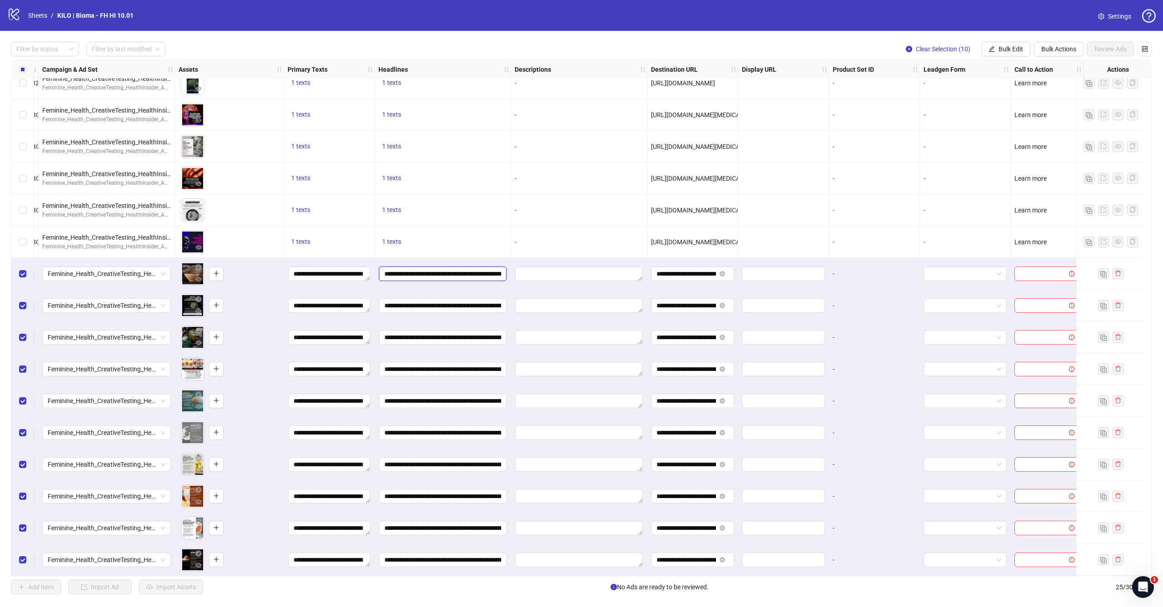
click at [462, 271] on input "**********" at bounding box center [443, 274] width 128 height 15
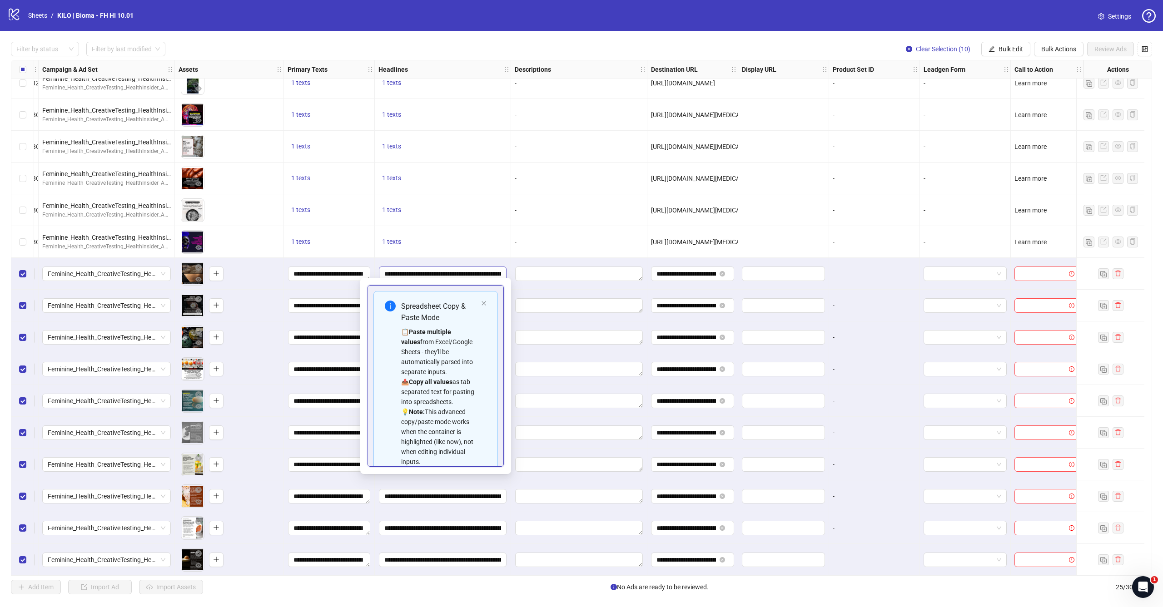
click at [466, 267] on input "**********" at bounding box center [443, 274] width 128 height 15
click at [523, 267] on textarea "Edit values" at bounding box center [579, 274] width 128 height 15
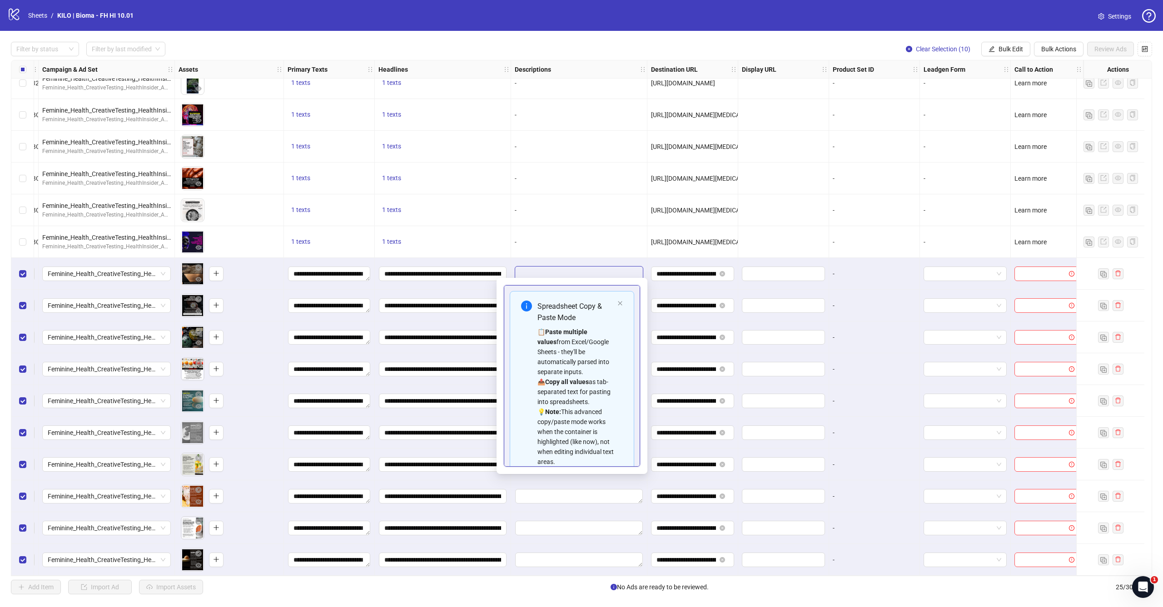
click at [526, 258] on div at bounding box center [579, 274] width 136 height 32
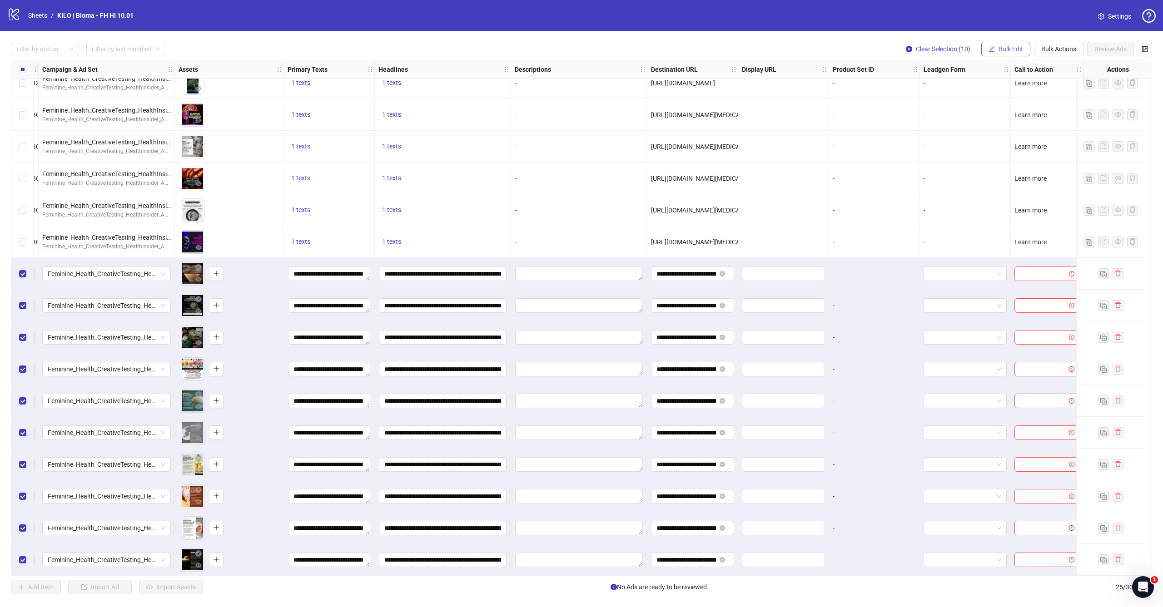
click at [1015, 51] on span "Bulk Edit" at bounding box center [1011, 48] width 25 height 7
click at [1004, 150] on span "Destination URL" at bounding box center [1015, 154] width 54 height 10
click at [1066, 108] on button "submit" at bounding box center [1066, 111] width 11 height 11
click at [1017, 46] on span "Bulk Edit" at bounding box center [1011, 48] width 25 height 7
click at [1007, 194] on span "Call to Action" at bounding box center [1015, 198] width 54 height 10
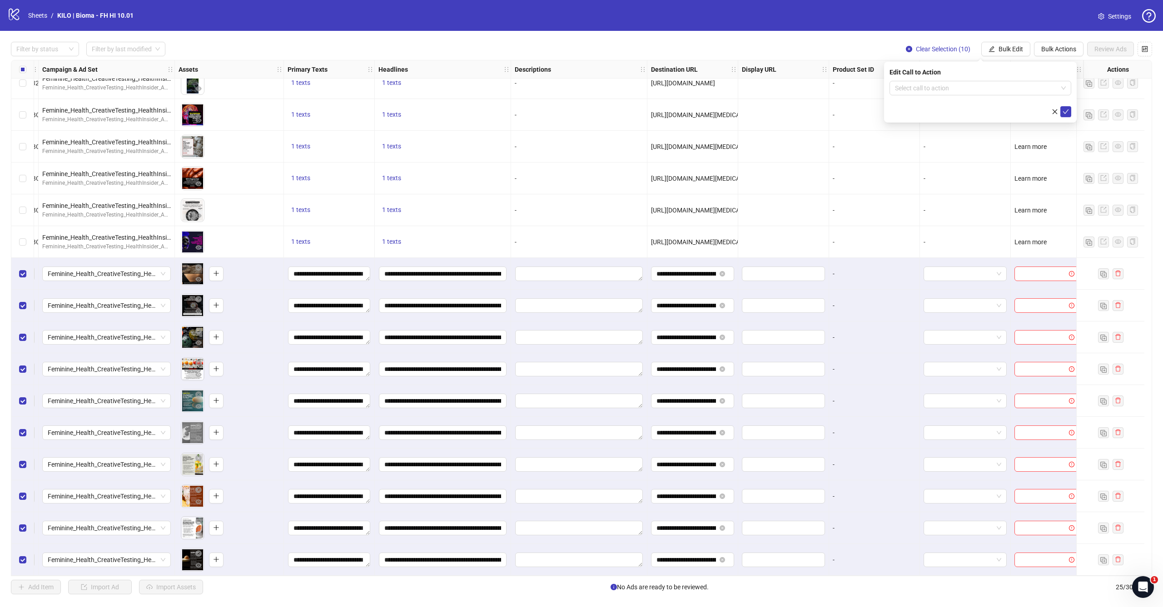
click at [932, 75] on div "Edit Call to Action" at bounding box center [981, 72] width 182 height 10
click at [928, 85] on input "search" at bounding box center [976, 88] width 163 height 14
click at [946, 112] on div "Learn more" at bounding box center [980, 115] width 167 height 10
click at [1073, 112] on div "Edit Call to Action Learn more Learn more" at bounding box center [980, 92] width 193 height 61
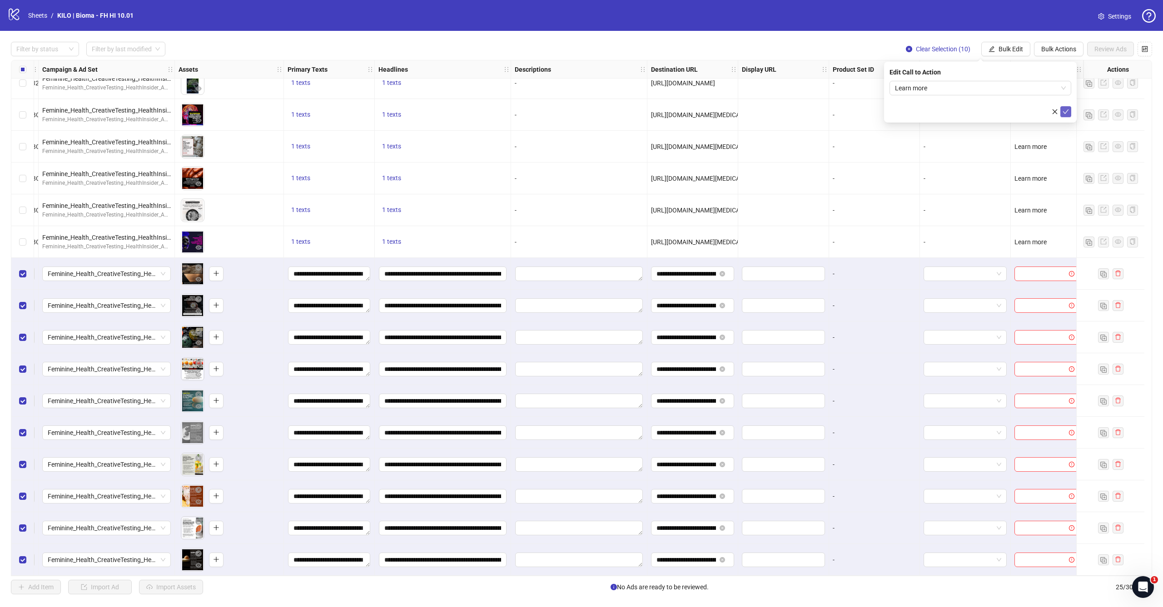
click at [1067, 112] on icon "check" at bounding box center [1066, 112] width 6 height 6
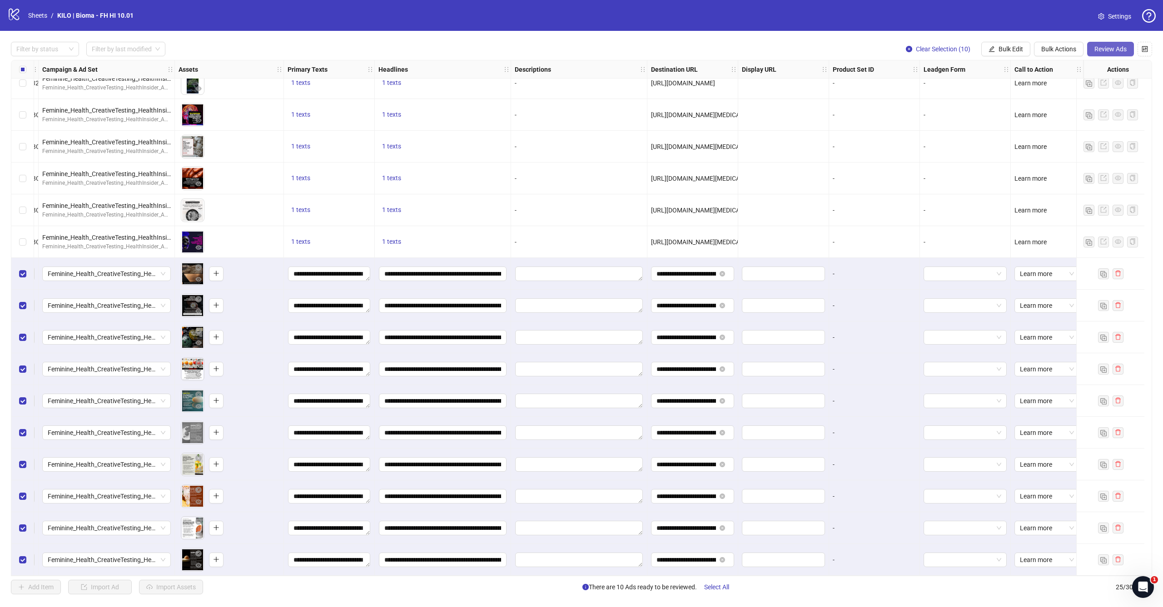
click at [1111, 50] on span "Review Ads" at bounding box center [1111, 48] width 32 height 7
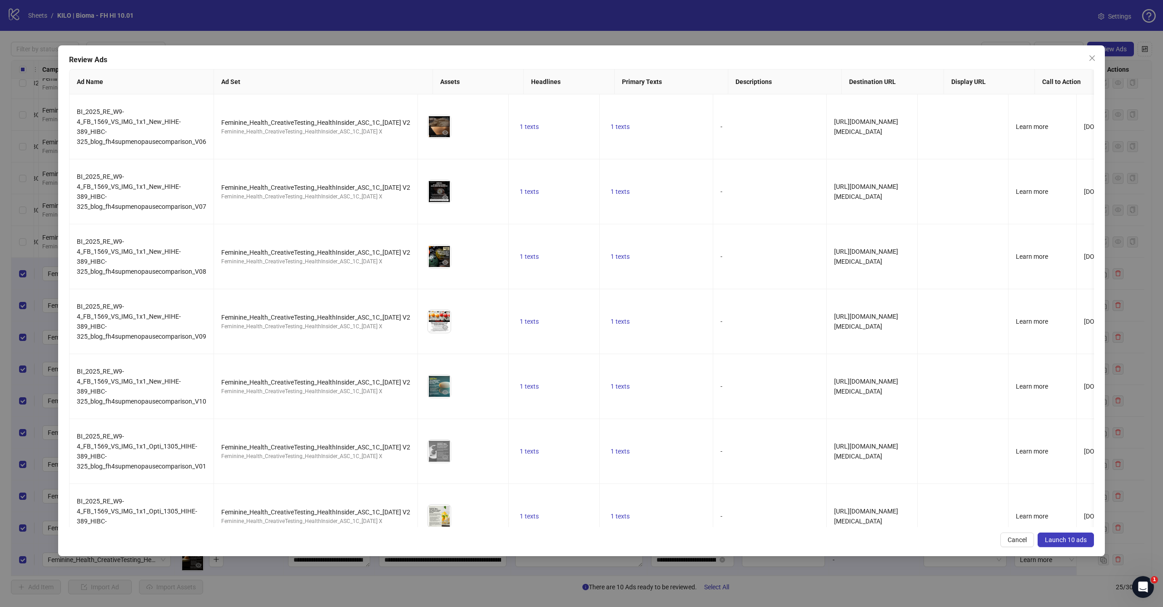
click at [1054, 537] on span "Launch 10 ads" at bounding box center [1066, 540] width 42 height 7
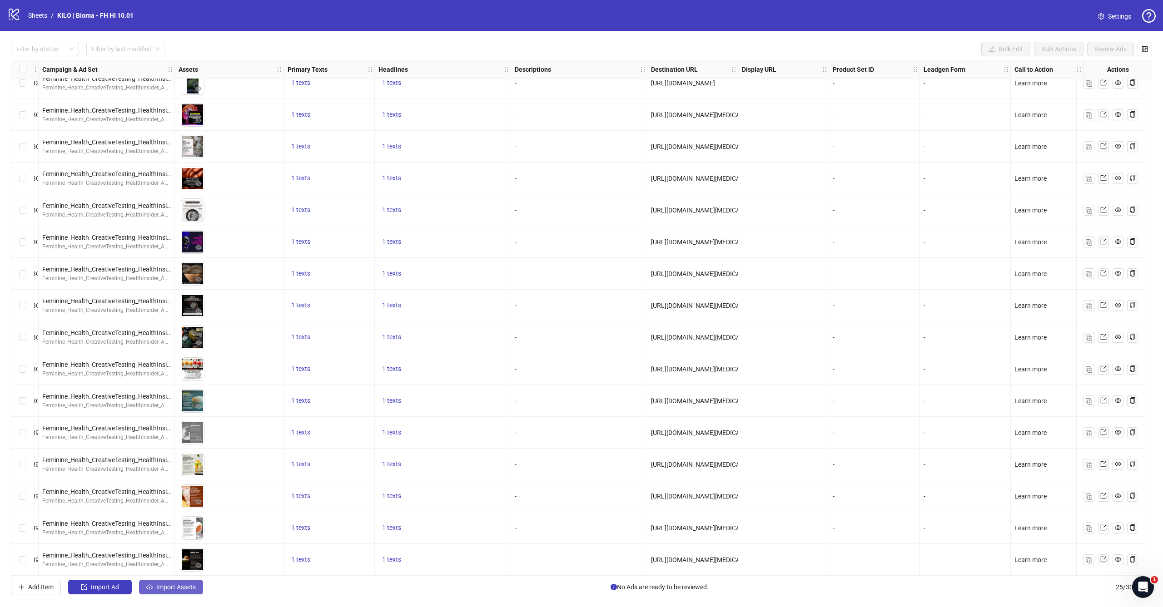
click at [170, 583] on button "Import Assets" at bounding box center [171, 587] width 64 height 15
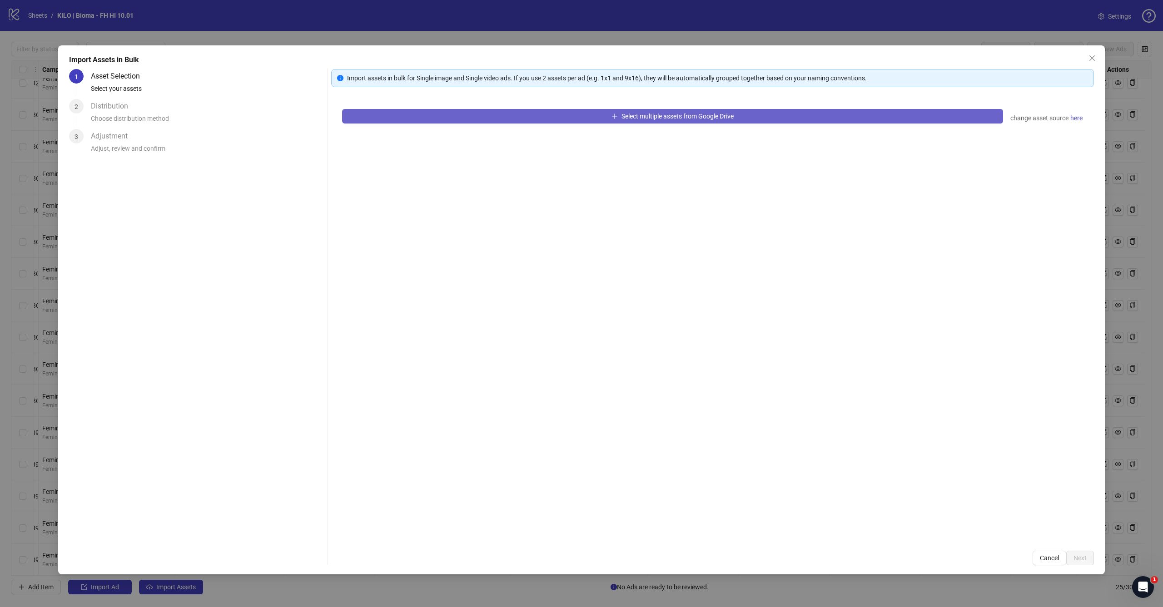
click at [590, 119] on button "Select multiple assets from Google Drive" at bounding box center [672, 116] width 661 height 15
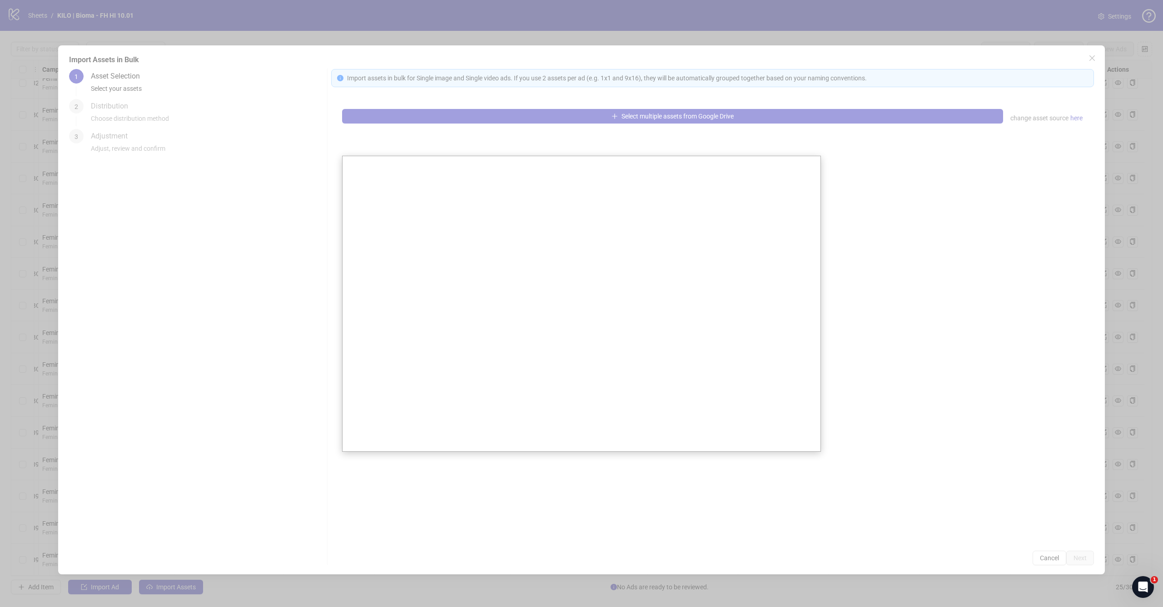
click at [1085, 58] on div at bounding box center [581, 303] width 1163 height 607
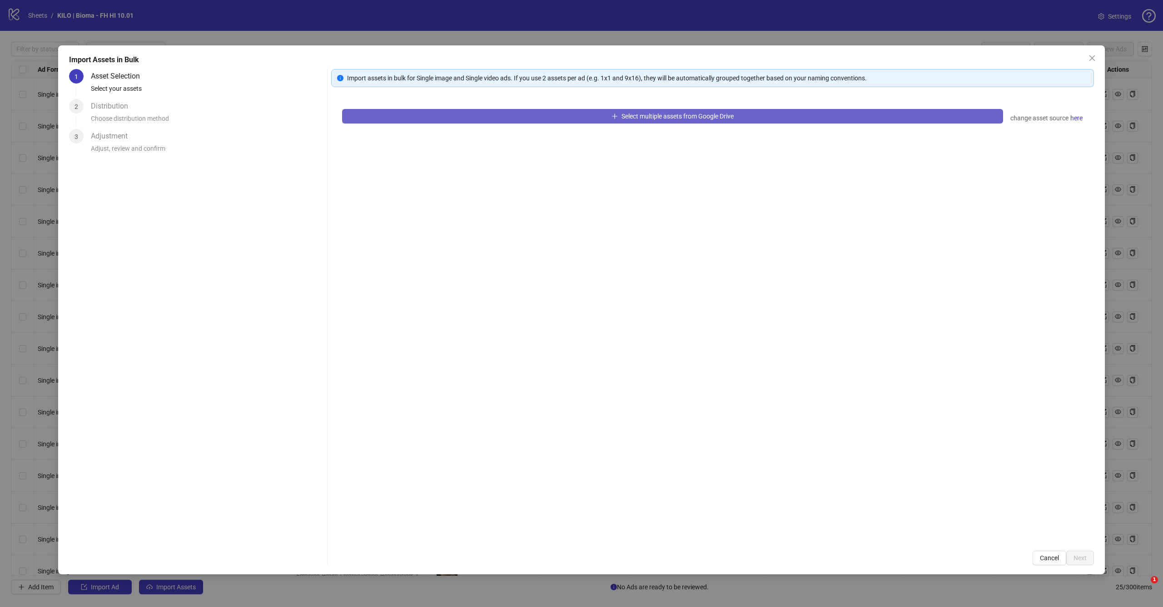
click at [622, 115] on span "Select multiple assets from Google Drive" at bounding box center [678, 116] width 112 height 7
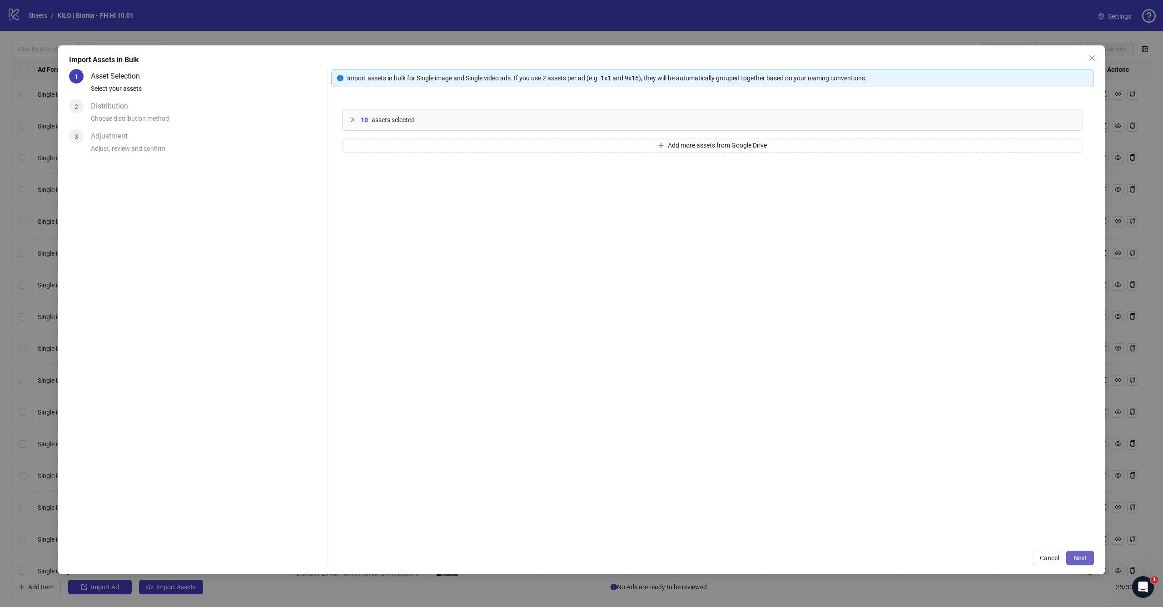
click at [1085, 559] on span "Next" at bounding box center [1080, 558] width 13 height 7
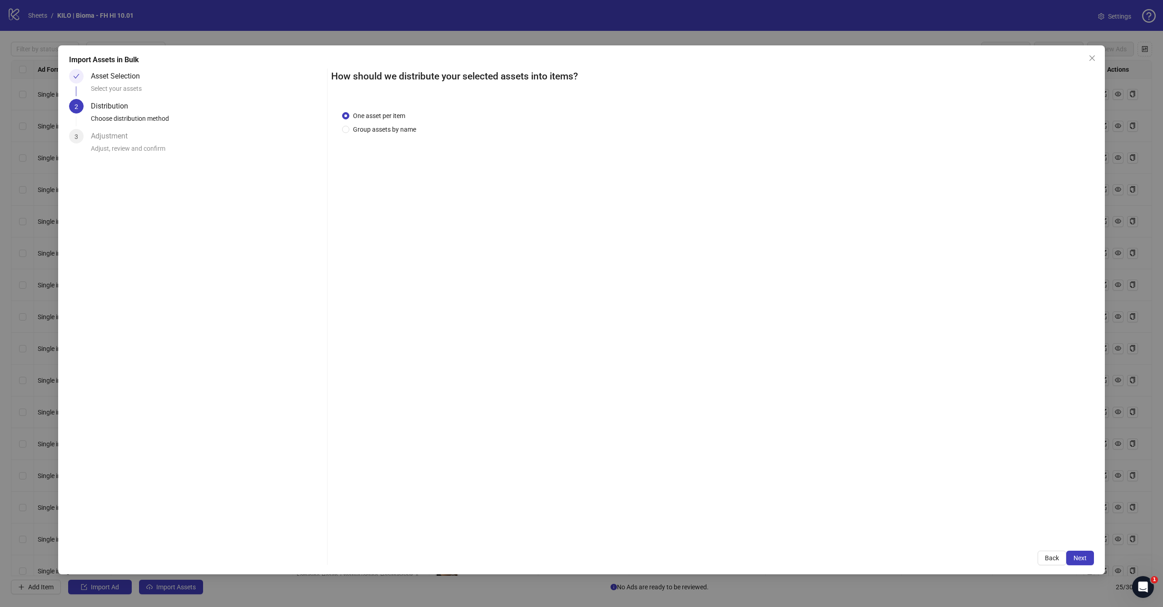
click at [1085, 559] on span "Next" at bounding box center [1080, 558] width 13 height 7
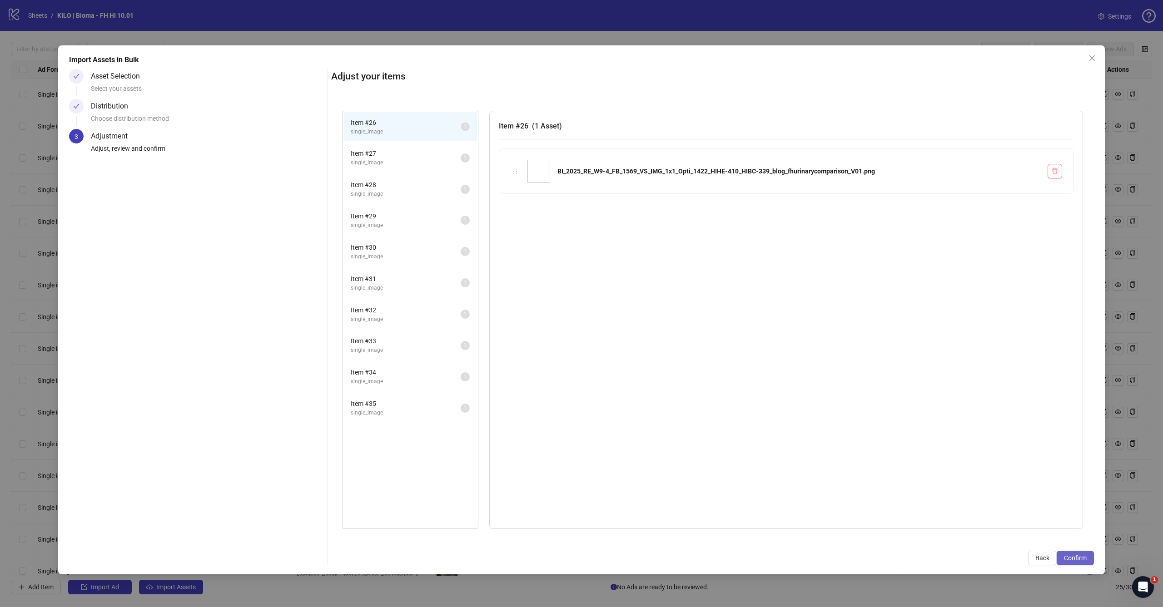
click at [1076, 553] on button "Confirm" at bounding box center [1075, 558] width 37 height 15
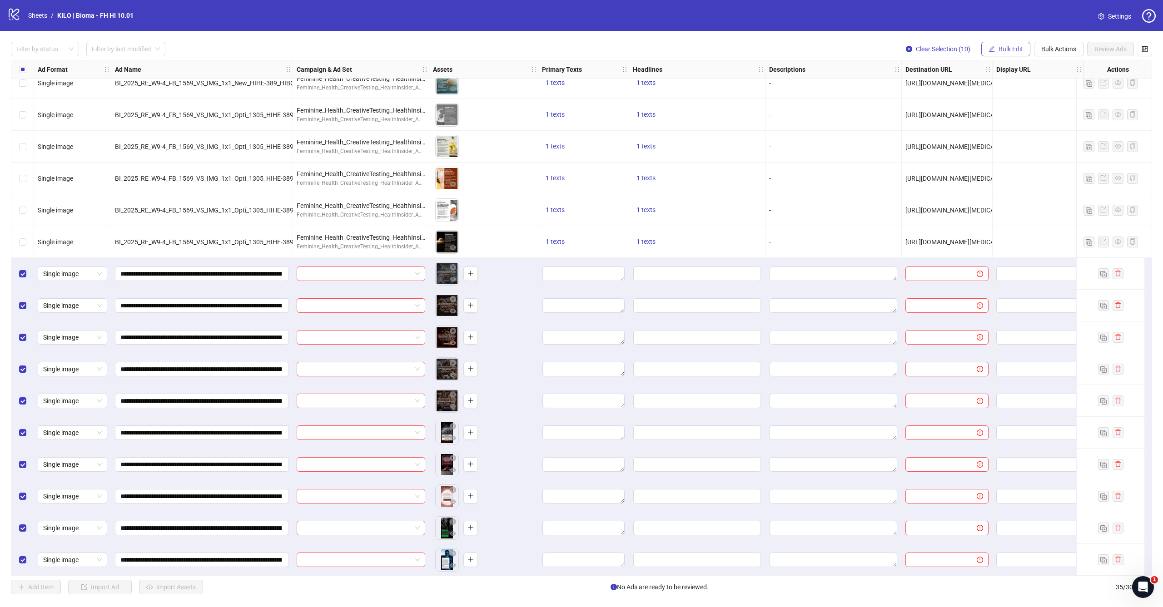
click at [1011, 49] on span "Bulk Edit" at bounding box center [1011, 48] width 25 height 7
click at [1004, 92] on span "Campaign & Ad Set" at bounding box center [1015, 96] width 54 height 10
click at [961, 89] on input "search" at bounding box center [976, 88] width 163 height 14
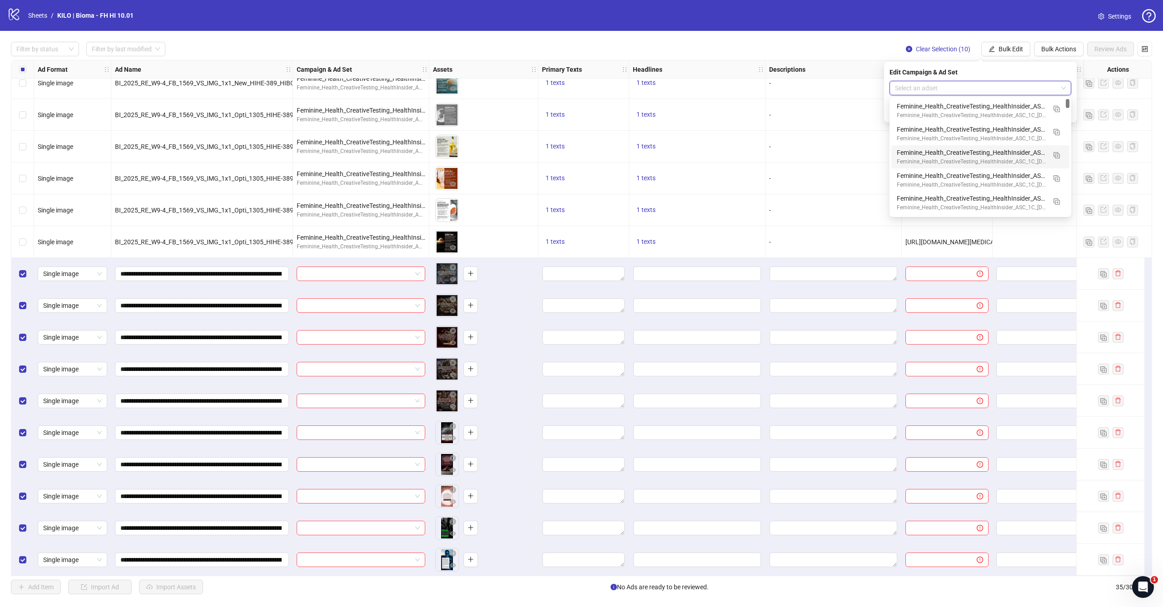
click at [524, 272] on div "To pick up a draggable item, press the space bar. While dragging, use the arrow…" at bounding box center [483, 274] width 101 height 28
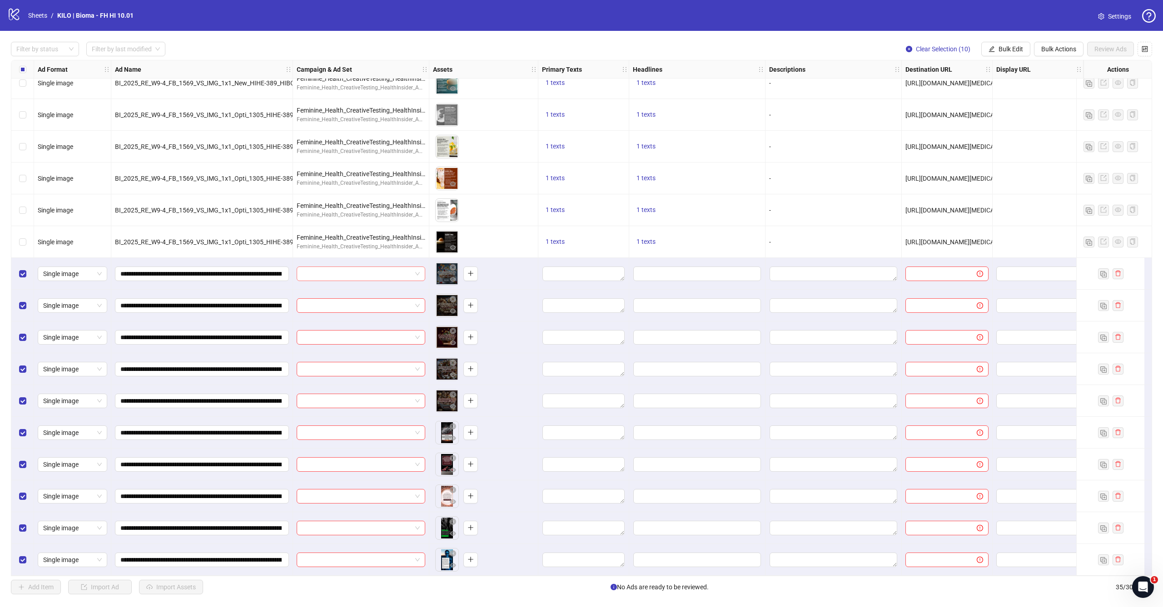
click at [402, 267] on input "search" at bounding box center [357, 274] width 110 height 14
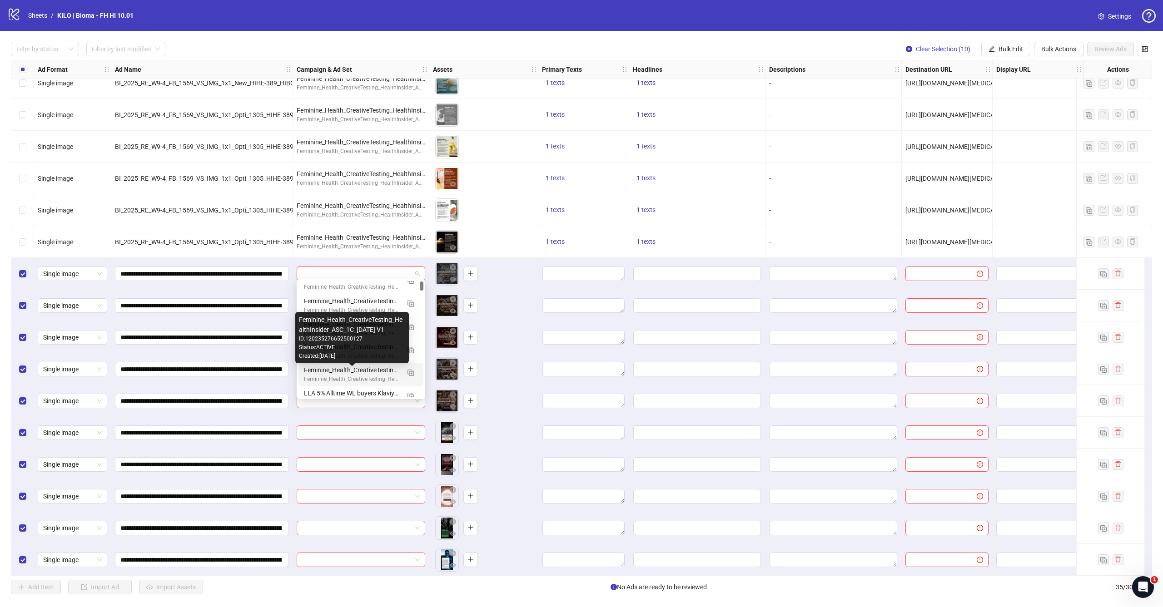
scroll to position [0, 0]
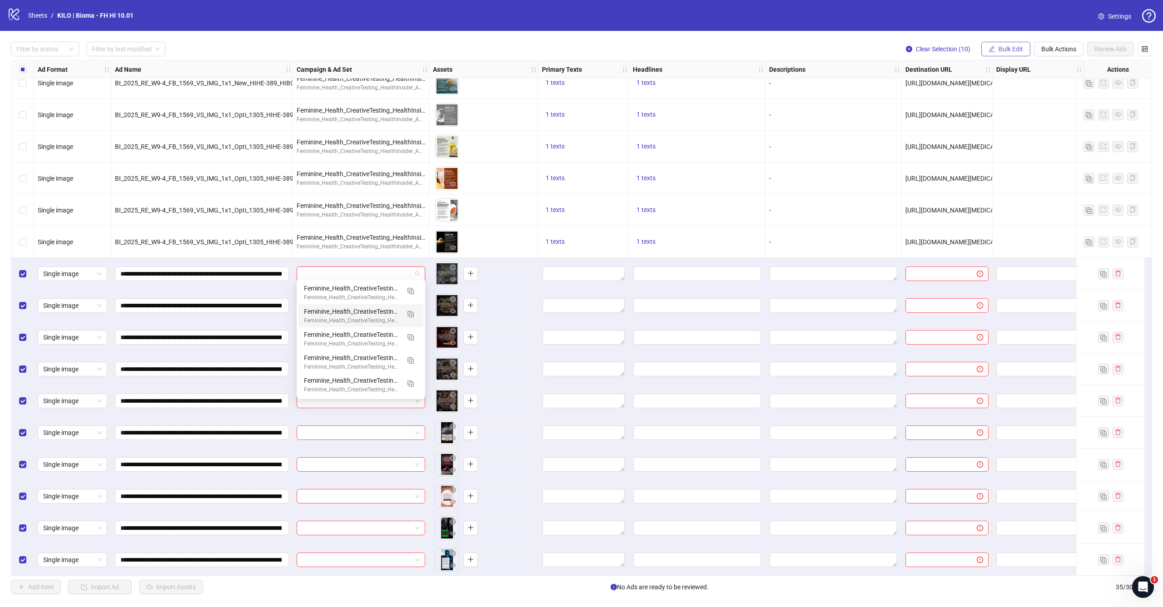
click at [1023, 43] on button "Bulk Edit" at bounding box center [1005, 49] width 49 height 15
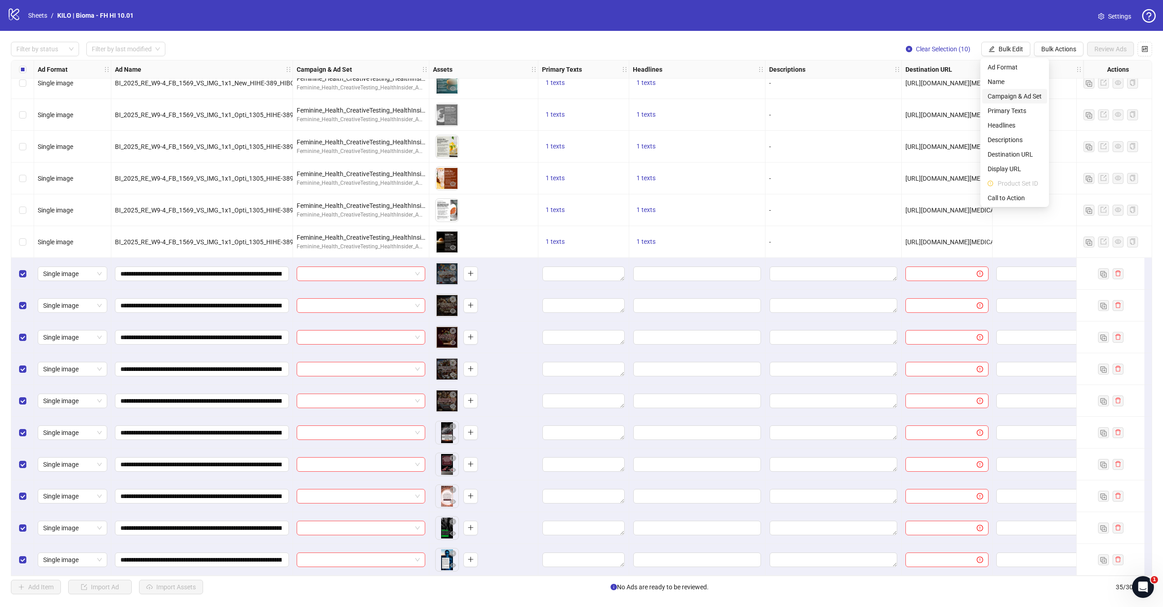
click at [1010, 100] on span "Campaign & Ad Set" at bounding box center [1015, 96] width 54 height 10
click at [963, 89] on input "search" at bounding box center [976, 88] width 163 height 14
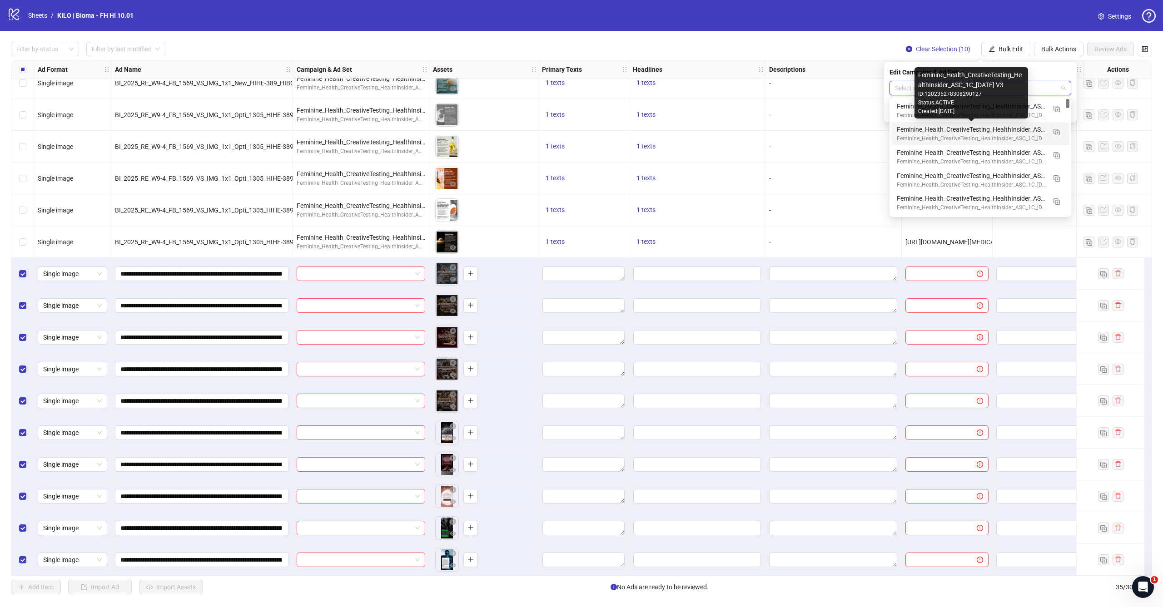
click at [957, 134] on div "Feminine_Health_CreativeTesting_HealthInsider_ASC_1C_[DATE] V3" at bounding box center [971, 129] width 149 height 10
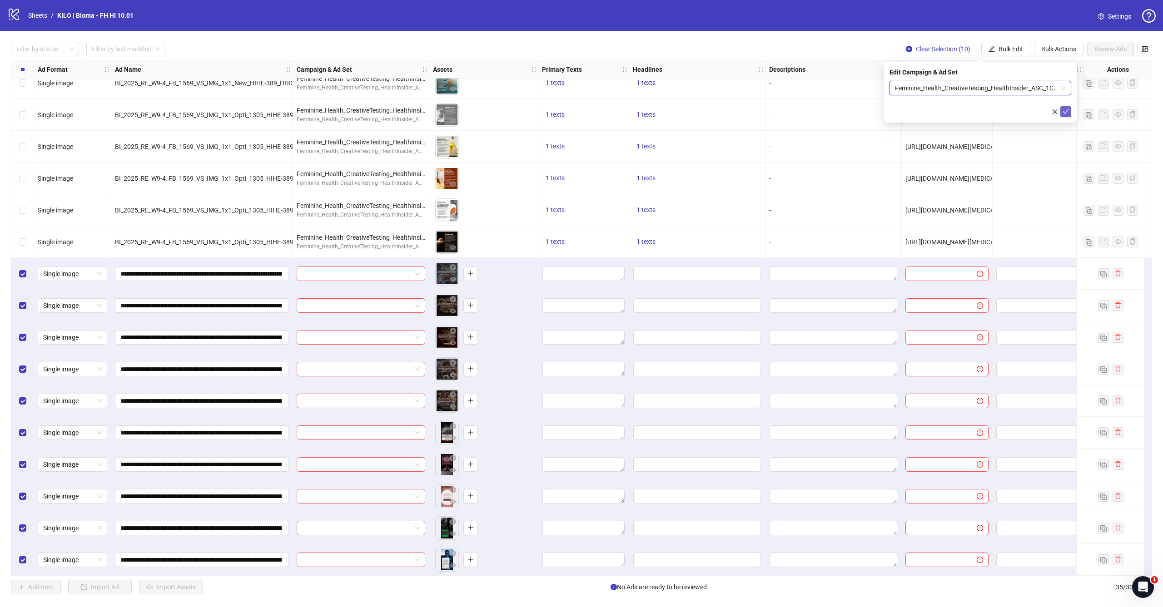
click at [1064, 113] on icon "check" at bounding box center [1066, 112] width 6 height 6
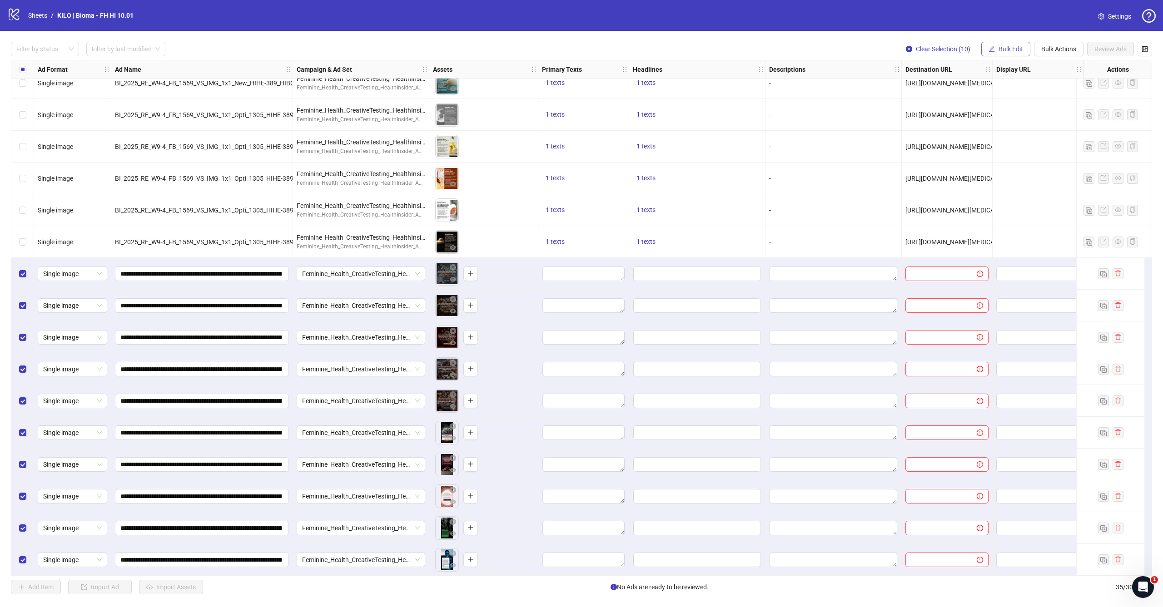
click at [1002, 50] on span "Bulk Edit" at bounding box center [1011, 48] width 25 height 7
click at [996, 107] on span "Primary Texts" at bounding box center [1015, 111] width 54 height 10
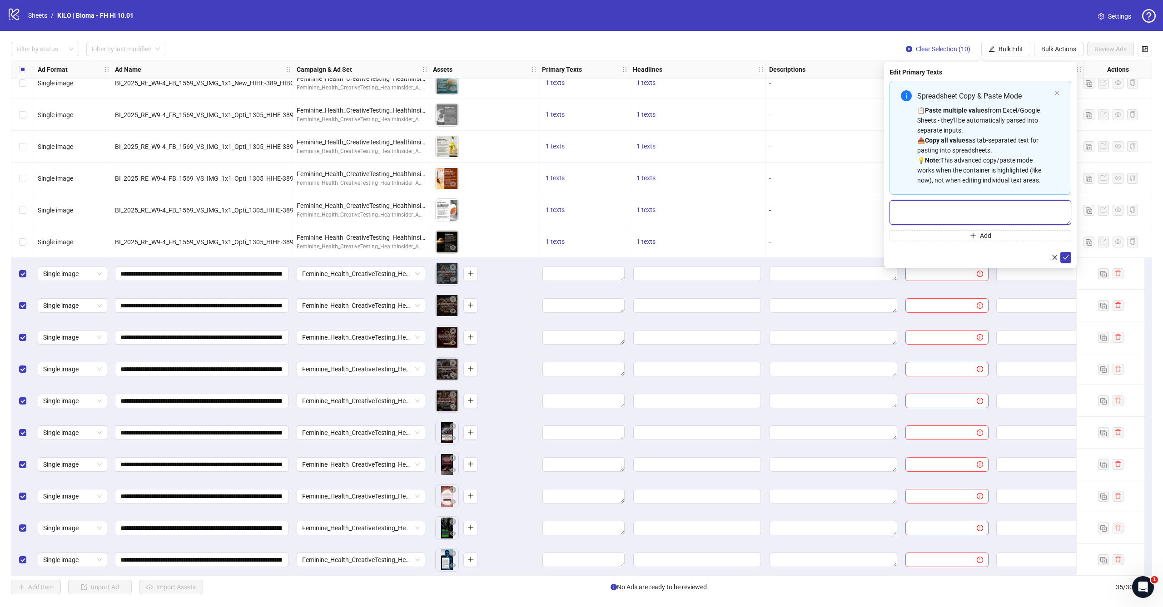
click at [949, 205] on textarea "Multi-text input container - paste or copy values" at bounding box center [981, 212] width 182 height 25
paste textarea "**********"
type textarea "**********"
click at [1070, 258] on button "submit" at bounding box center [1066, 257] width 11 height 11
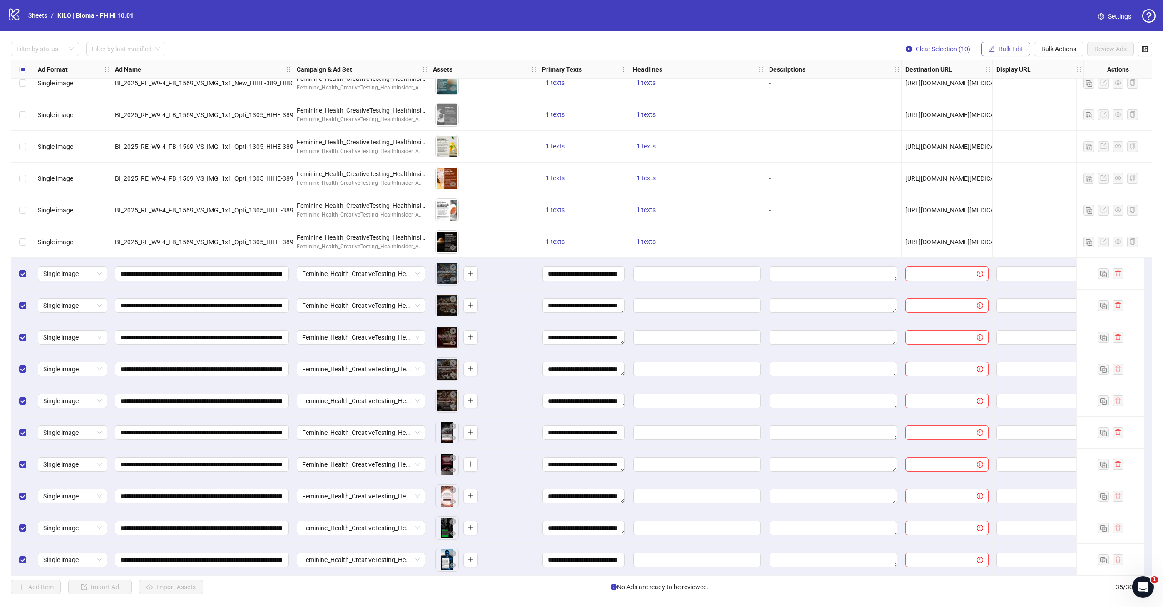
click at [1018, 49] on span "Bulk Edit" at bounding box center [1011, 48] width 25 height 7
click at [1018, 155] on span "Destination URL" at bounding box center [1015, 154] width 54 height 10
click at [977, 83] on input "text" at bounding box center [977, 88] width 164 height 10
paste input "**********"
type input "**********"
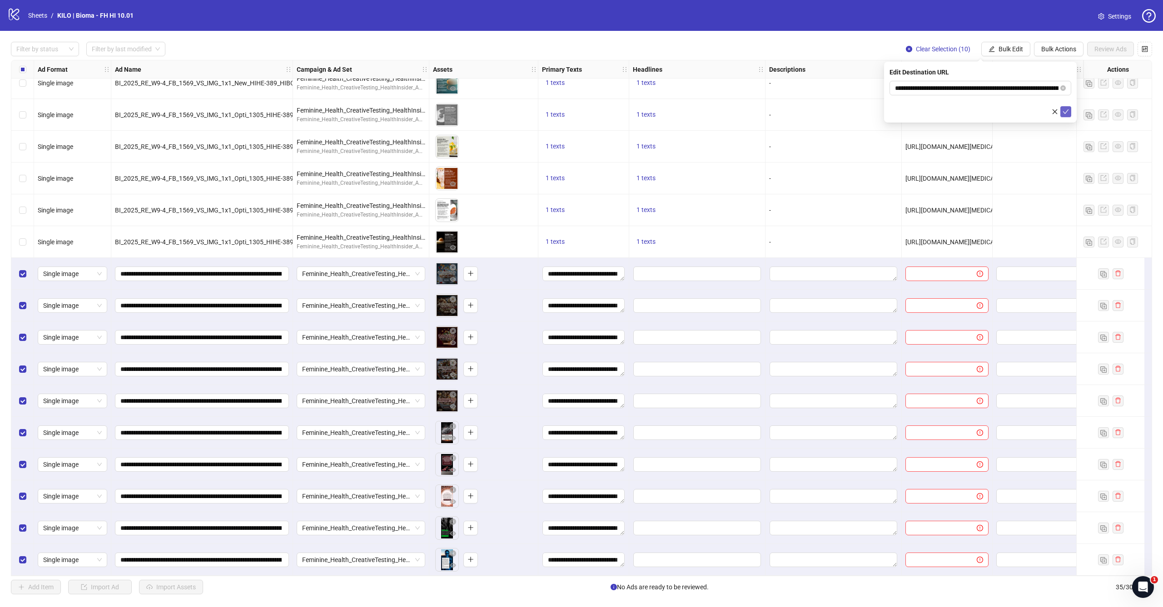
click at [1061, 114] on button "submit" at bounding box center [1066, 111] width 11 height 11
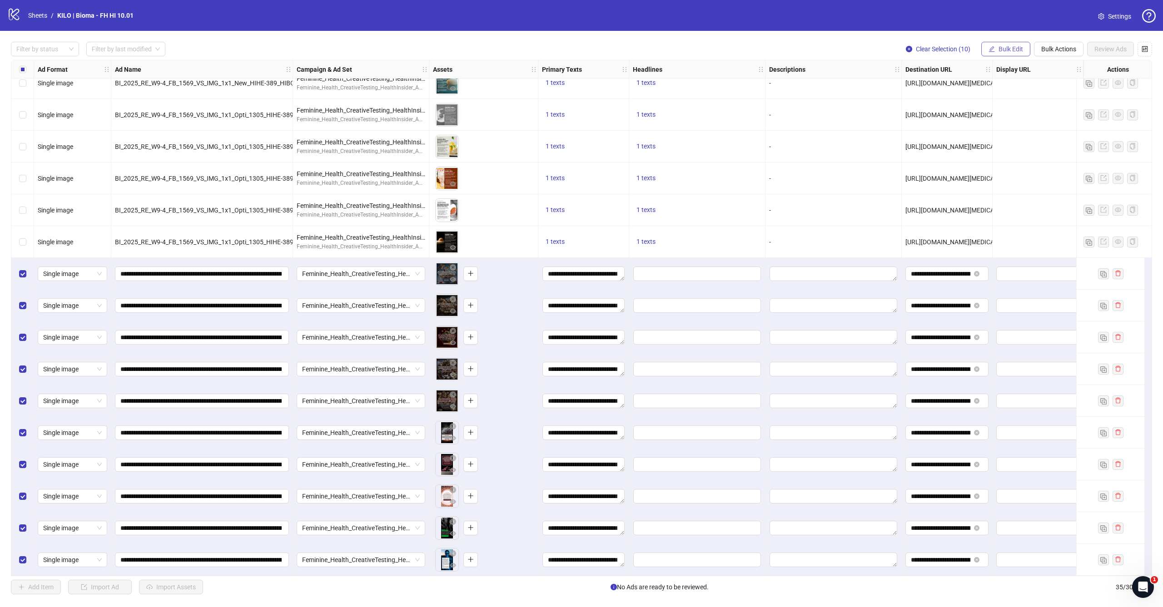
click at [1009, 46] on span "Bulk Edit" at bounding box center [1011, 48] width 25 height 7
click at [991, 124] on span "Headlines" at bounding box center [1015, 125] width 54 height 10
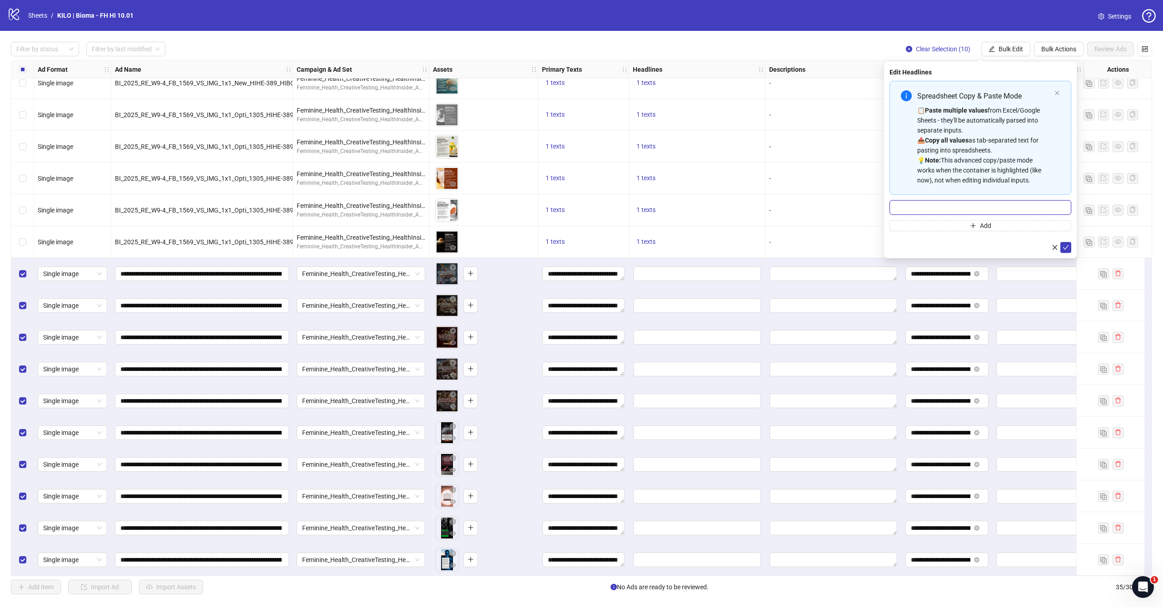
click at [934, 204] on input "Multi-input container - paste or copy values" at bounding box center [981, 207] width 182 height 15
paste input "**********"
type input "**********"
click at [1069, 248] on icon "check" at bounding box center [1066, 247] width 6 height 6
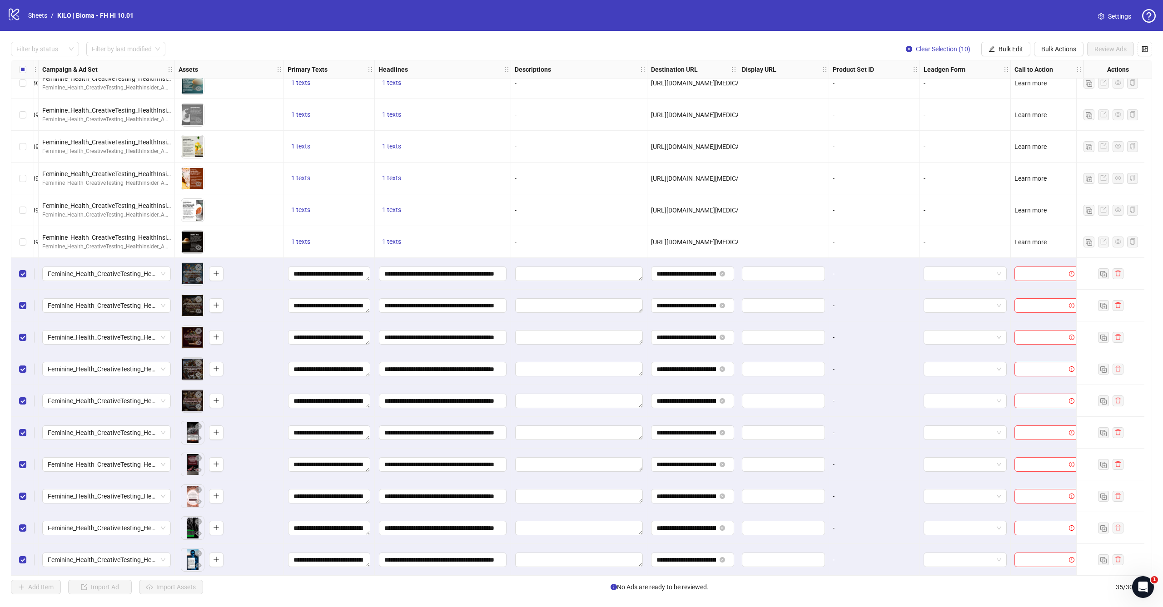
scroll to position [619, 262]
click at [1004, 46] on span "Bulk Edit" at bounding box center [1011, 48] width 25 height 7
click at [997, 195] on span "Call to Action" at bounding box center [1015, 198] width 54 height 10
click at [931, 91] on input "search" at bounding box center [976, 88] width 163 height 14
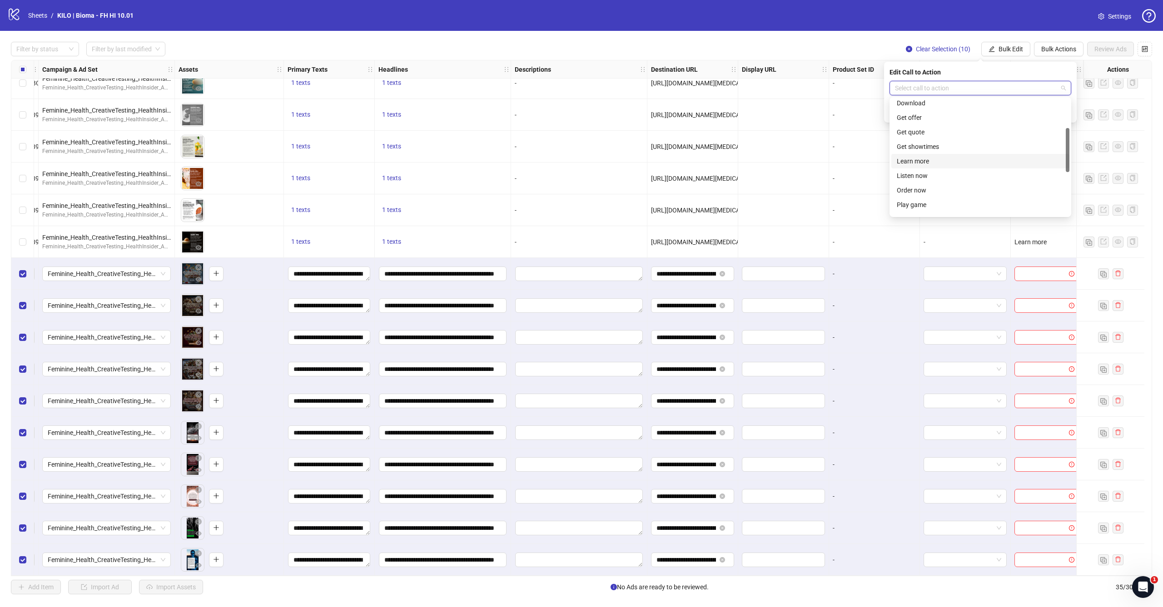
click at [921, 159] on div "Learn more" at bounding box center [980, 161] width 167 height 10
click at [1061, 109] on button "submit" at bounding box center [1066, 111] width 11 height 11
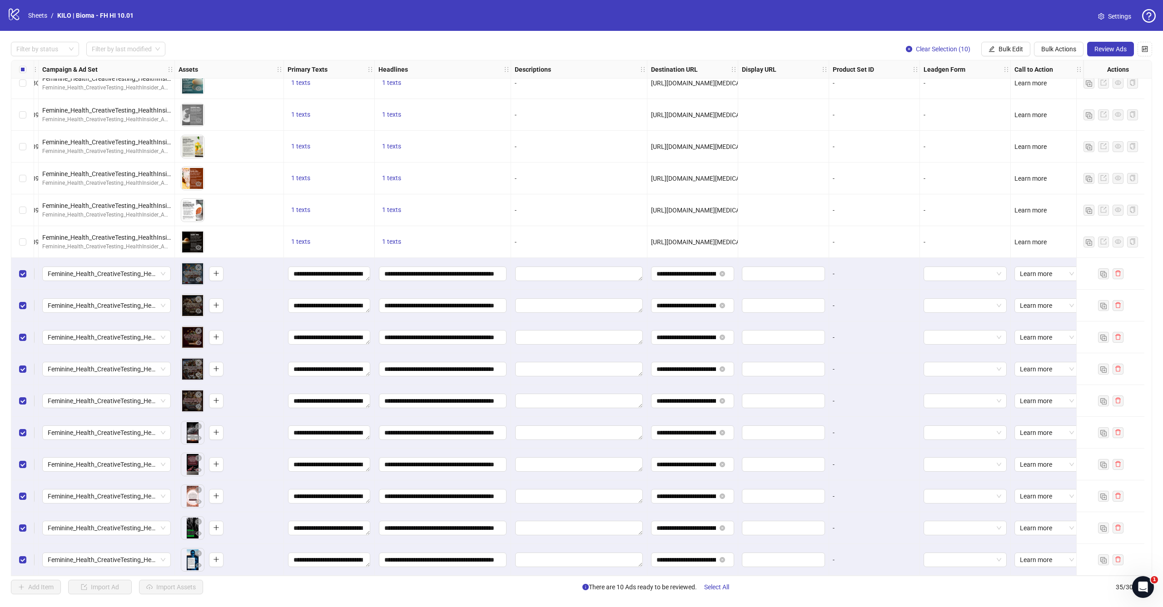
scroll to position [0, 0]
click at [1110, 53] on button "Review Ads" at bounding box center [1110, 49] width 47 height 15
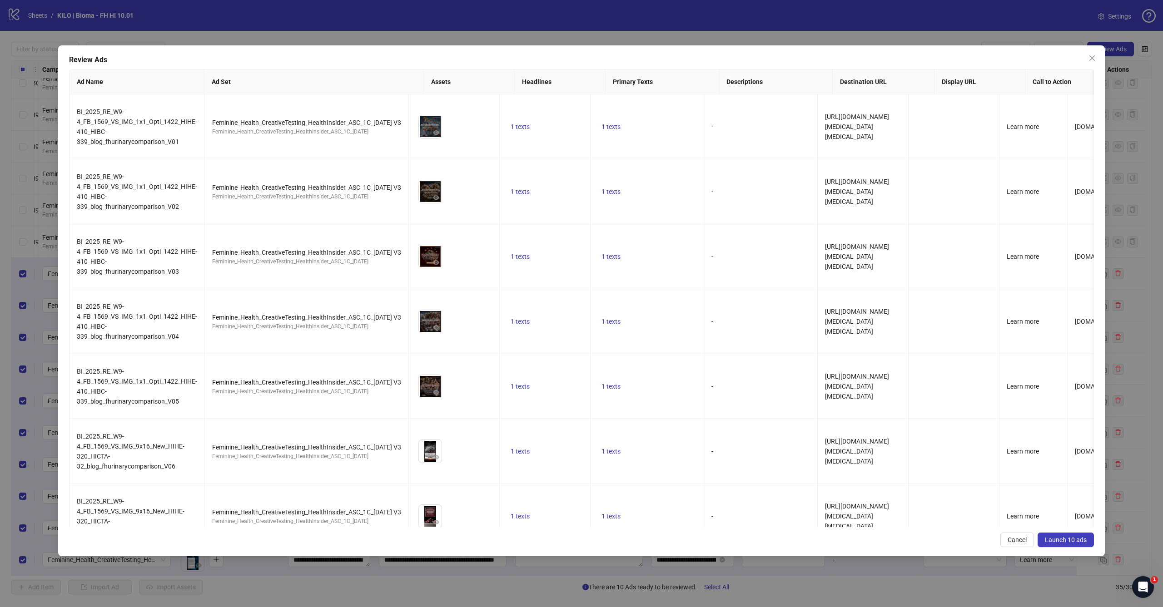
click at [1056, 543] on span "Launch 10 ads" at bounding box center [1066, 540] width 42 height 7
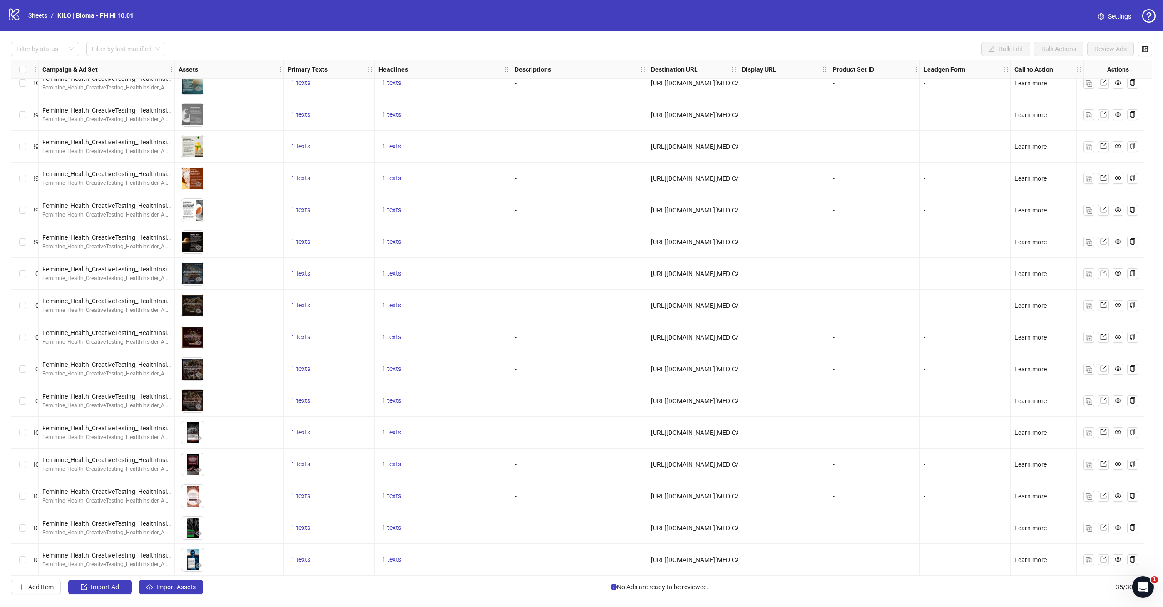
click at [21, 14] on div "logo/logo-mobile Sheets / KILO | Bioma - FH HI 10.01" at bounding box center [72, 15] width 130 height 16
click at [15, 14] on icon at bounding box center [14, 15] width 10 height 12
click at [34, 14] on link "Sheets" at bounding box center [37, 15] width 23 height 10
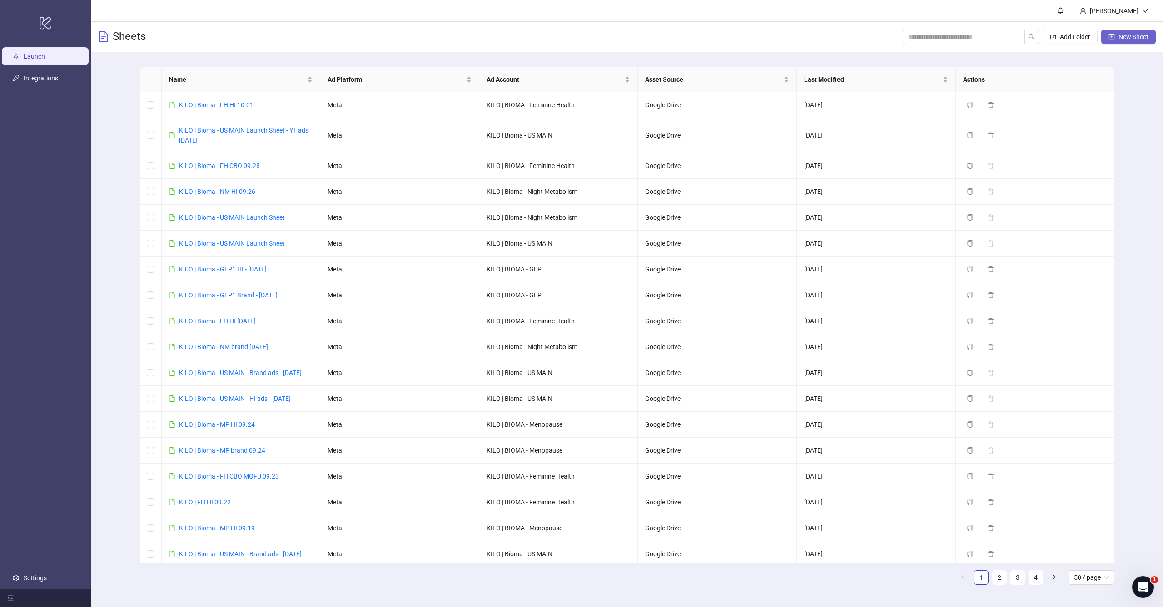
click at [1145, 43] on button "New Sheet" at bounding box center [1128, 37] width 55 height 15
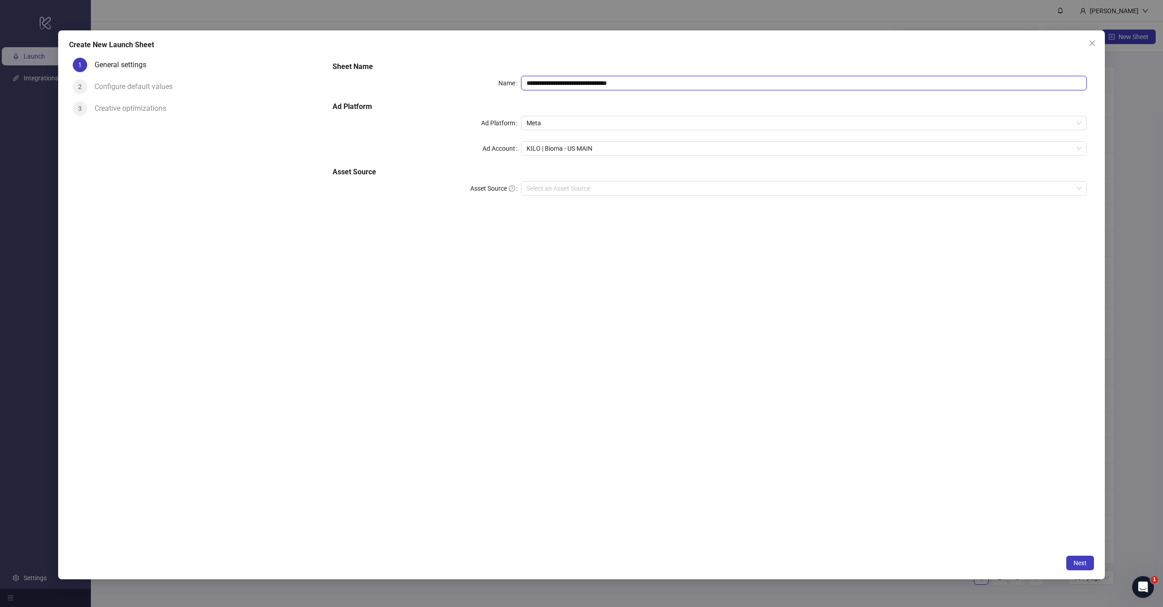
click at [624, 86] on input "**********" at bounding box center [804, 83] width 566 height 15
drag, startPoint x: 569, startPoint y: 82, endPoint x: 864, endPoint y: 104, distance: 295.7
click at [867, 107] on div "**********" at bounding box center [710, 134] width 762 height 153
type input "**********"
click at [694, 288] on div "**********" at bounding box center [709, 302] width 769 height 497
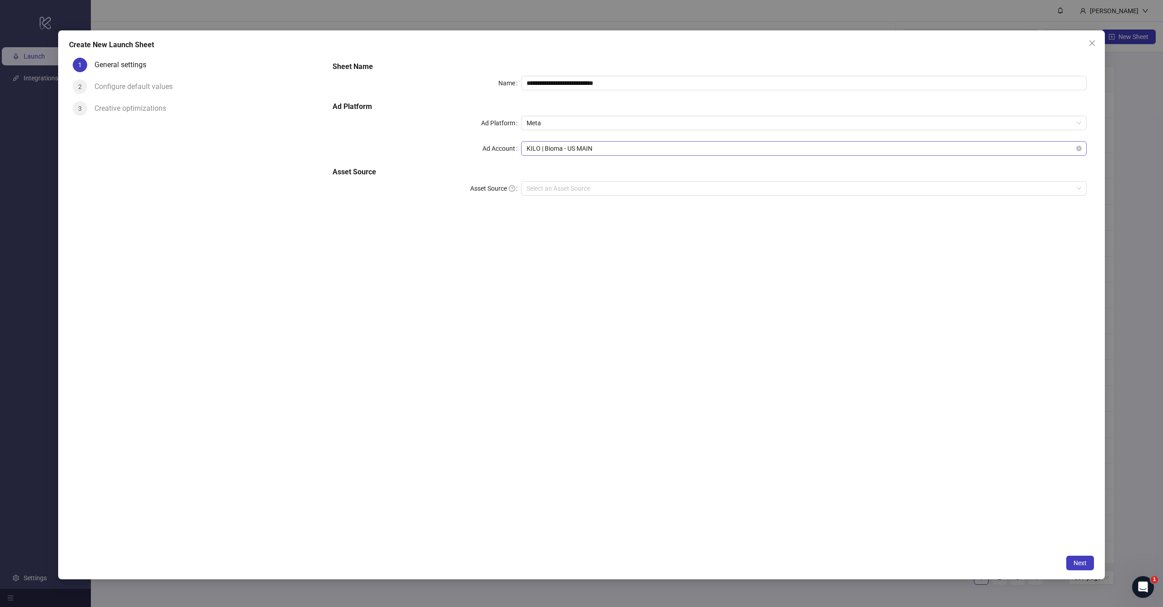
click at [602, 148] on span "KILO | Bioma - US MAIN" at bounding box center [804, 149] width 555 height 14
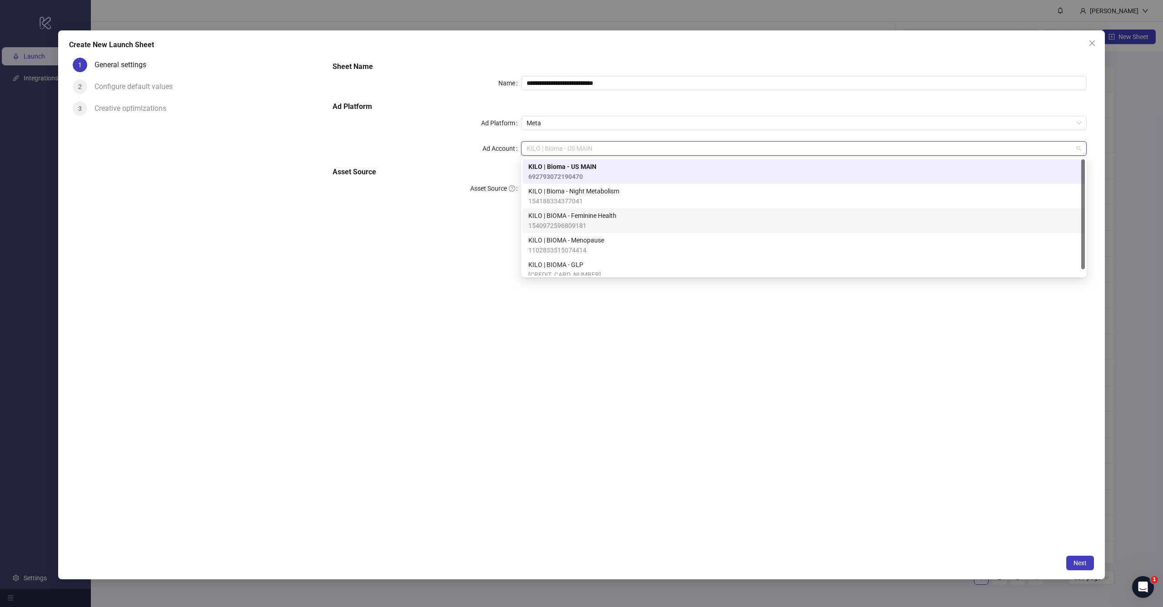
click at [594, 220] on span "KILO | BIOMA - Feminine Health" at bounding box center [572, 216] width 88 height 10
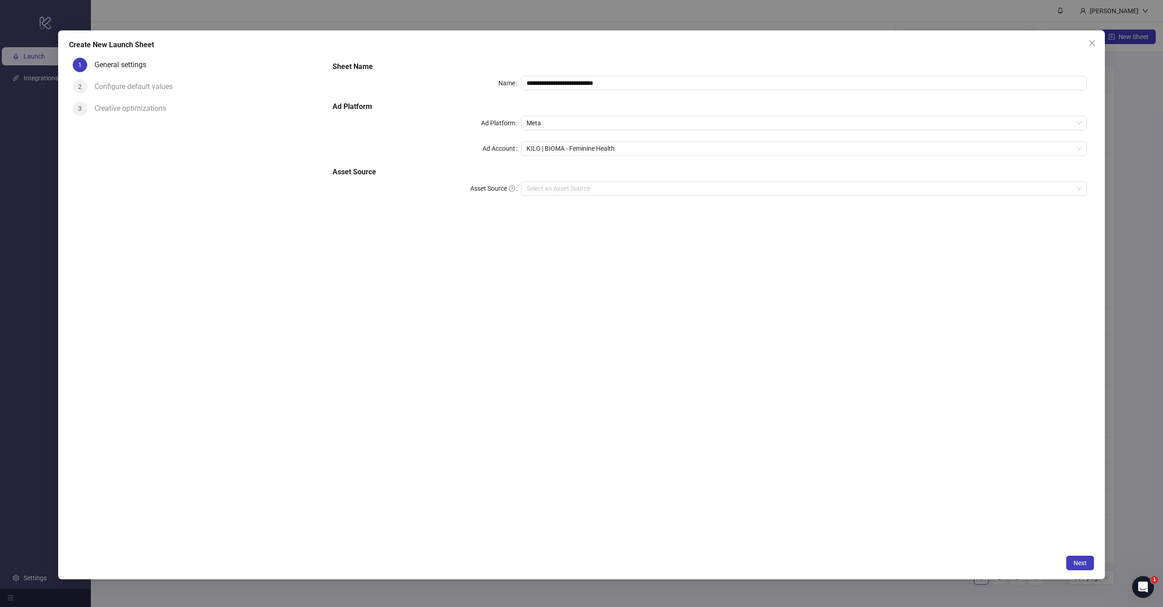
click at [597, 208] on div "**********" at bounding box center [710, 134] width 762 height 153
click at [1080, 563] on span "Next" at bounding box center [1080, 563] width 13 height 7
click at [615, 192] on input "Asset Source" at bounding box center [800, 189] width 547 height 14
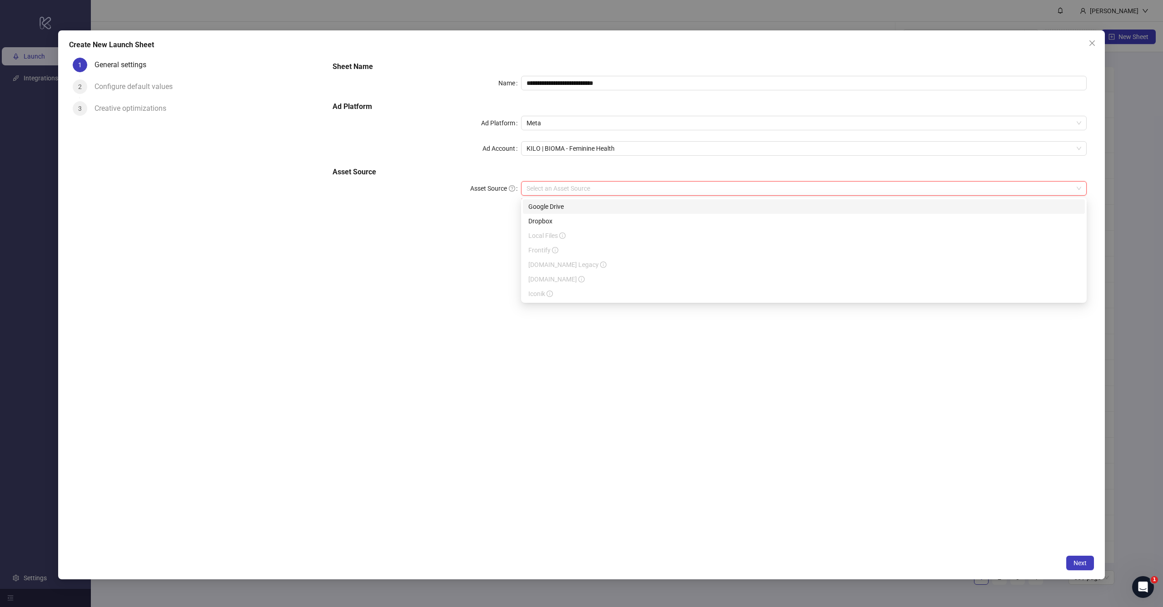
click at [601, 204] on div "Google Drive" at bounding box center [803, 207] width 551 height 10
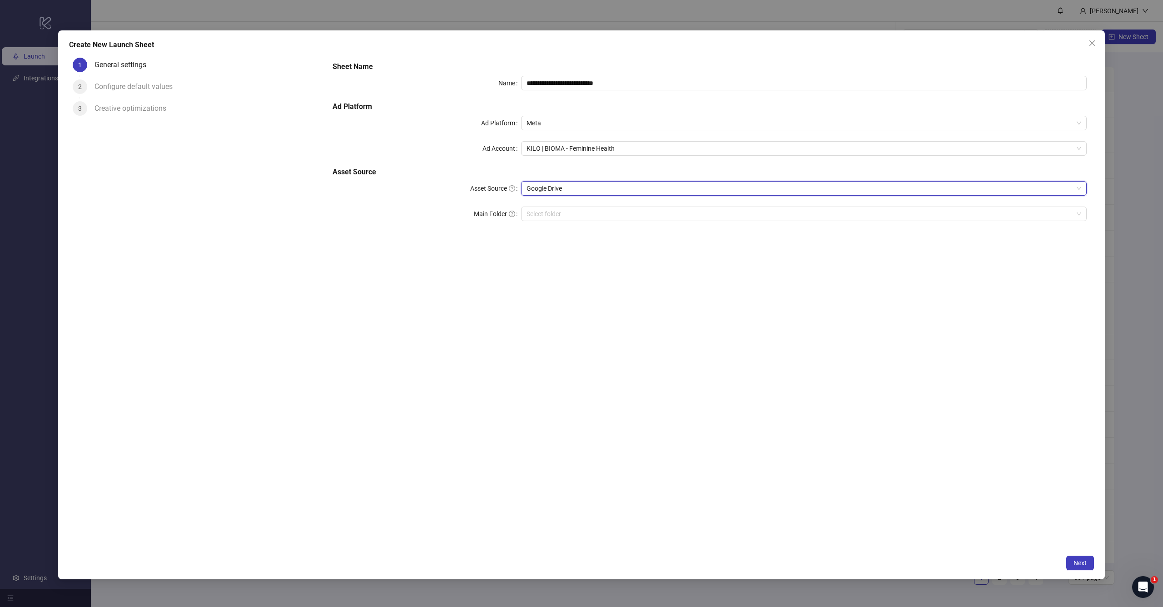
click at [762, 369] on div "**********" at bounding box center [709, 302] width 769 height 497
click at [1080, 567] on span "Next" at bounding box center [1080, 563] width 13 height 7
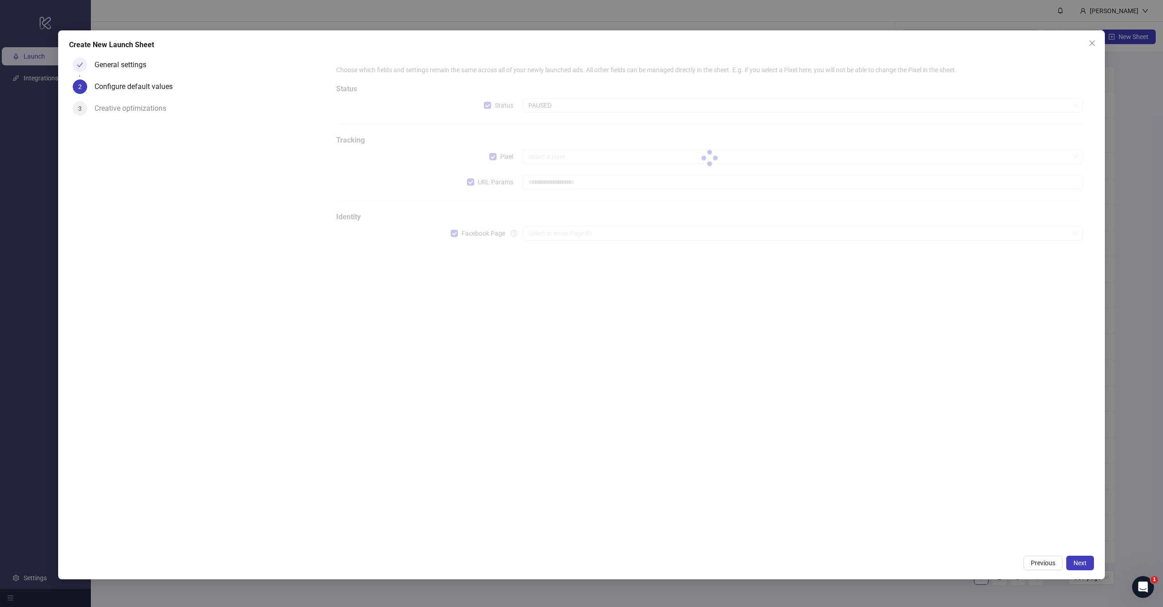
type input "**********"
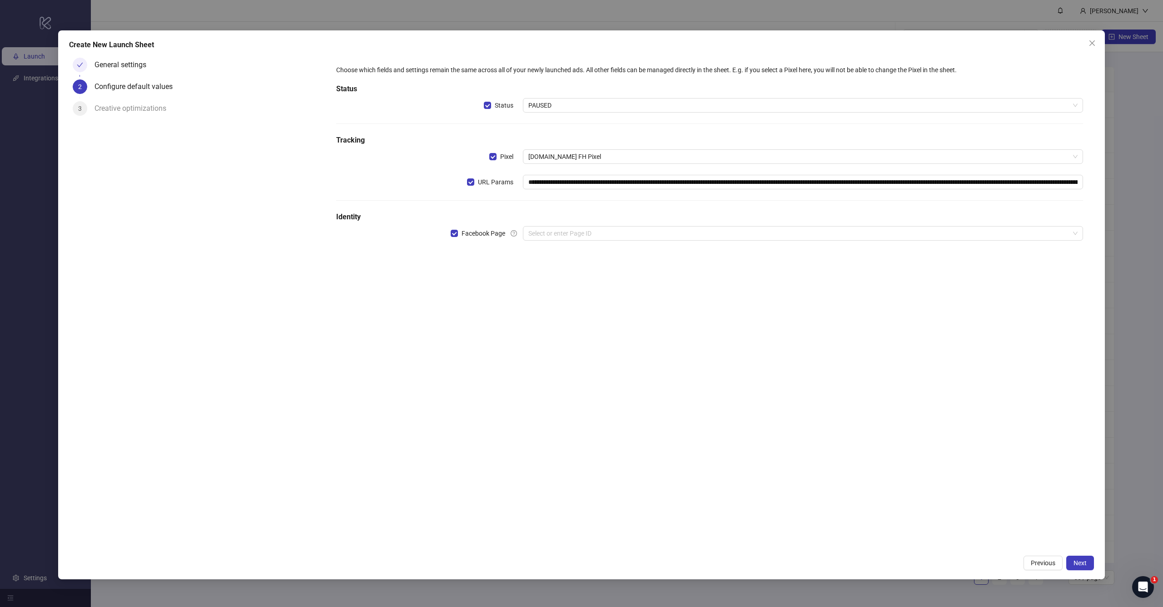
click at [572, 241] on div "**********" at bounding box center [710, 158] width 754 height 194
click at [575, 237] on input "search" at bounding box center [798, 234] width 541 height 14
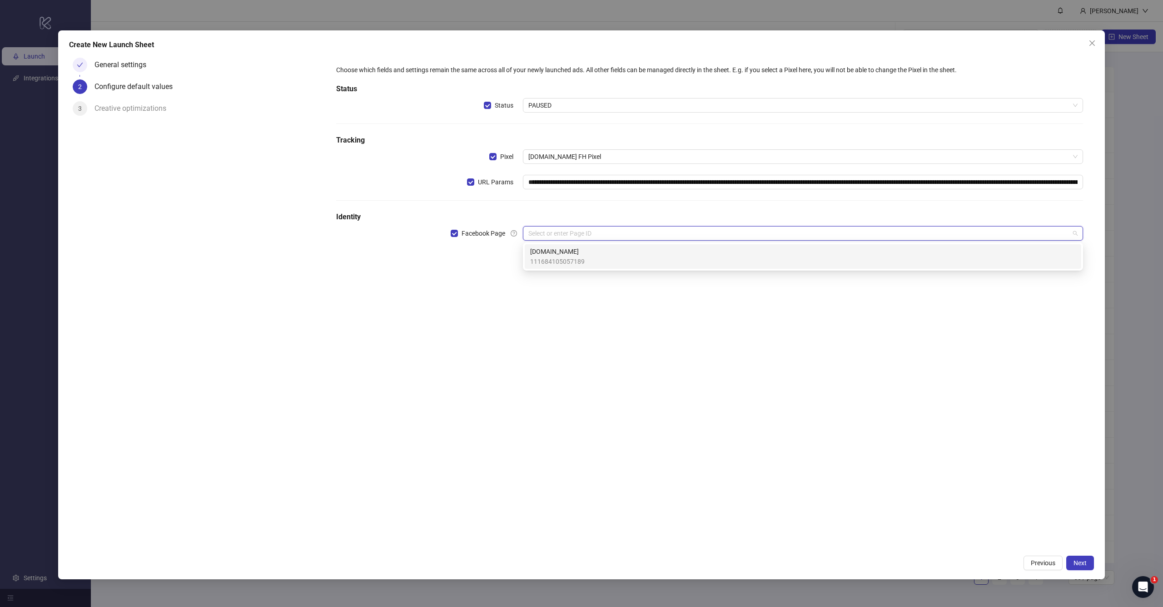
click at [570, 253] on span "[DOMAIN_NAME]" at bounding box center [557, 252] width 55 height 10
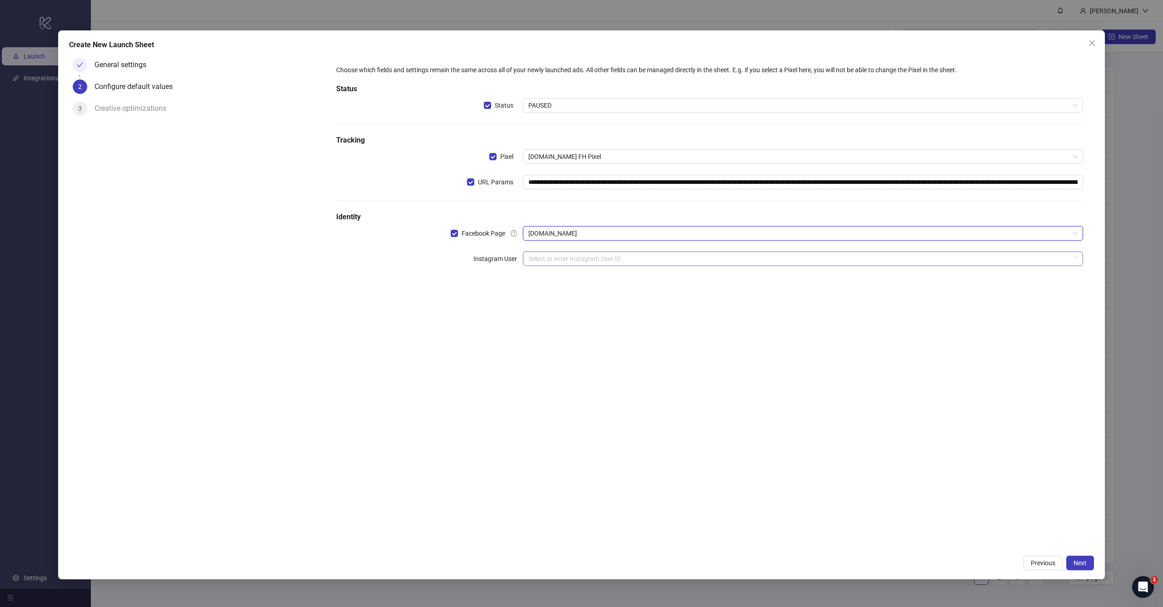
click at [573, 261] on input "search" at bounding box center [798, 259] width 541 height 14
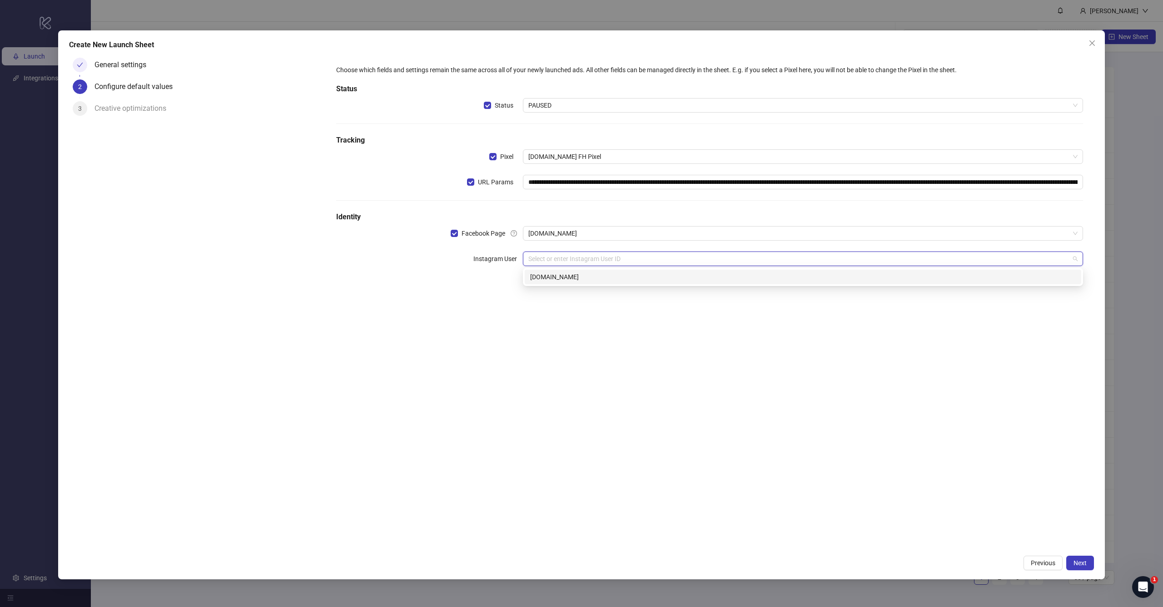
click at [572, 277] on div "[DOMAIN_NAME]" at bounding box center [803, 277] width 546 height 10
click at [578, 324] on div "**********" at bounding box center [709, 302] width 769 height 497
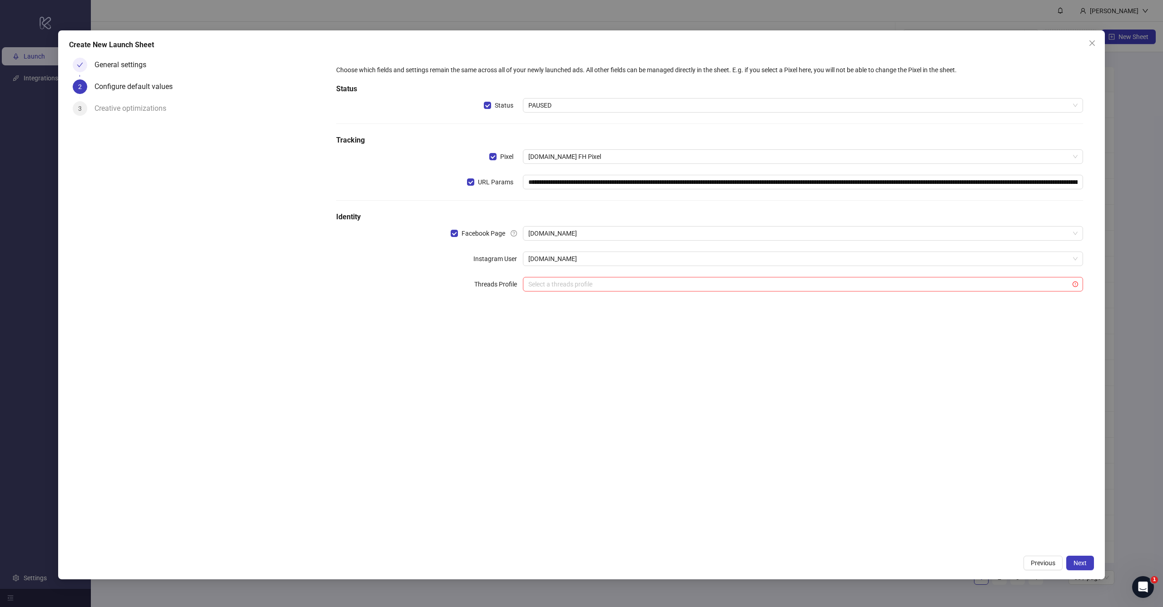
click at [621, 211] on div "**********" at bounding box center [710, 183] width 754 height 245
click at [1085, 570] on button "Next" at bounding box center [1080, 563] width 28 height 15
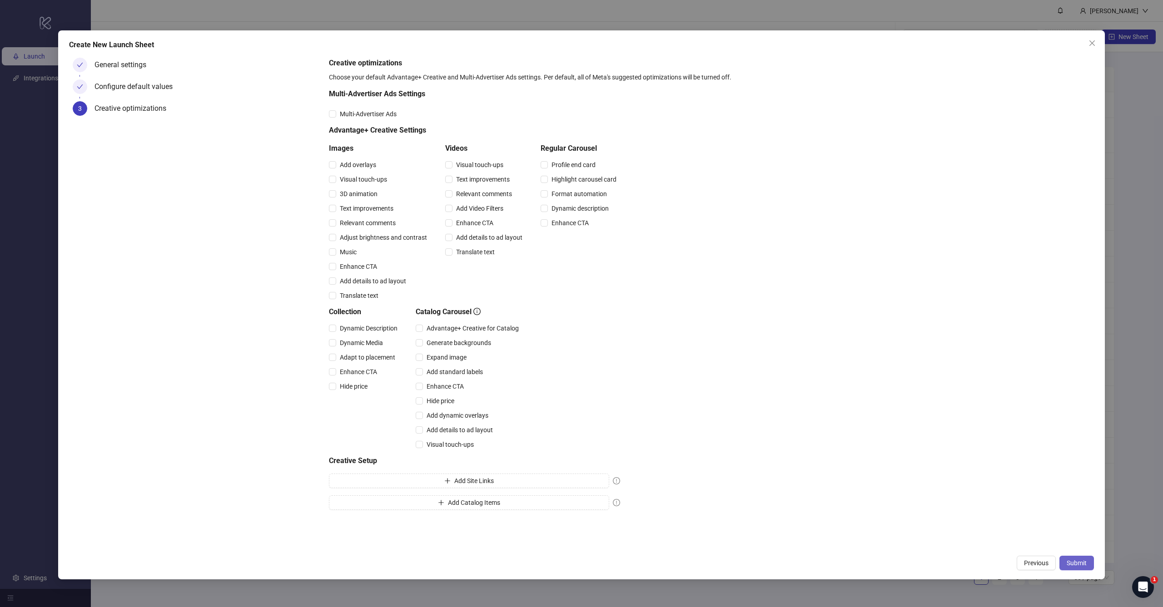
click at [1087, 568] on button "Submit" at bounding box center [1077, 563] width 35 height 15
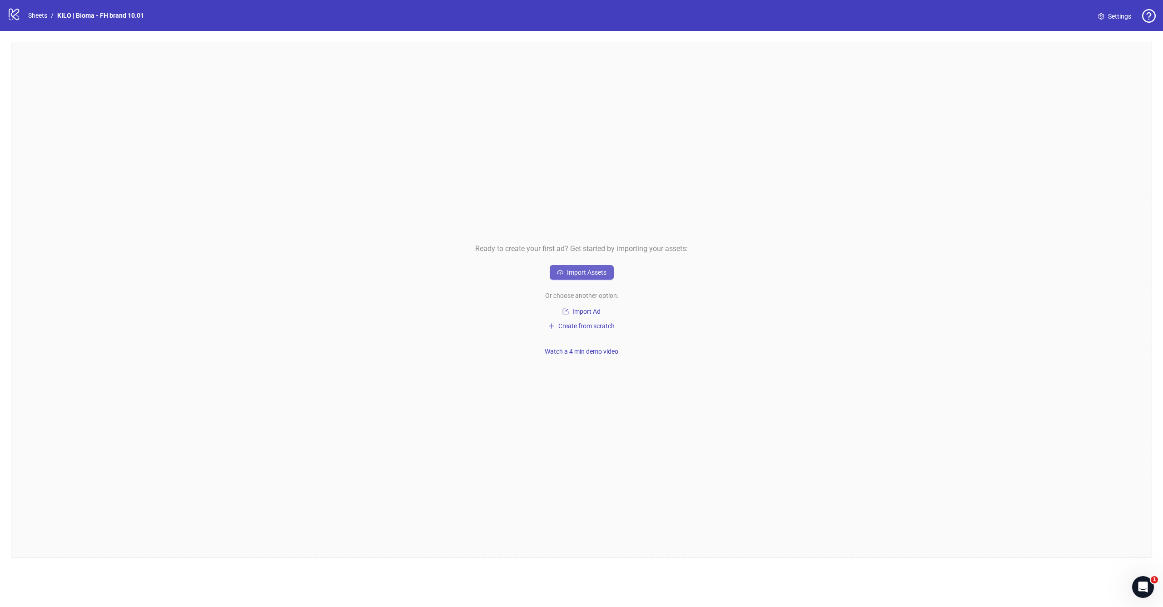
click at [562, 270] on icon "cloud-upload" at bounding box center [560, 272] width 6 height 6
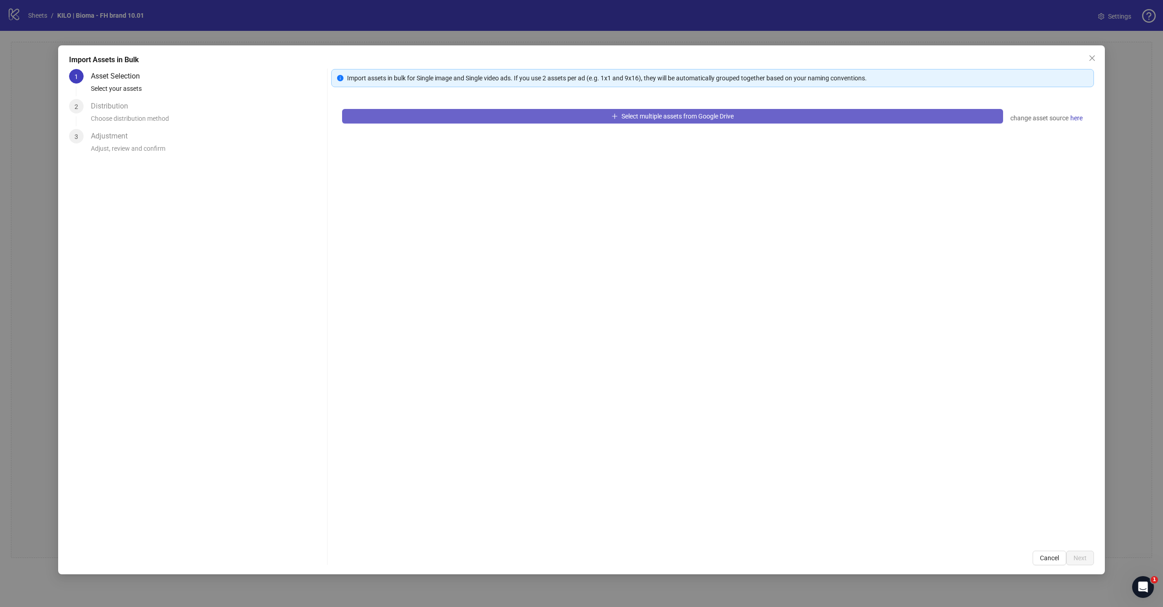
click at [565, 113] on button "Select multiple assets from Google Drive" at bounding box center [672, 116] width 661 height 15
